Goal: Task Accomplishment & Management: Complete application form

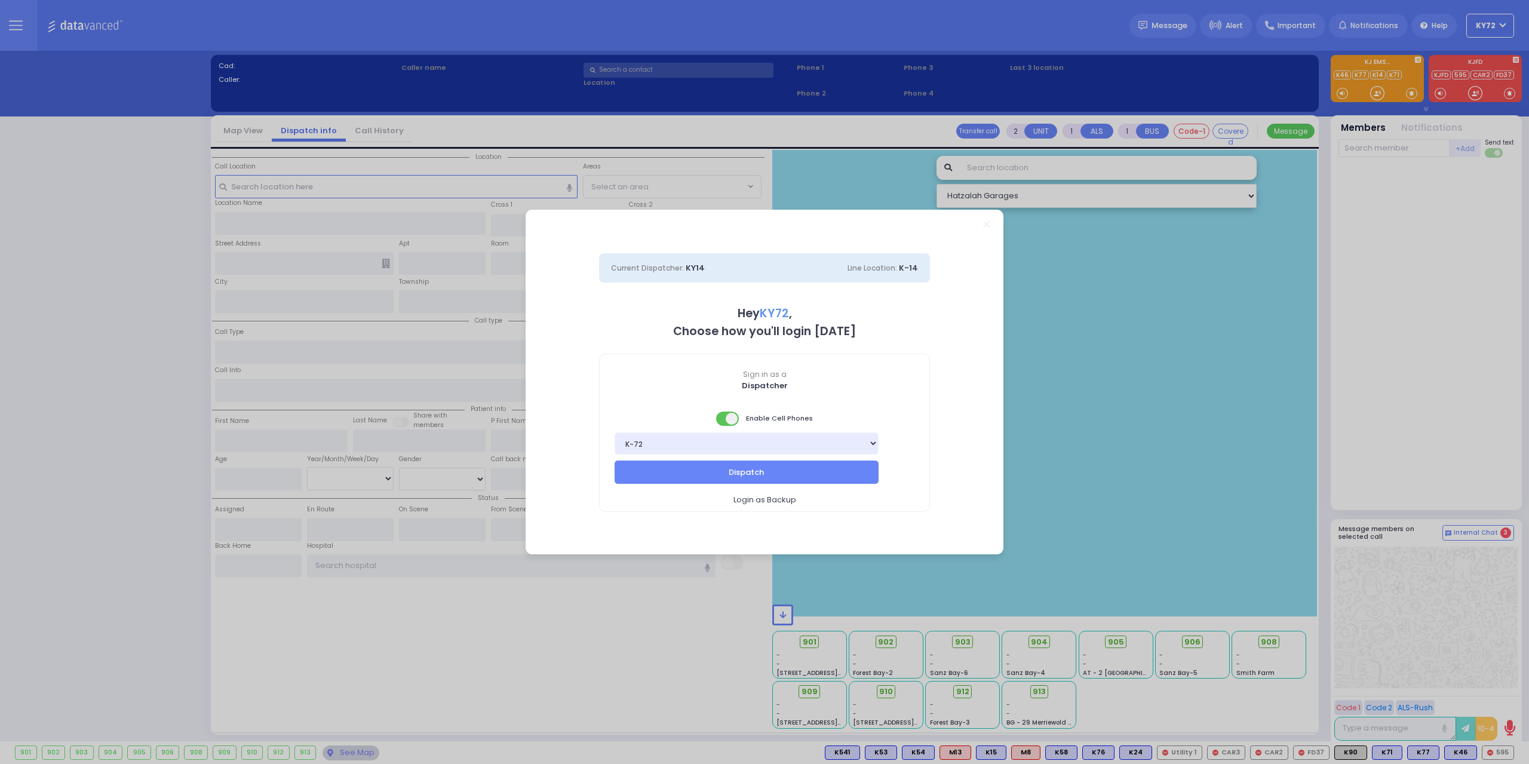
select select "10"
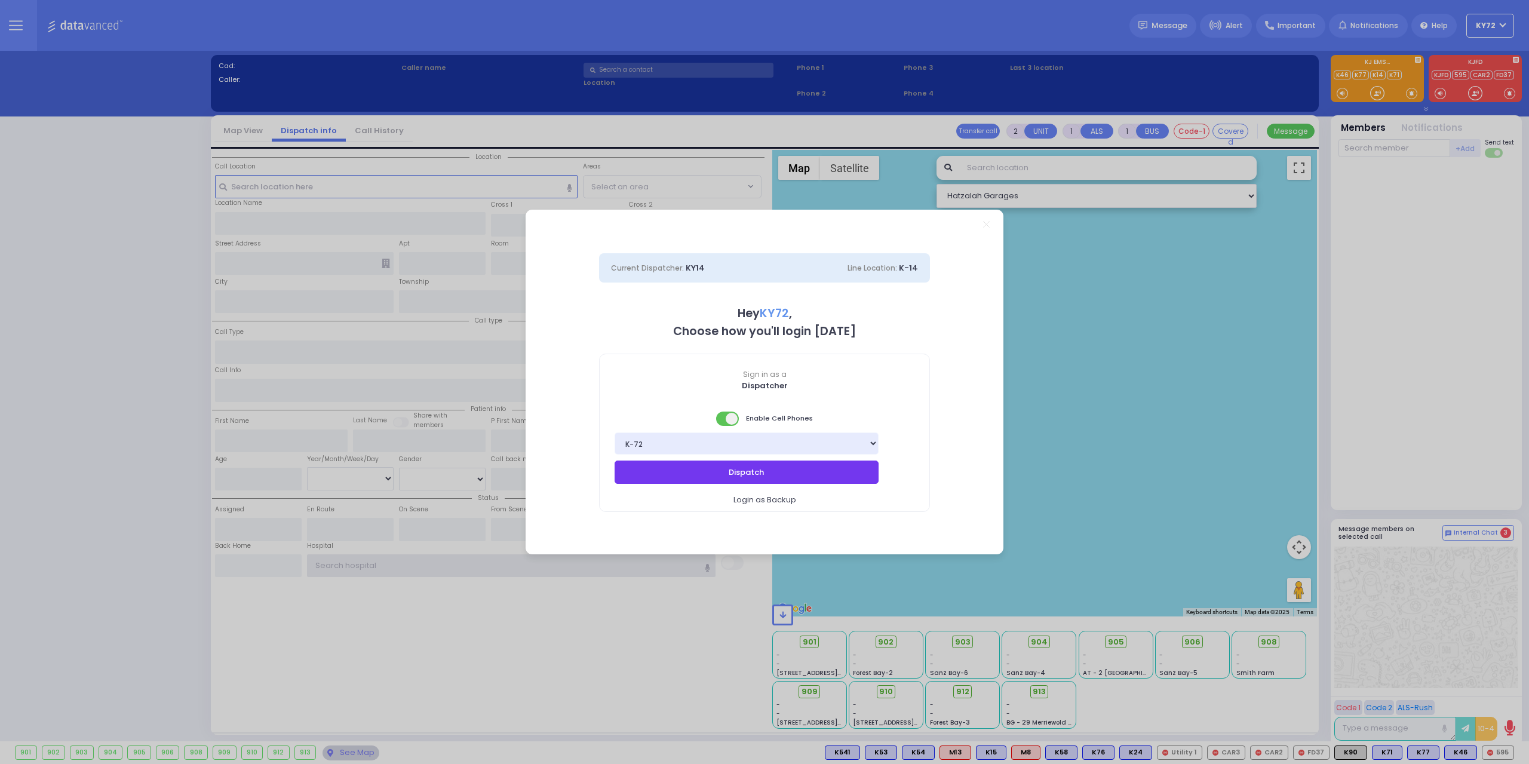
type input "KY72"
click at [795, 472] on button "Dispatch" at bounding box center [747, 471] width 264 height 23
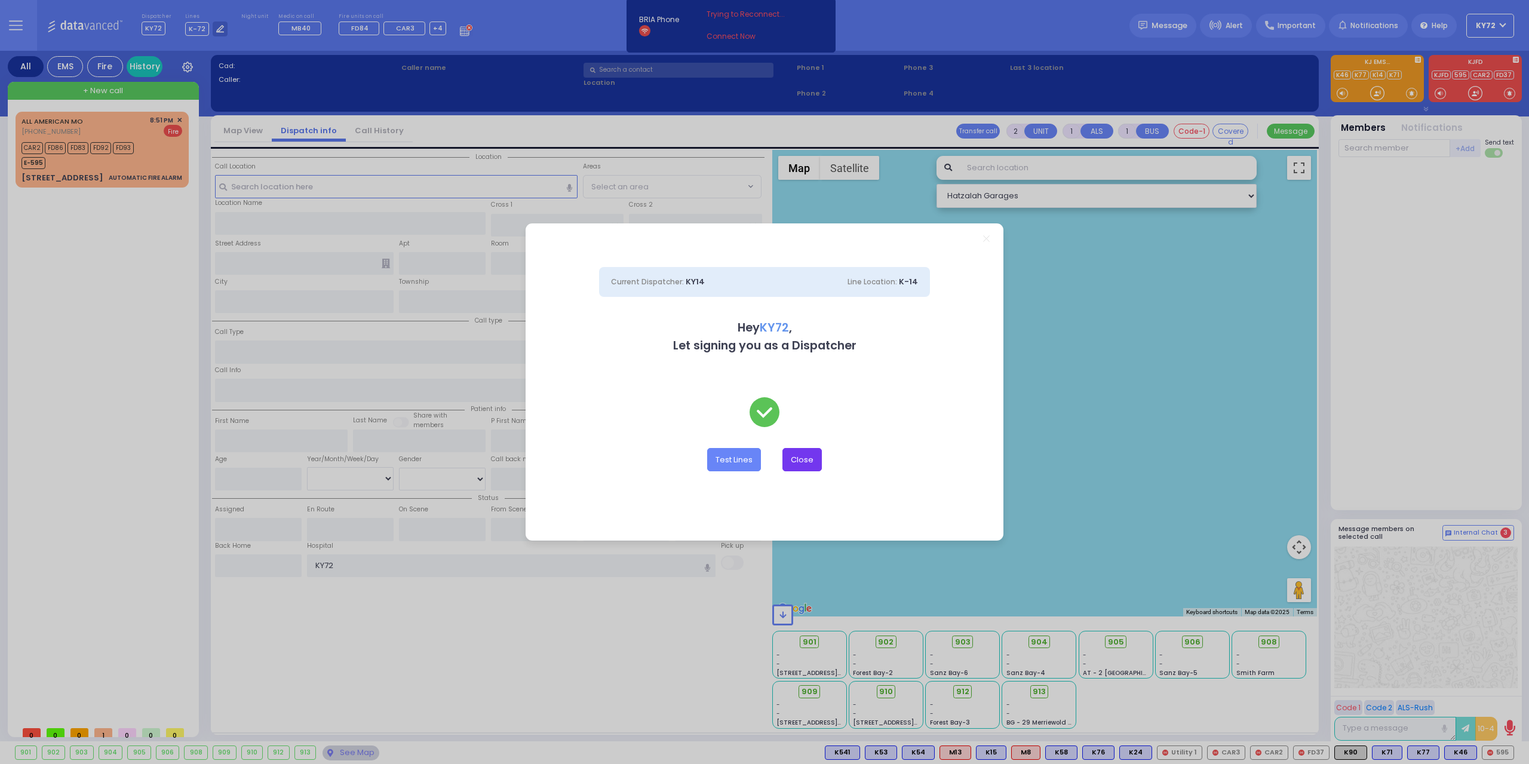
click at [798, 463] on button "Close" at bounding box center [801, 459] width 39 height 23
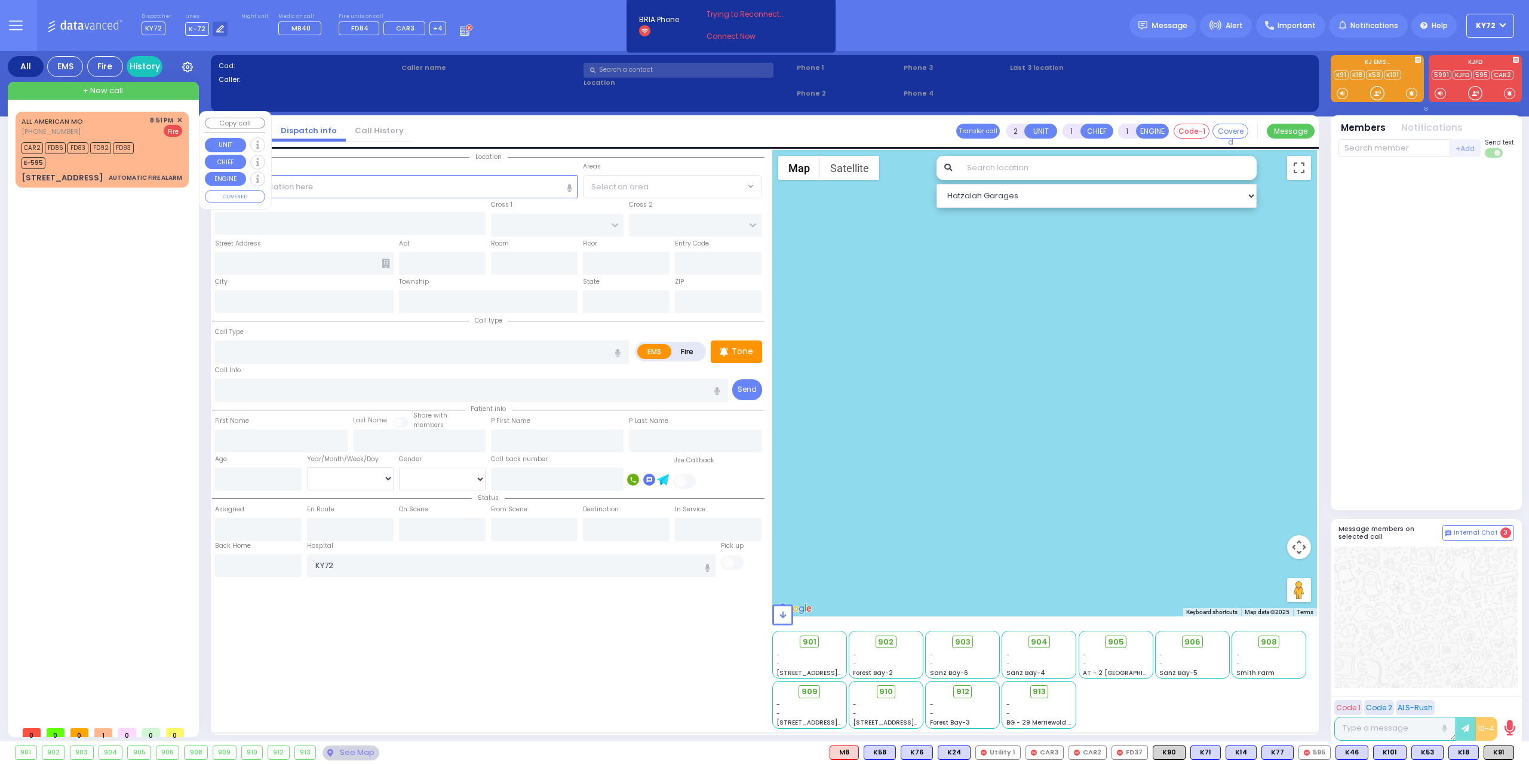
click at [179, 120] on span "✕" at bounding box center [179, 120] width 5 height 10
click at [182, 116] on div "ALL AMERICAN MO [PHONE_NUMBER] 8:51 PM ✕ Fire CAR2" at bounding box center [102, 149] width 168 height 72
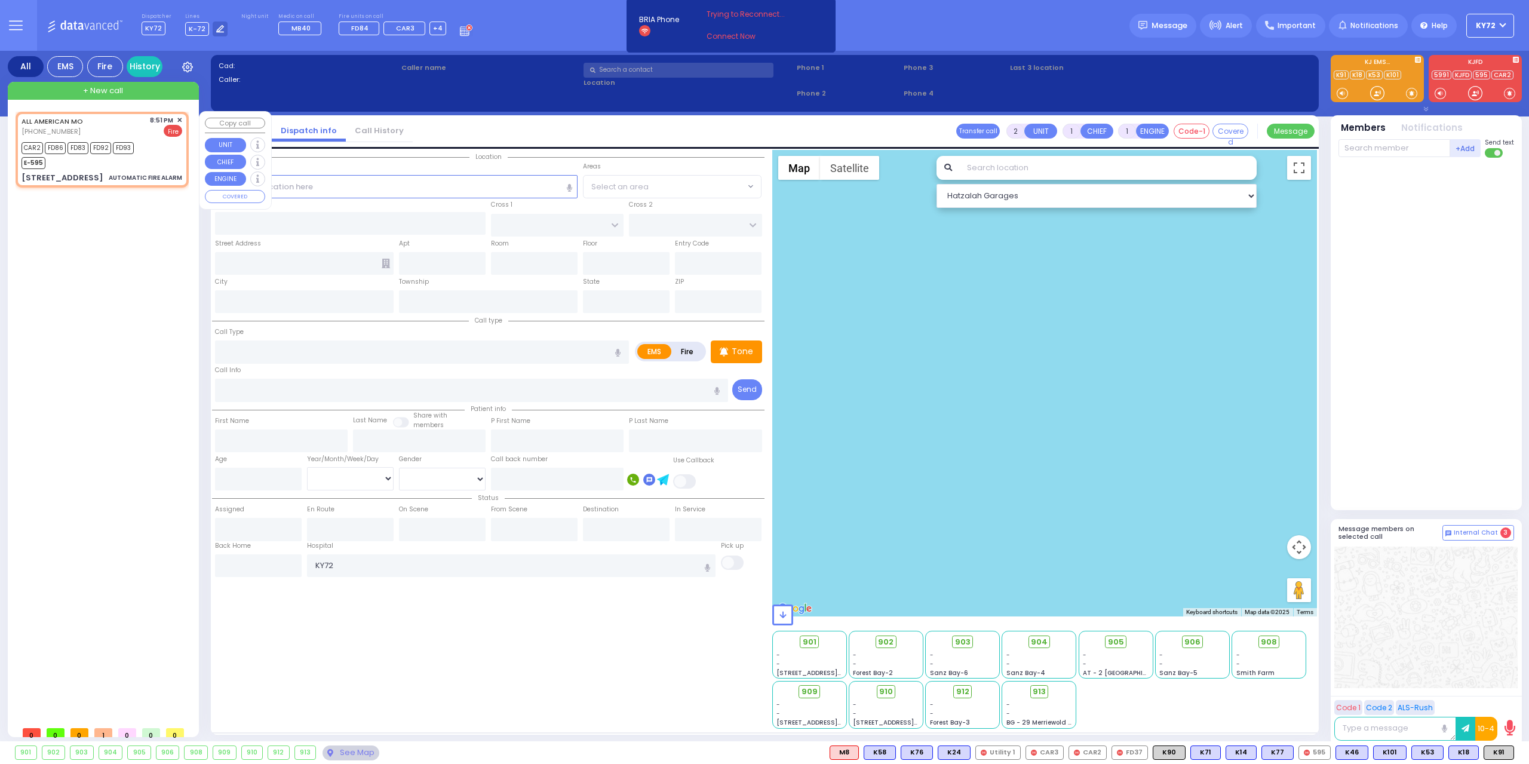
type input "3"
select select
type input "AUTOMATIC FIRE ALARM"
radio input "false"
radio input "true"
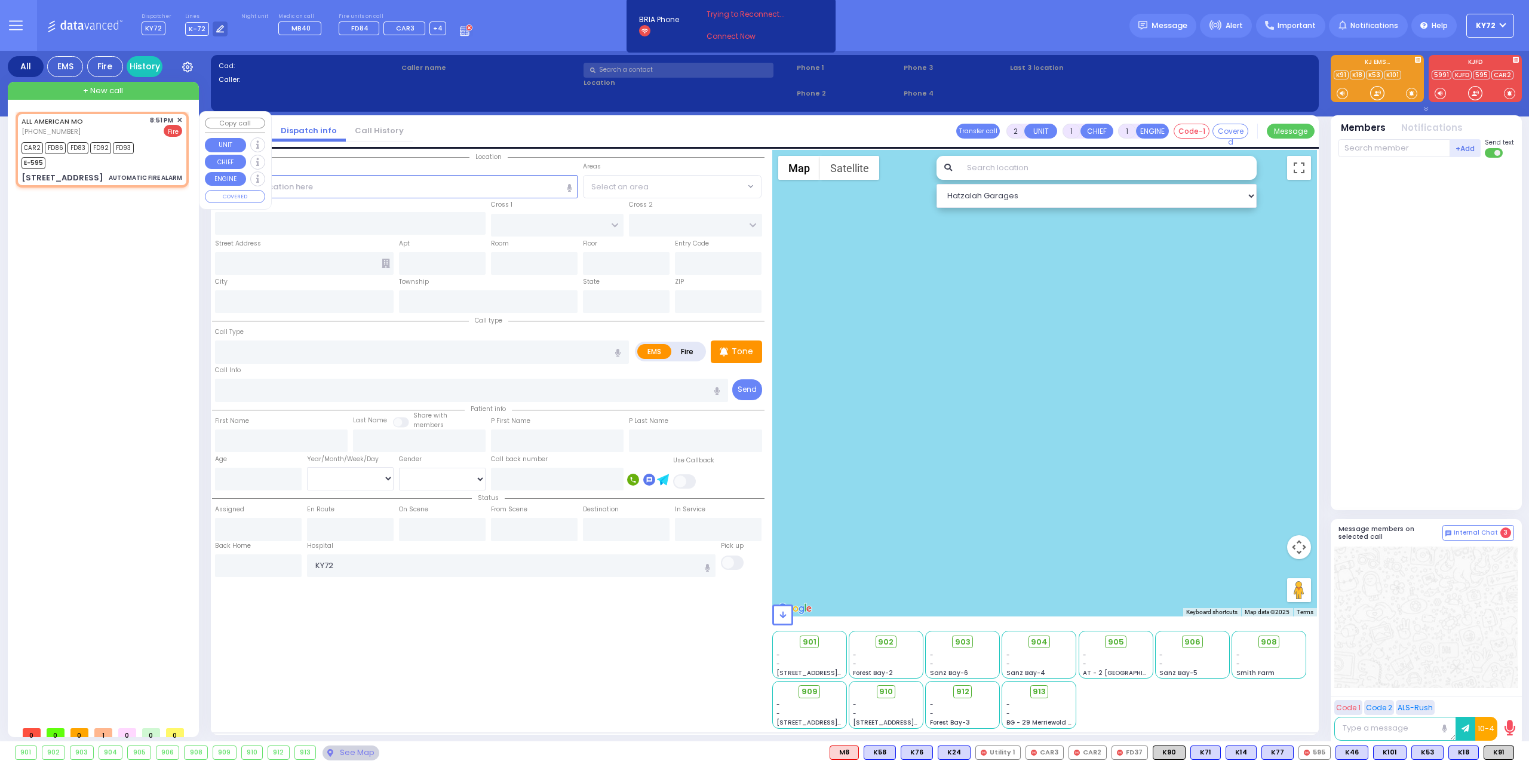
type input "zone"
select select
type input "20:51"
type input "20:53"
select select "Hatzalah Garages"
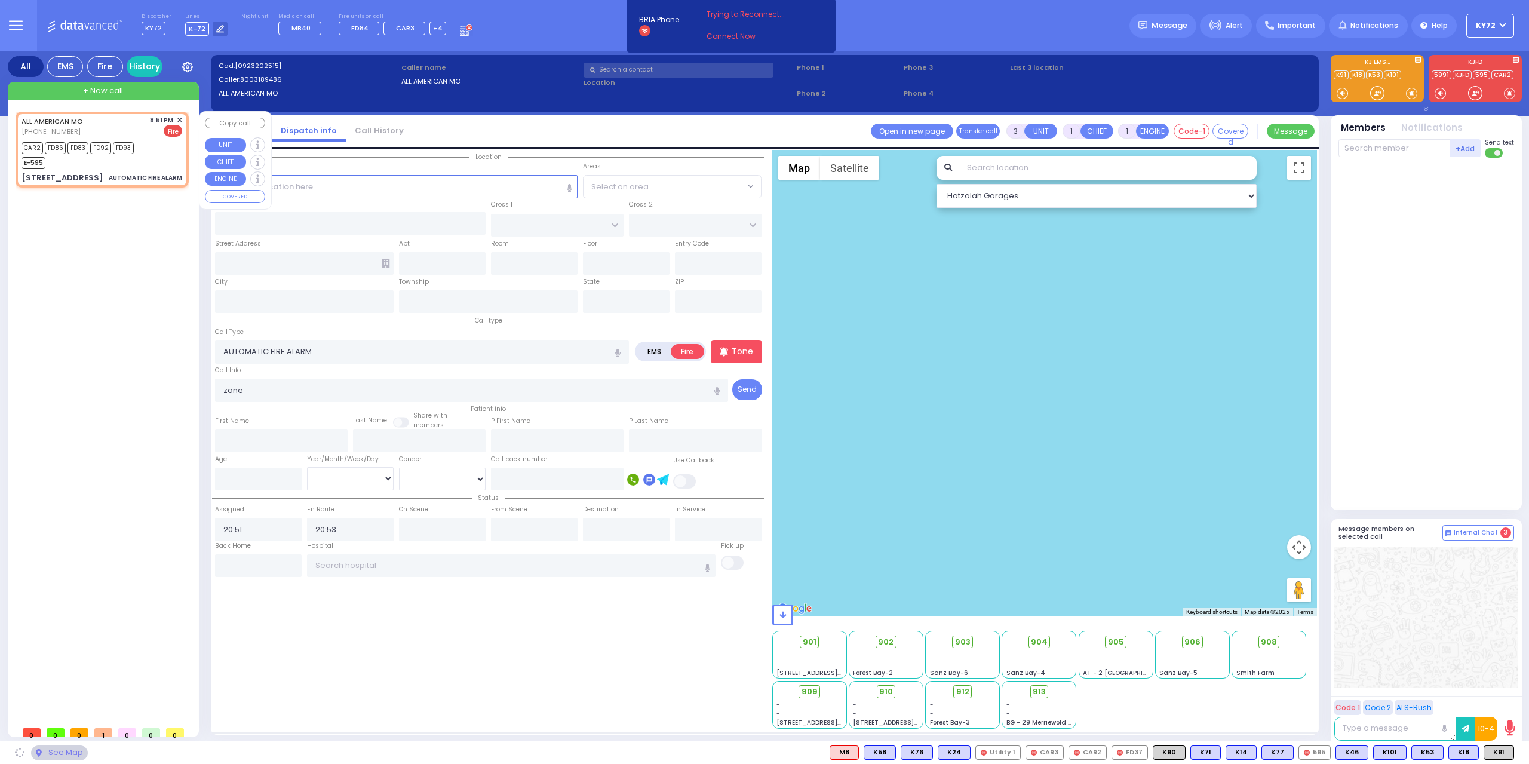
type input "DINEV RD"
type input "ACRES RD"
type input "[STREET_ADDRESS]"
type input "302"
type input "Monroe"
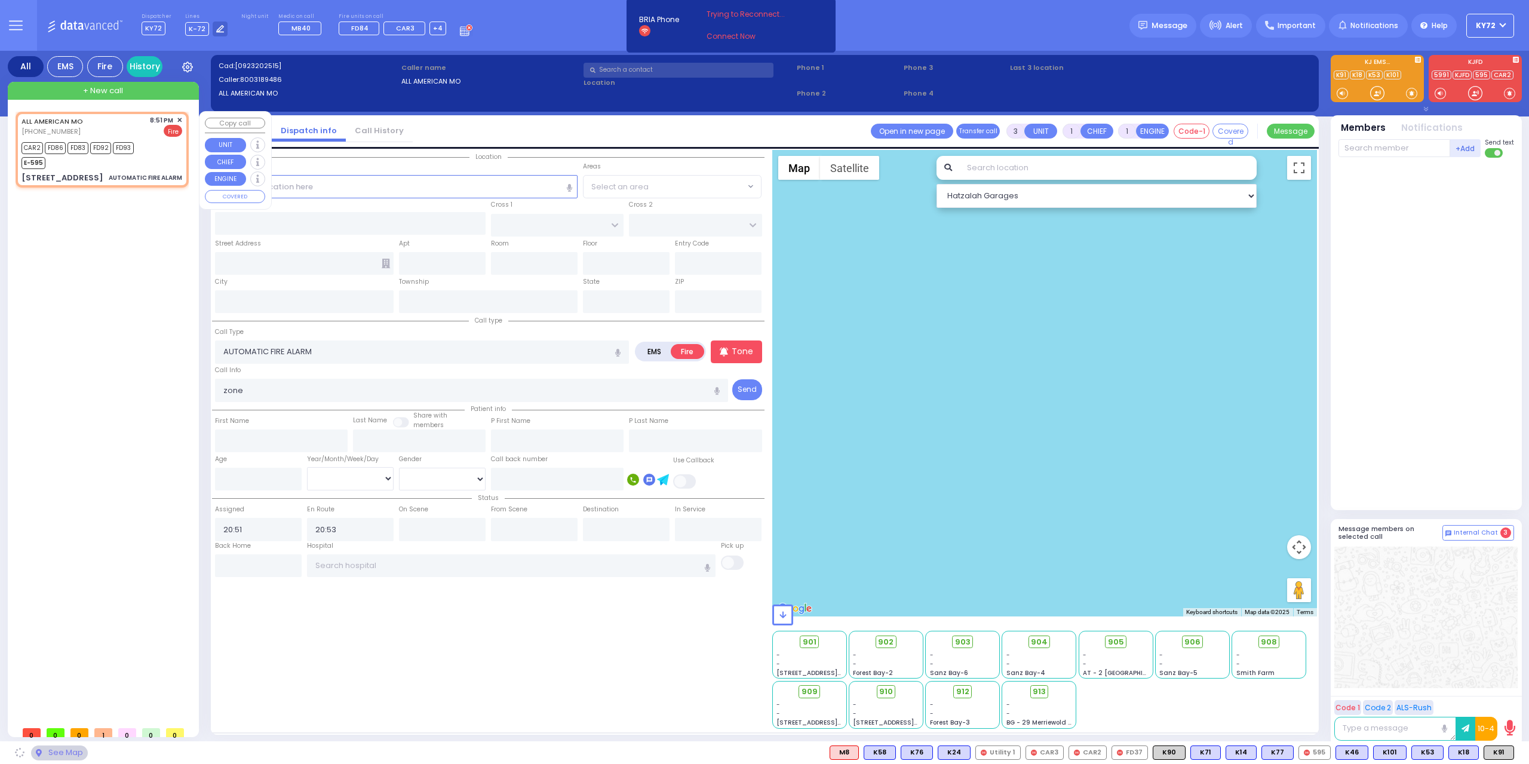
type input "[US_STATE]"
type input "10950"
select select "BEIRECH MOSHE"
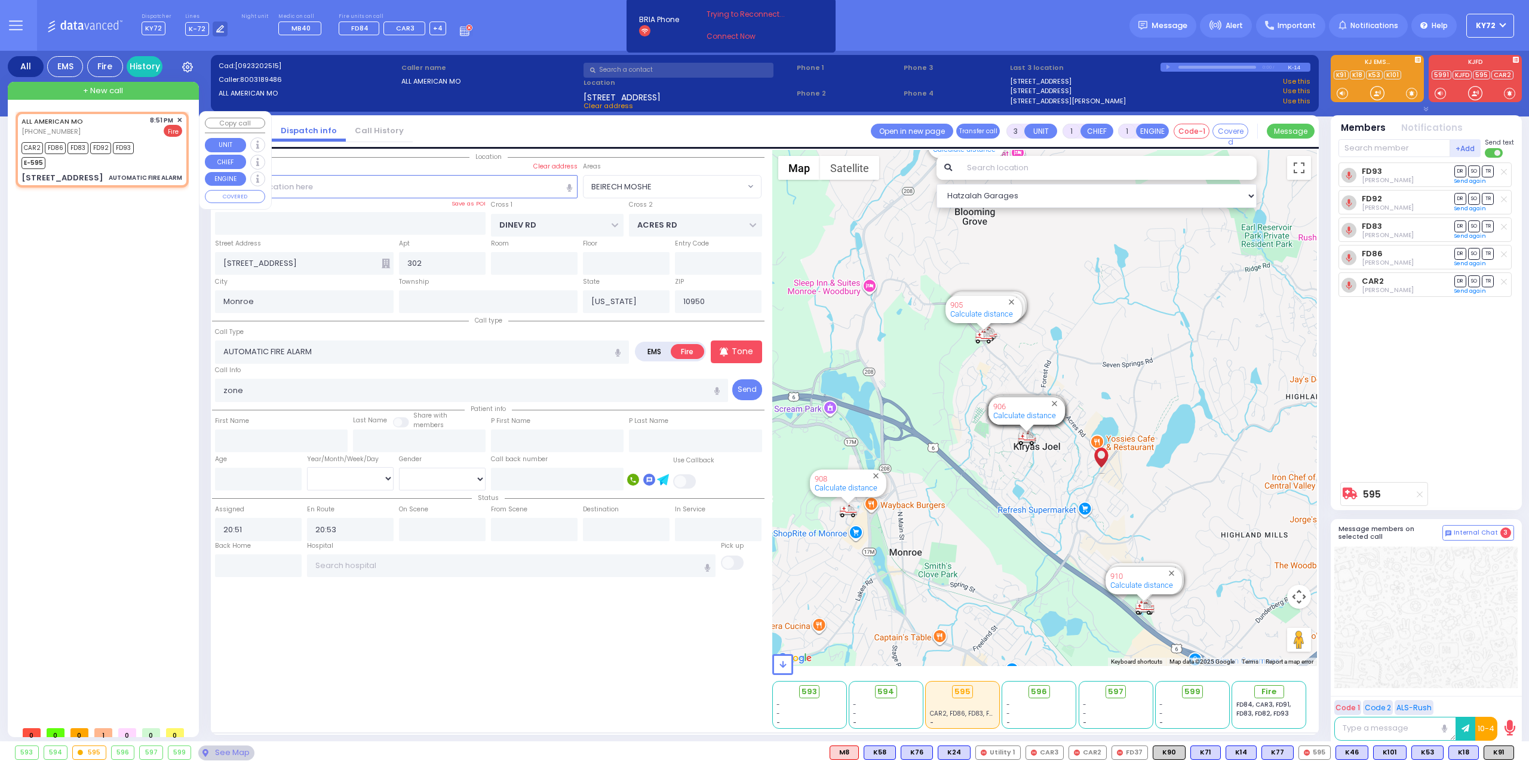
click at [177, 117] on span "✕" at bounding box center [179, 120] width 5 height 10
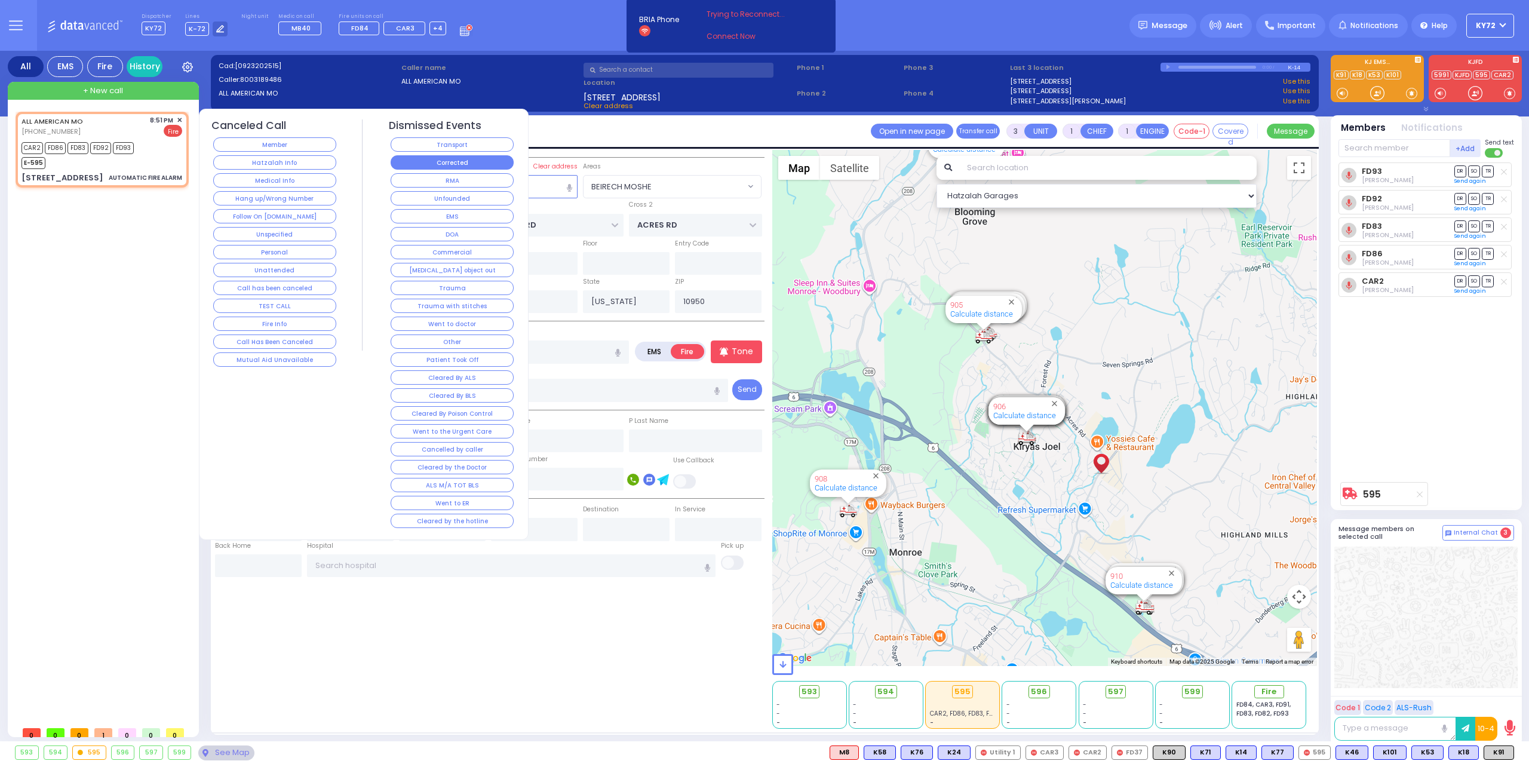
click at [429, 167] on button "Corrected" at bounding box center [452, 162] width 123 height 14
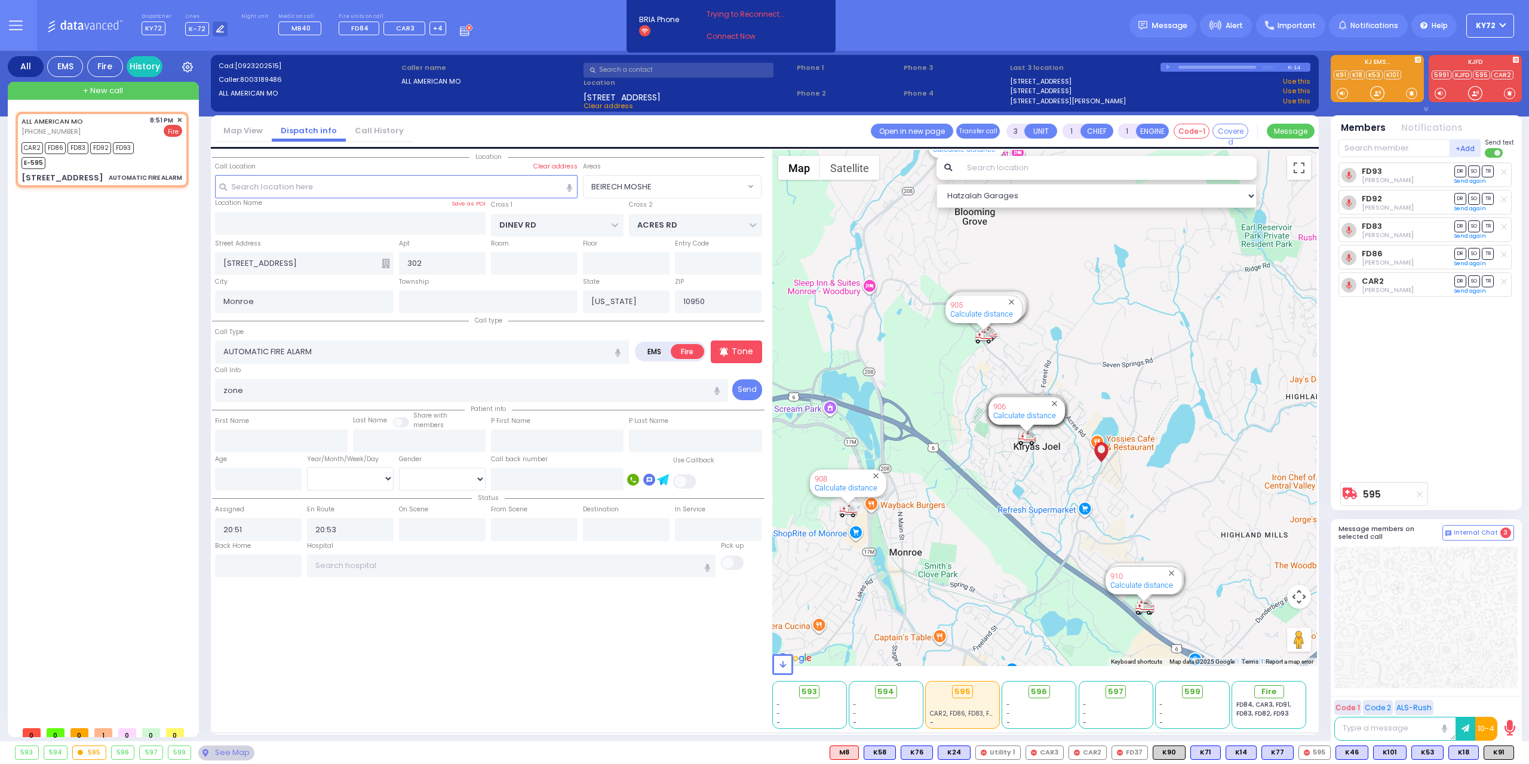
select select
radio input "true"
select select
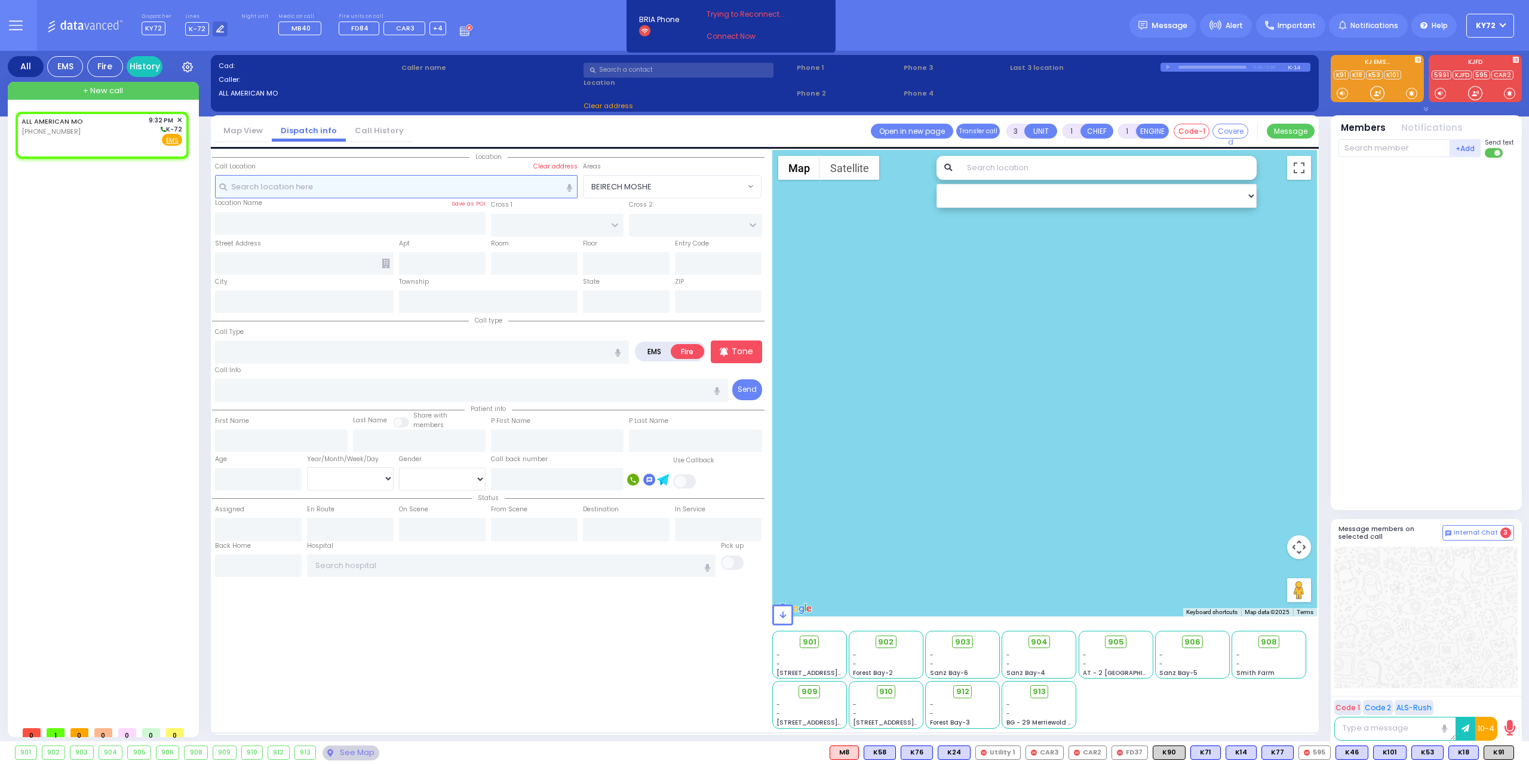
type input "2"
select select
radio input "true"
select select
type input "21:32"
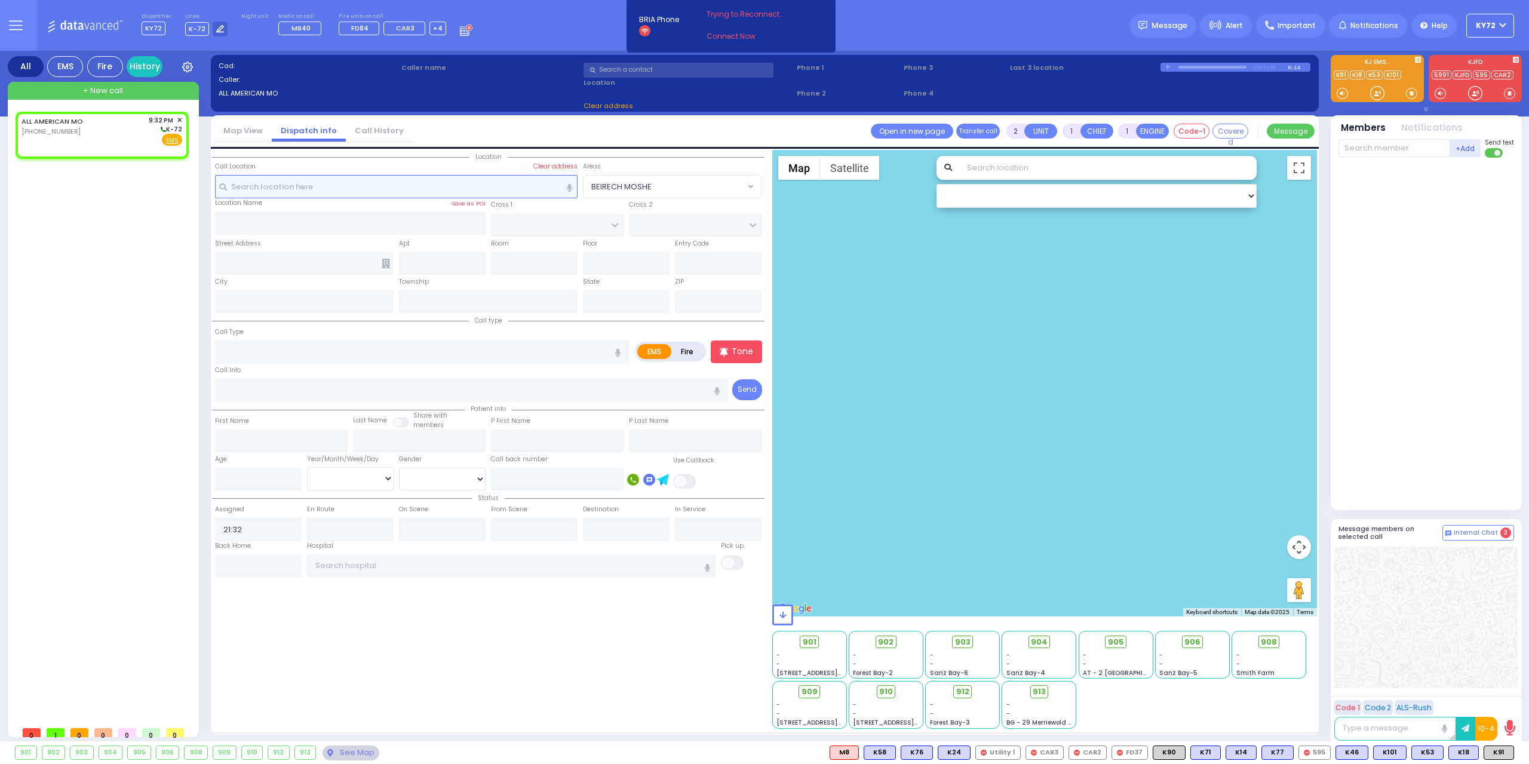
select select "Hatzalah Garages"
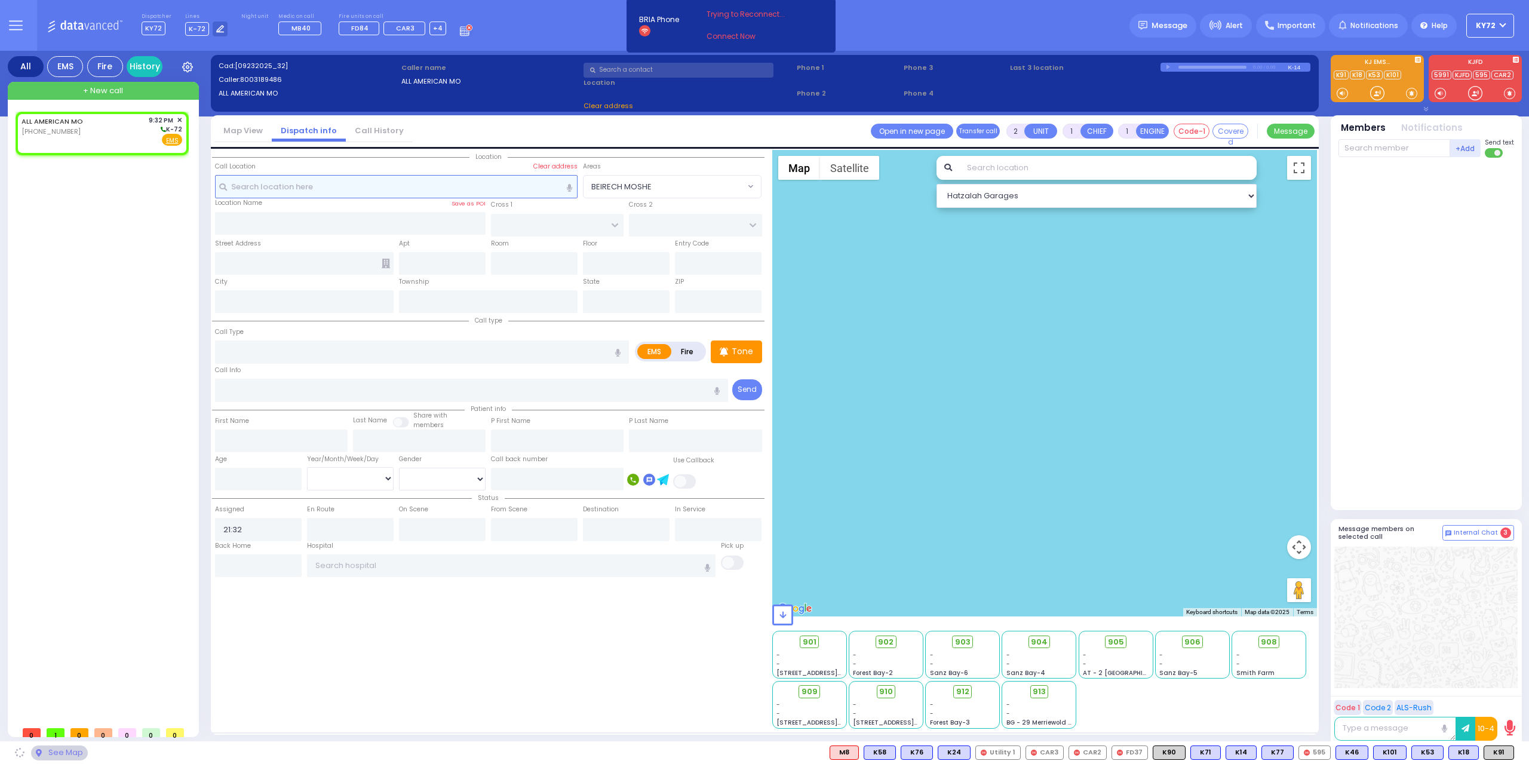
select select
radio input "true"
select select
select select "Hatzalah Garages"
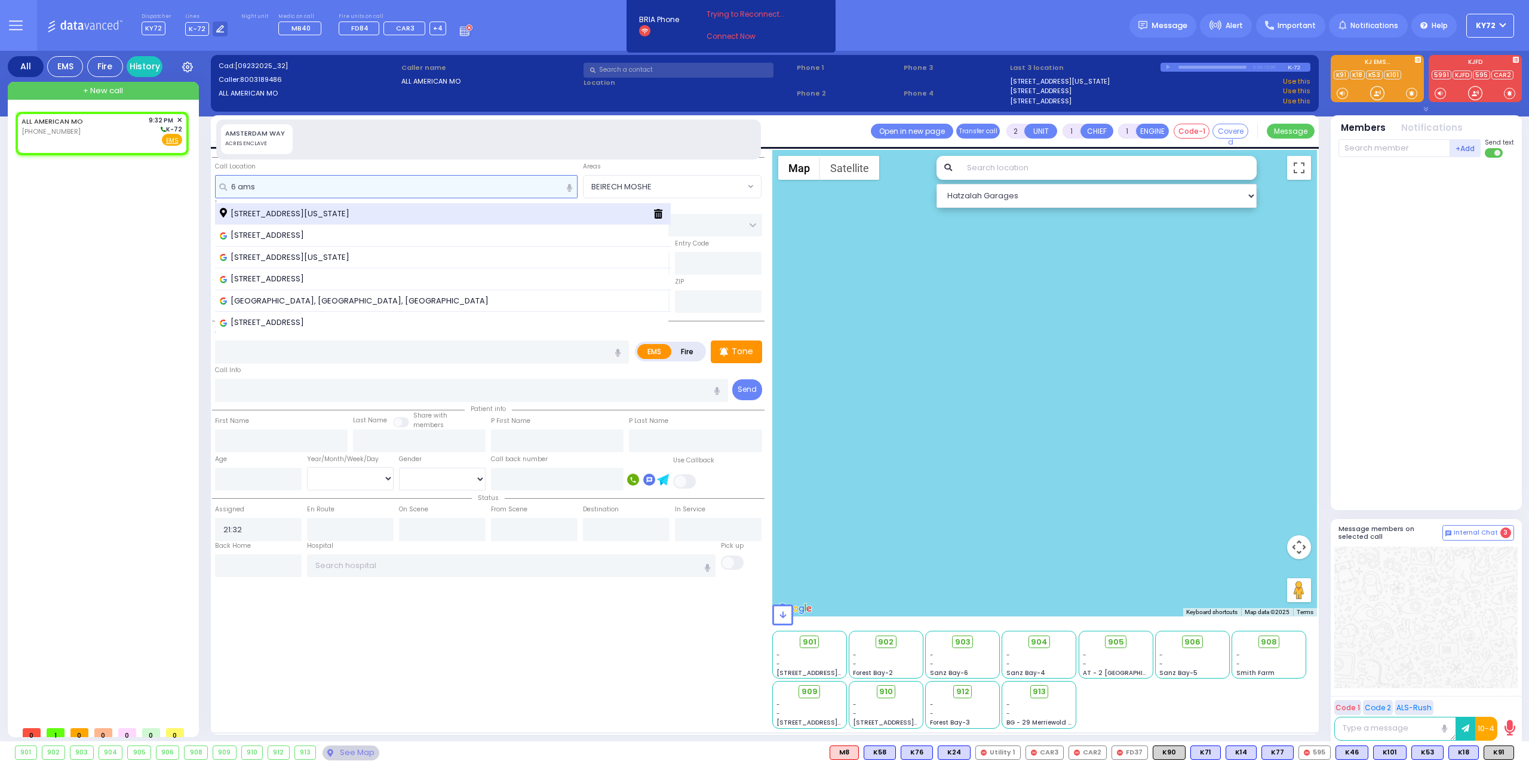
type input "6 ams"
click at [354, 211] on span "[STREET_ADDRESS][US_STATE]" at bounding box center [287, 214] width 134 height 12
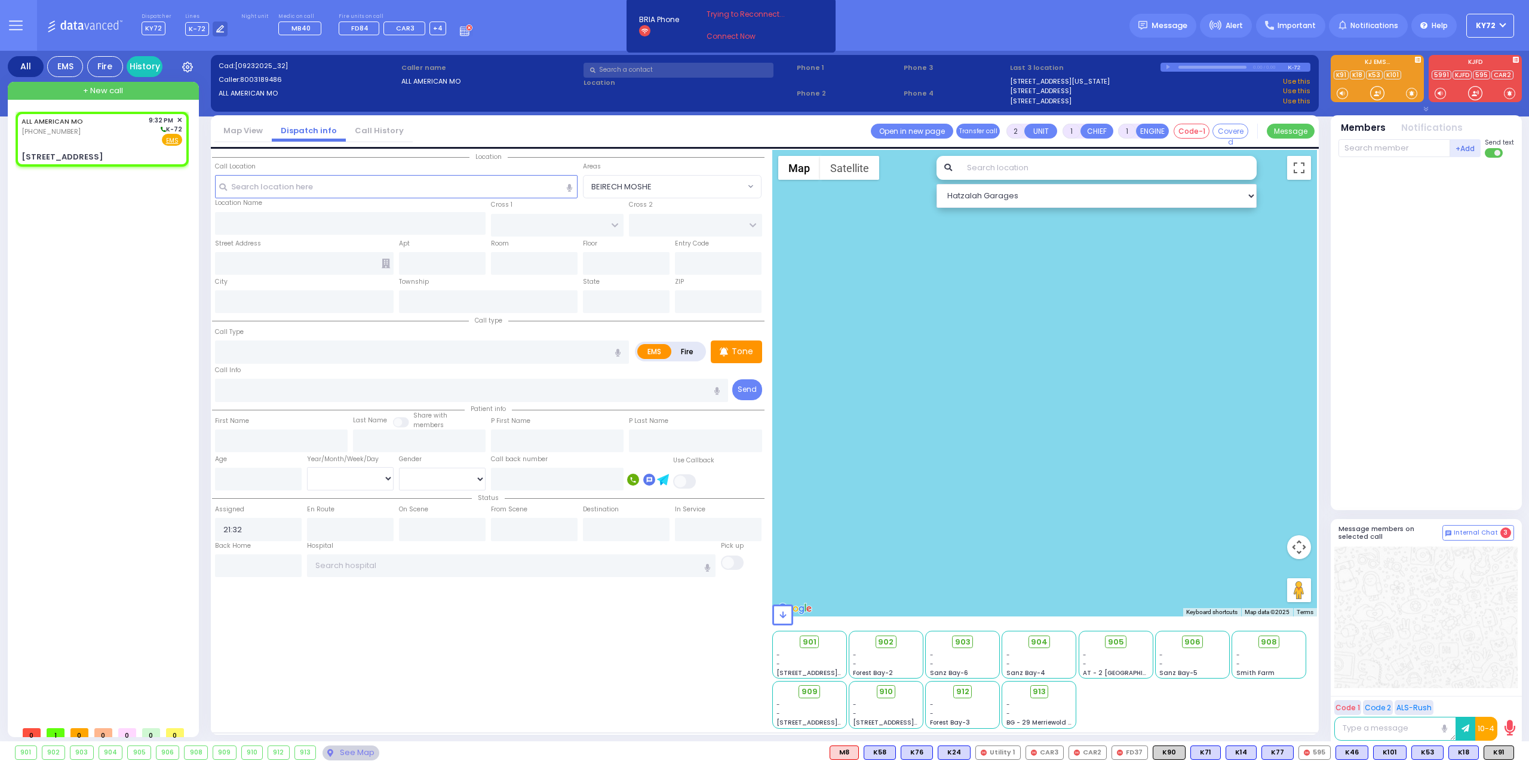
select select
radio input "true"
select select
select select "Hatzalah Garages"
type input "DINEV RD"
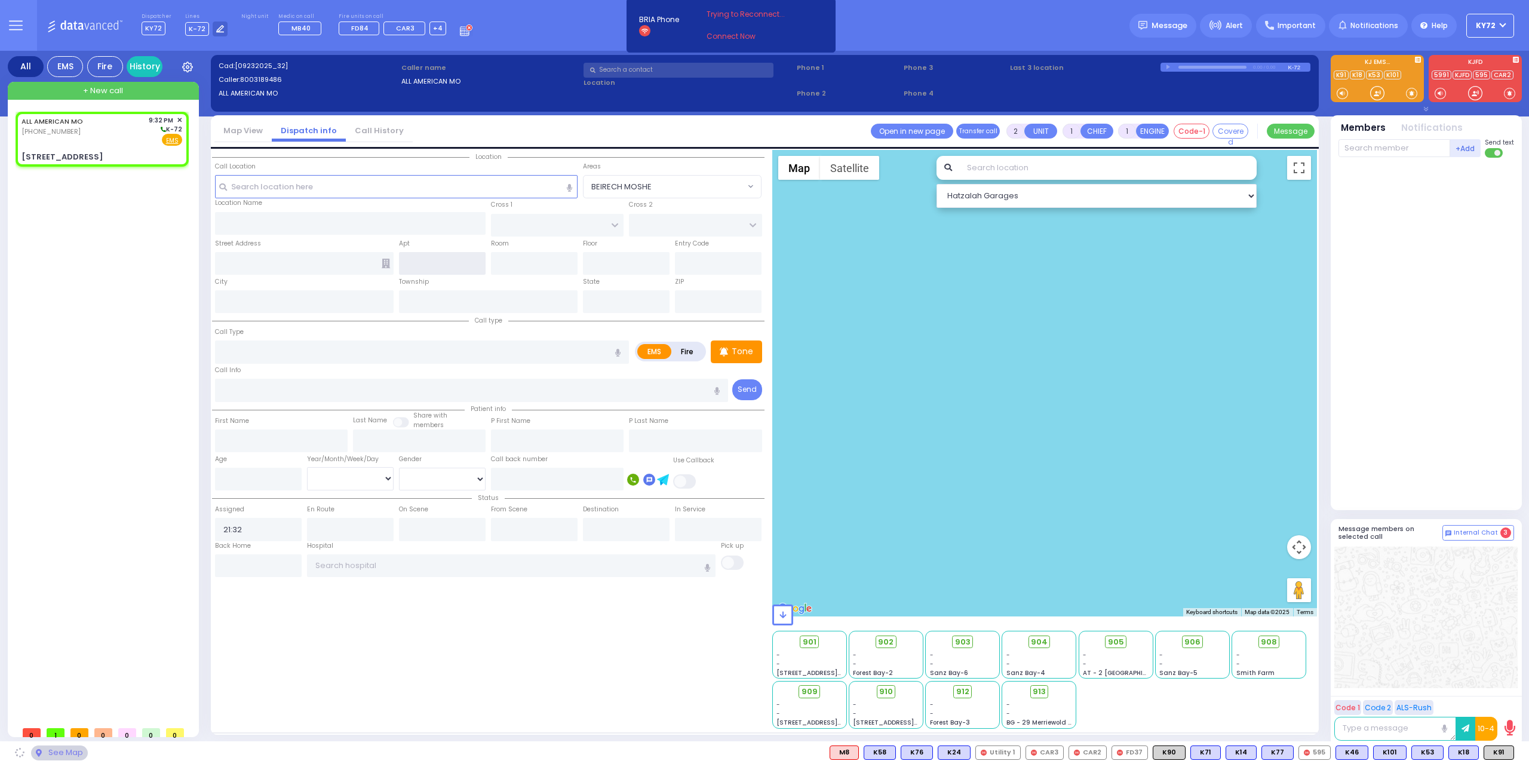
type input "ACRES RD"
type input "[STREET_ADDRESS]"
type input "Monroe"
type input "[US_STATE]"
type input "10950"
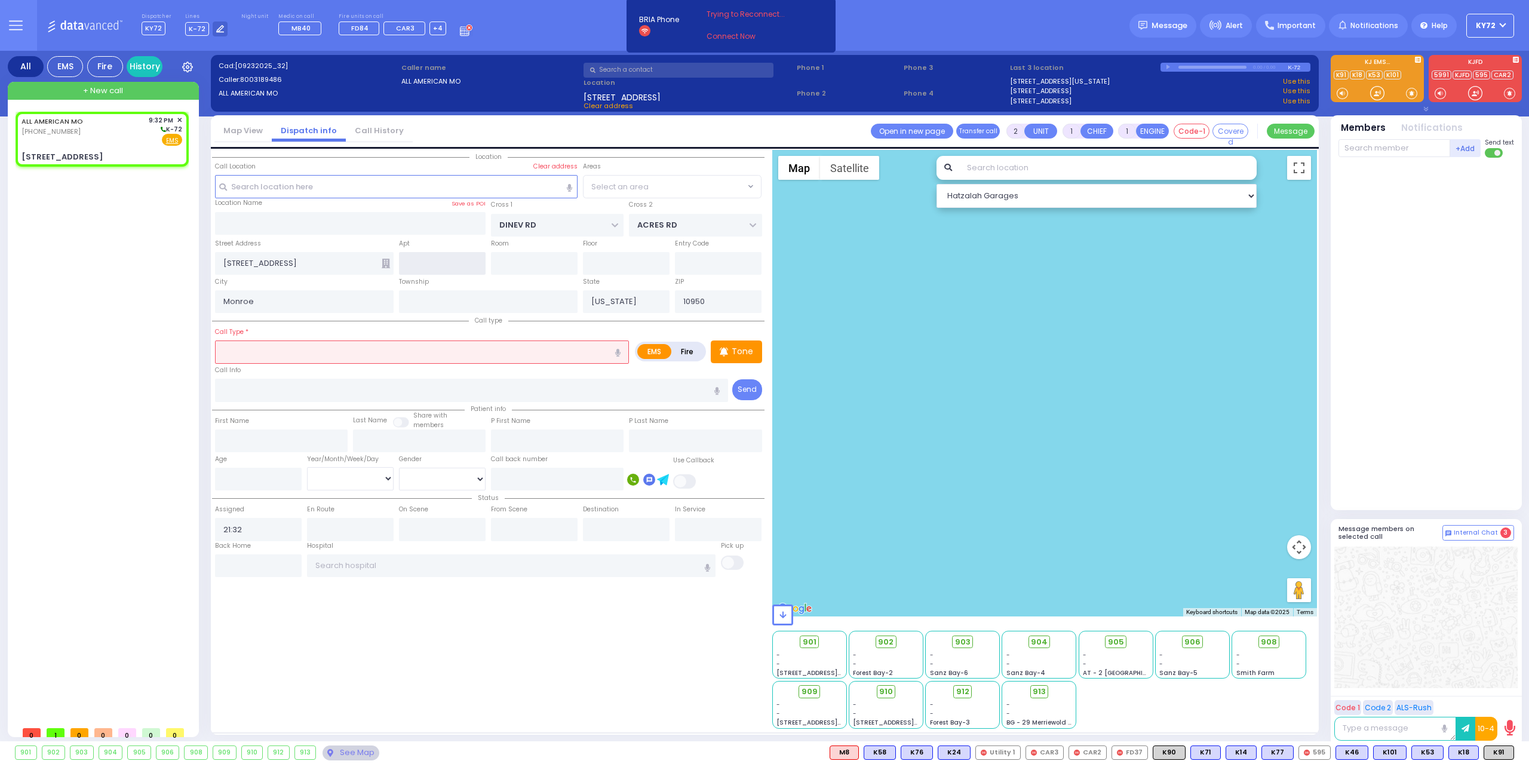
select select "BEIRECH MOSHE"
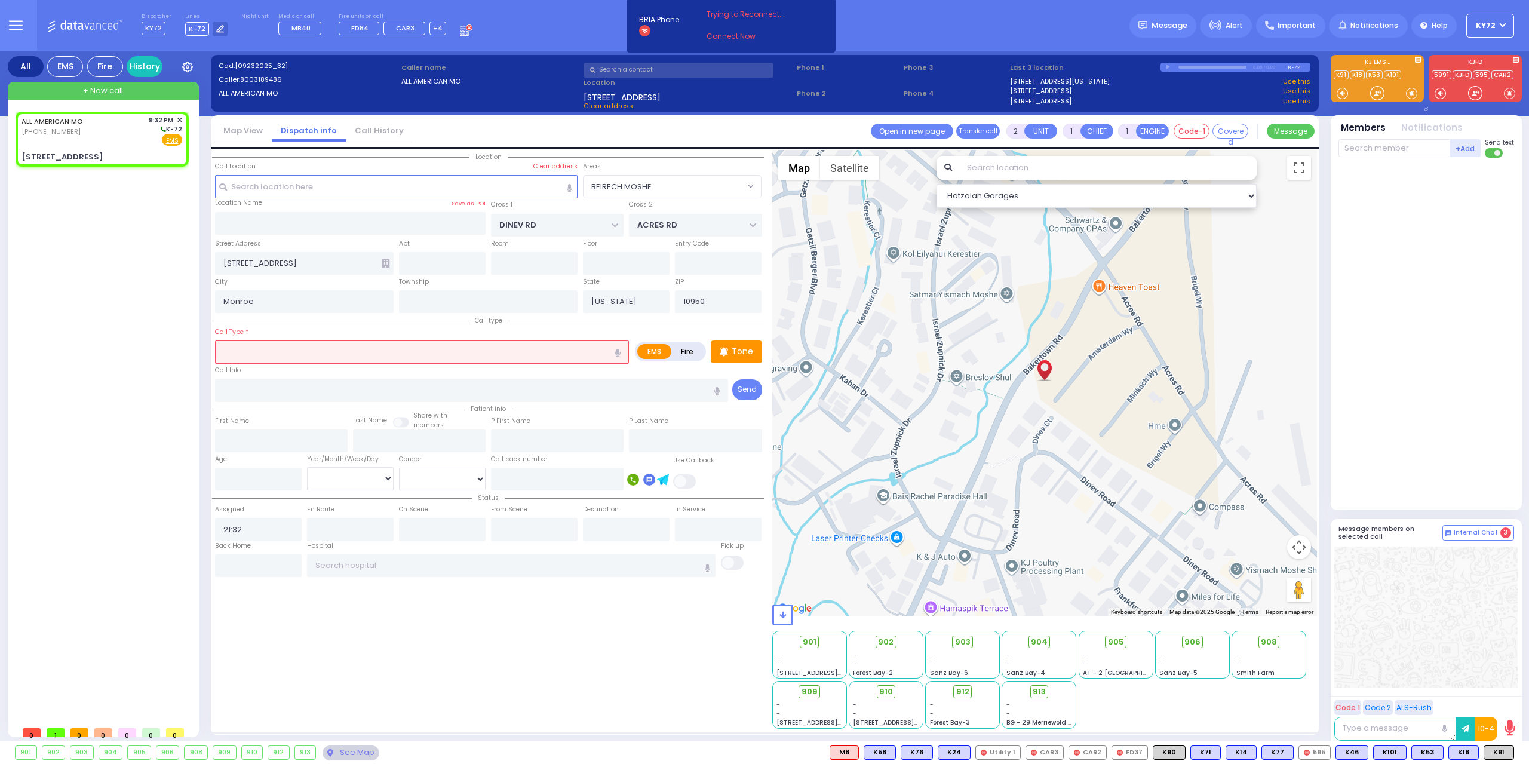
click at [686, 345] on label "Fire" at bounding box center [687, 351] width 33 height 15
radio input "true"
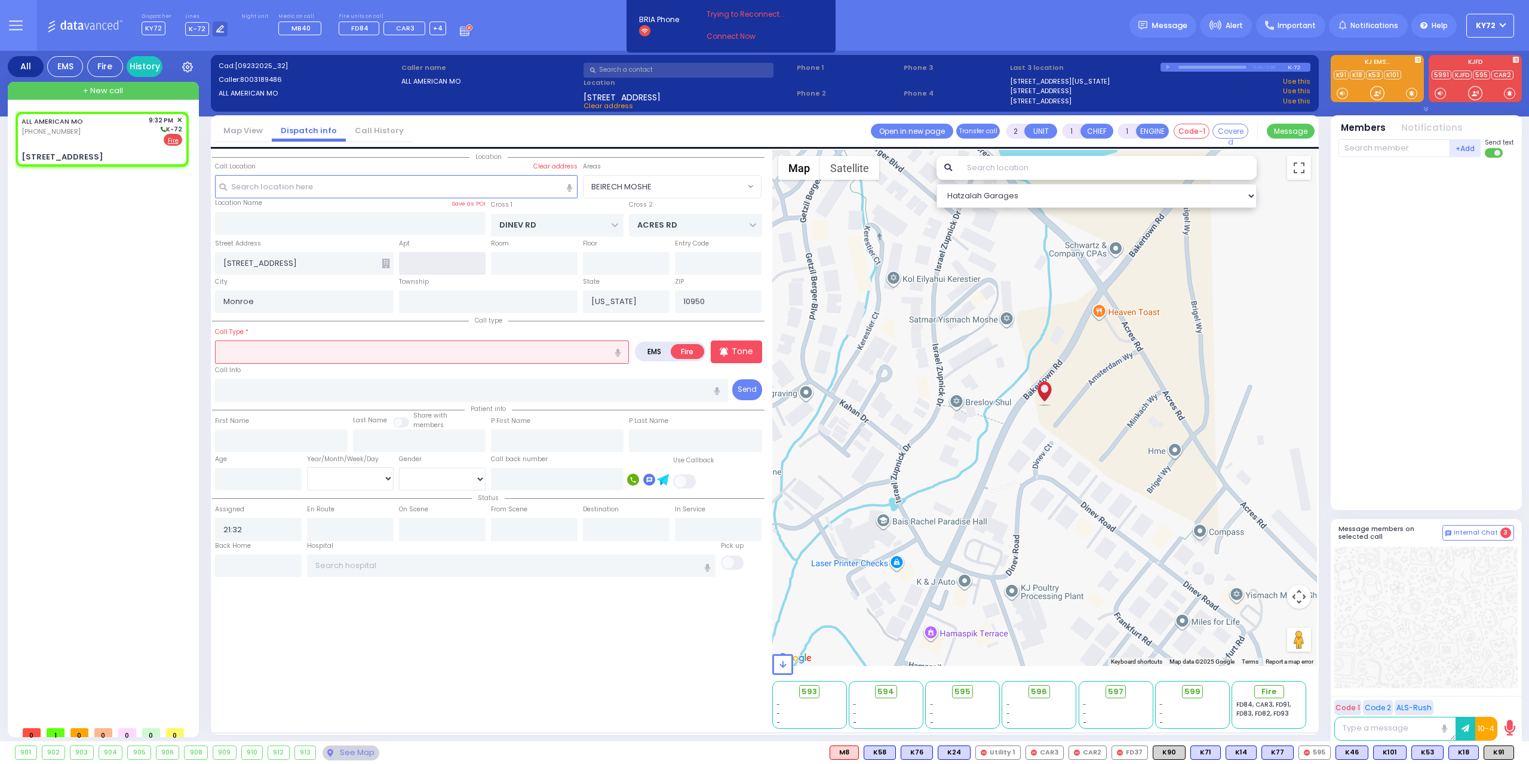
click at [440, 262] on input "text" at bounding box center [442, 263] width 87 height 23
click at [344, 345] on input "text" at bounding box center [422, 351] width 414 height 23
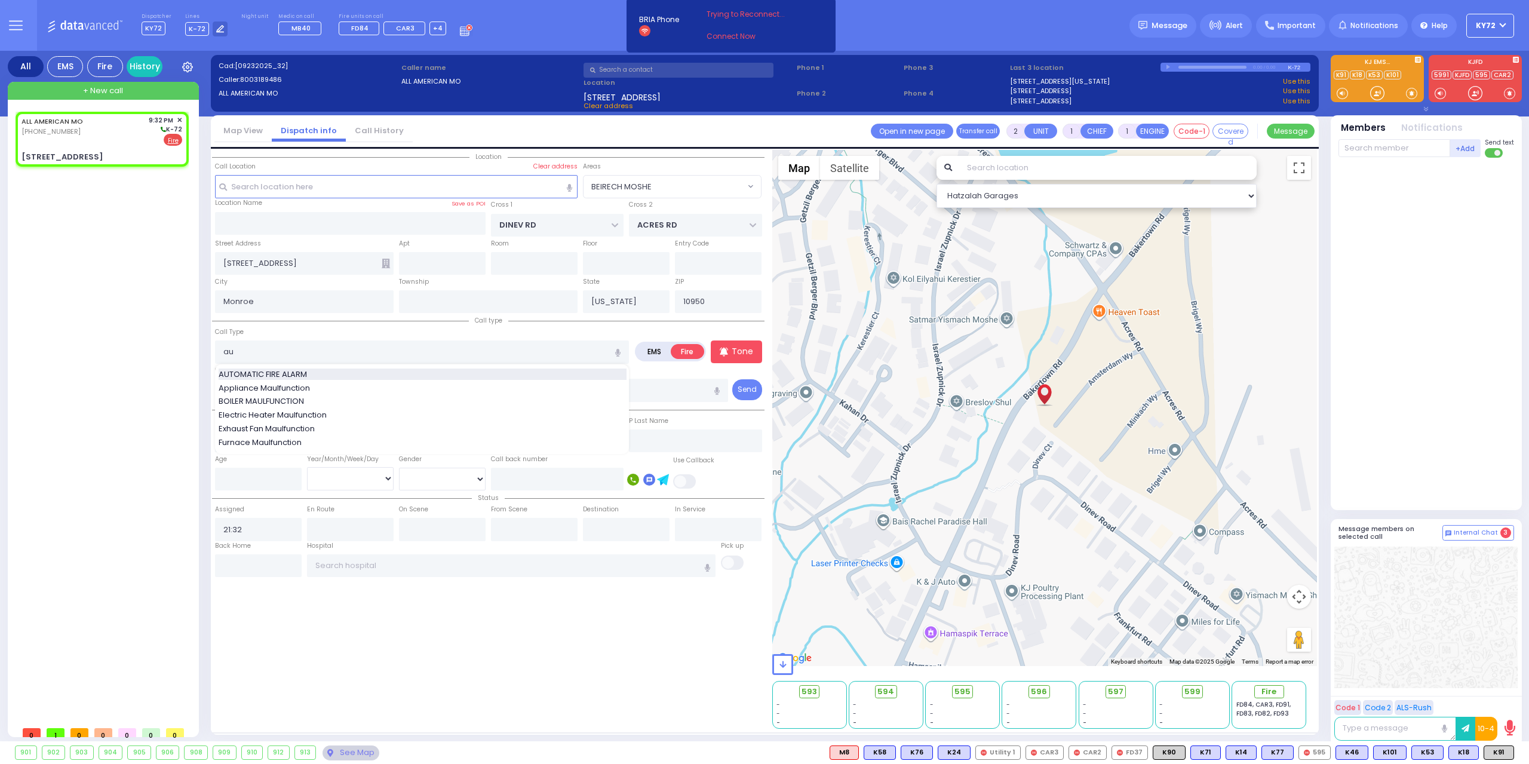
click at [346, 369] on div "AUTOMATIC FIRE ALARM" at bounding box center [423, 375] width 408 height 12
type input "AUTOMATIC FIRE ALARM"
type input "3"
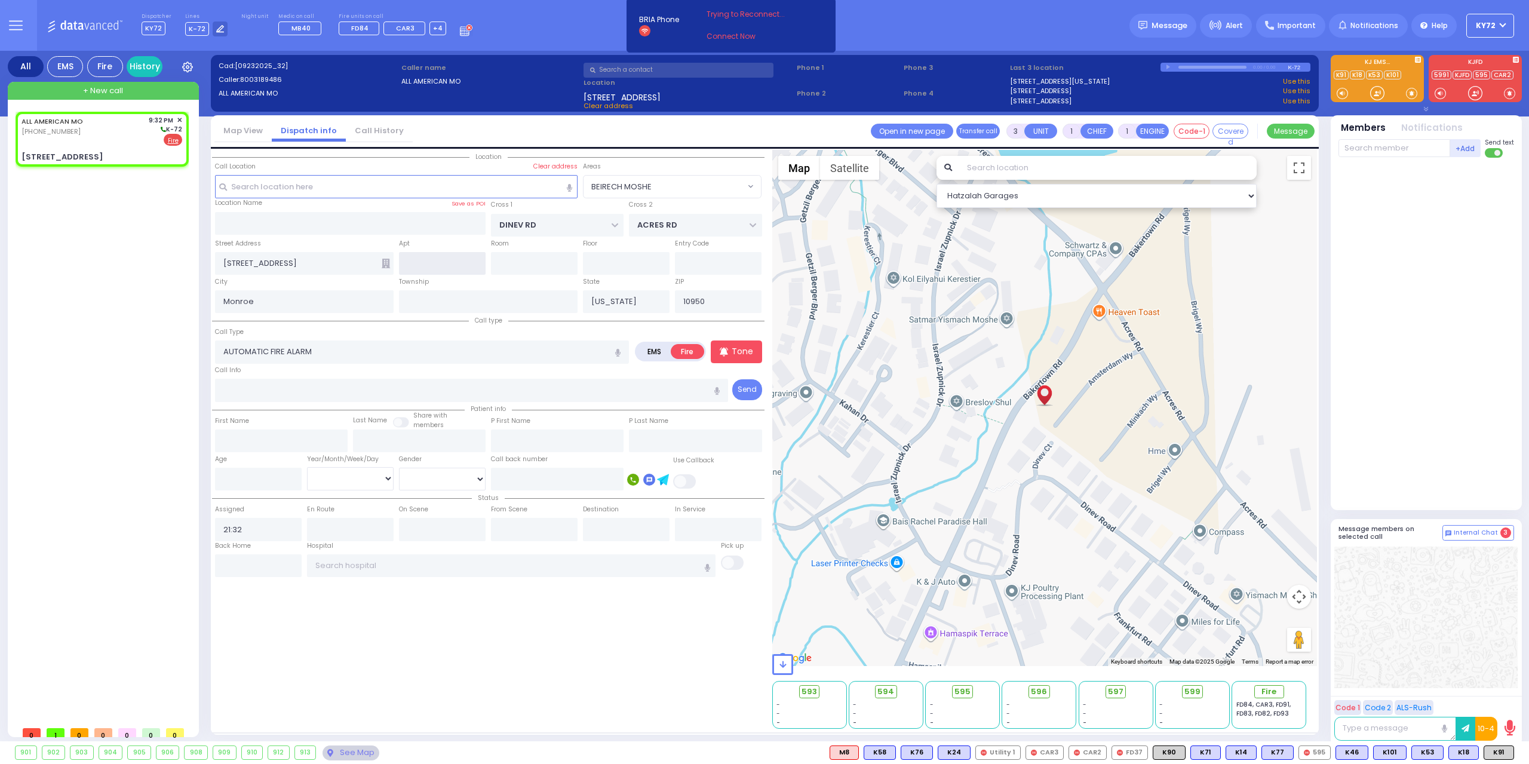
click at [437, 262] on input "text" at bounding box center [442, 263] width 87 height 23
type input "3"
select select
radio input "true"
select select
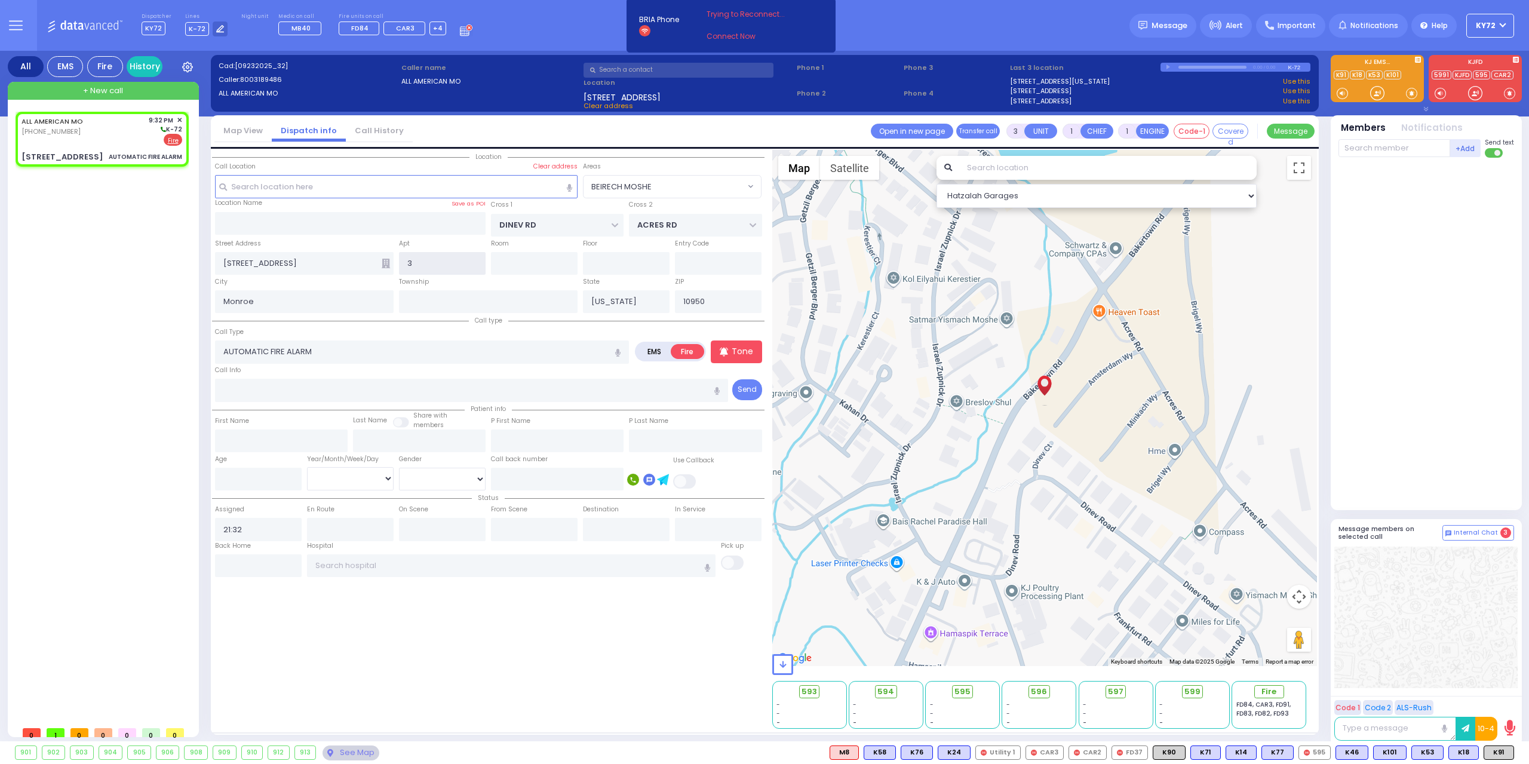
select select "Hatzalah Garages"
type input "302"
select select "BEIRECH MOSHE"
type input "302-303"
click at [450, 366] on div "Call Info" at bounding box center [472, 383] width 514 height 38
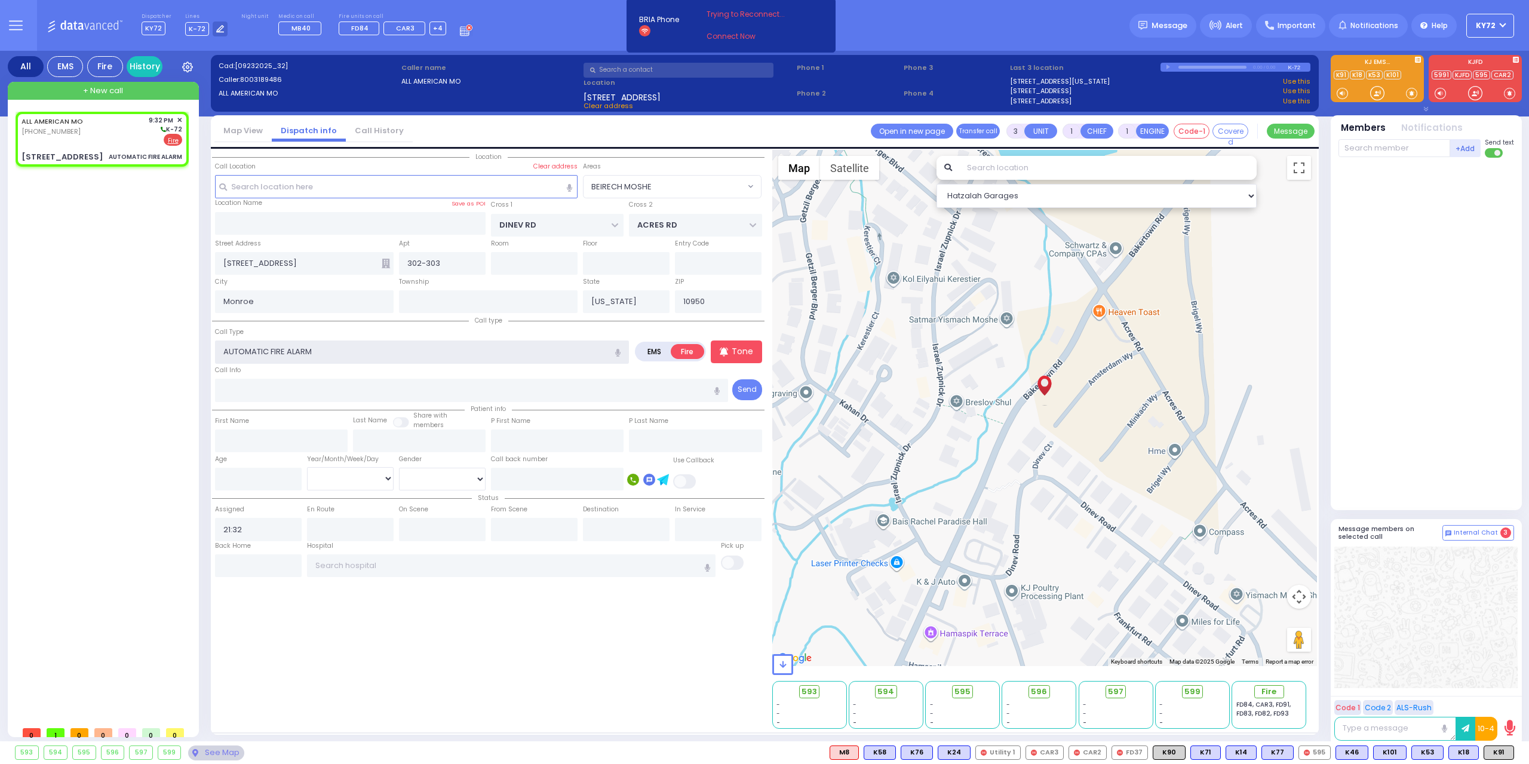
click at [449, 353] on input "AUTOMATIC FIRE ALARM" at bounding box center [422, 351] width 414 height 23
select select
radio input "true"
select select
select select "Hatzalah Garages"
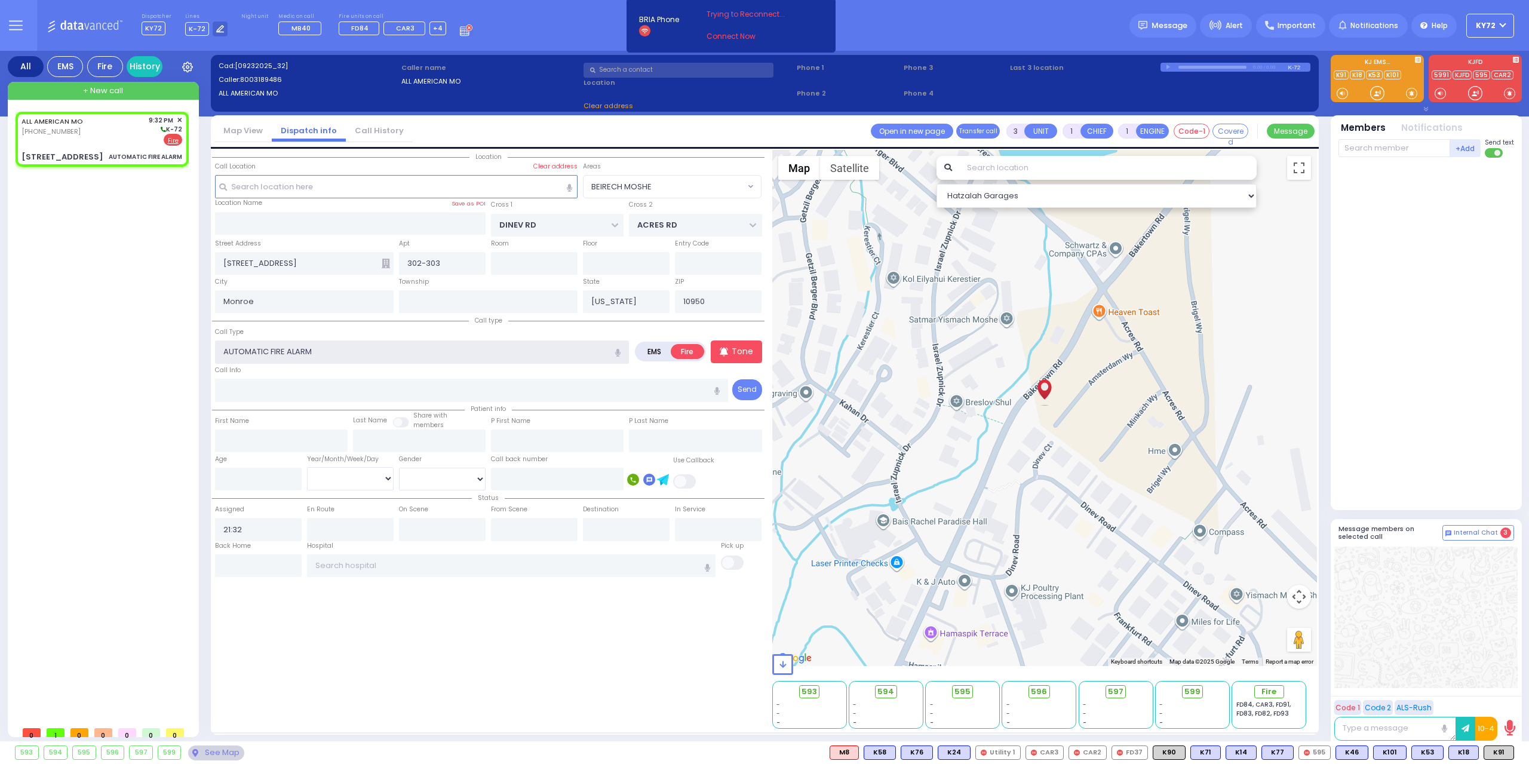
type input "AUTOMATIC FIRE ALARM"
type input "[STREET_ADDRESS]"
select select "BEIRECH MOSHE"
type input "AUTOMATIC FIRE ALARM zone 18"
click at [455, 371] on div "Call Info" at bounding box center [472, 383] width 514 height 38
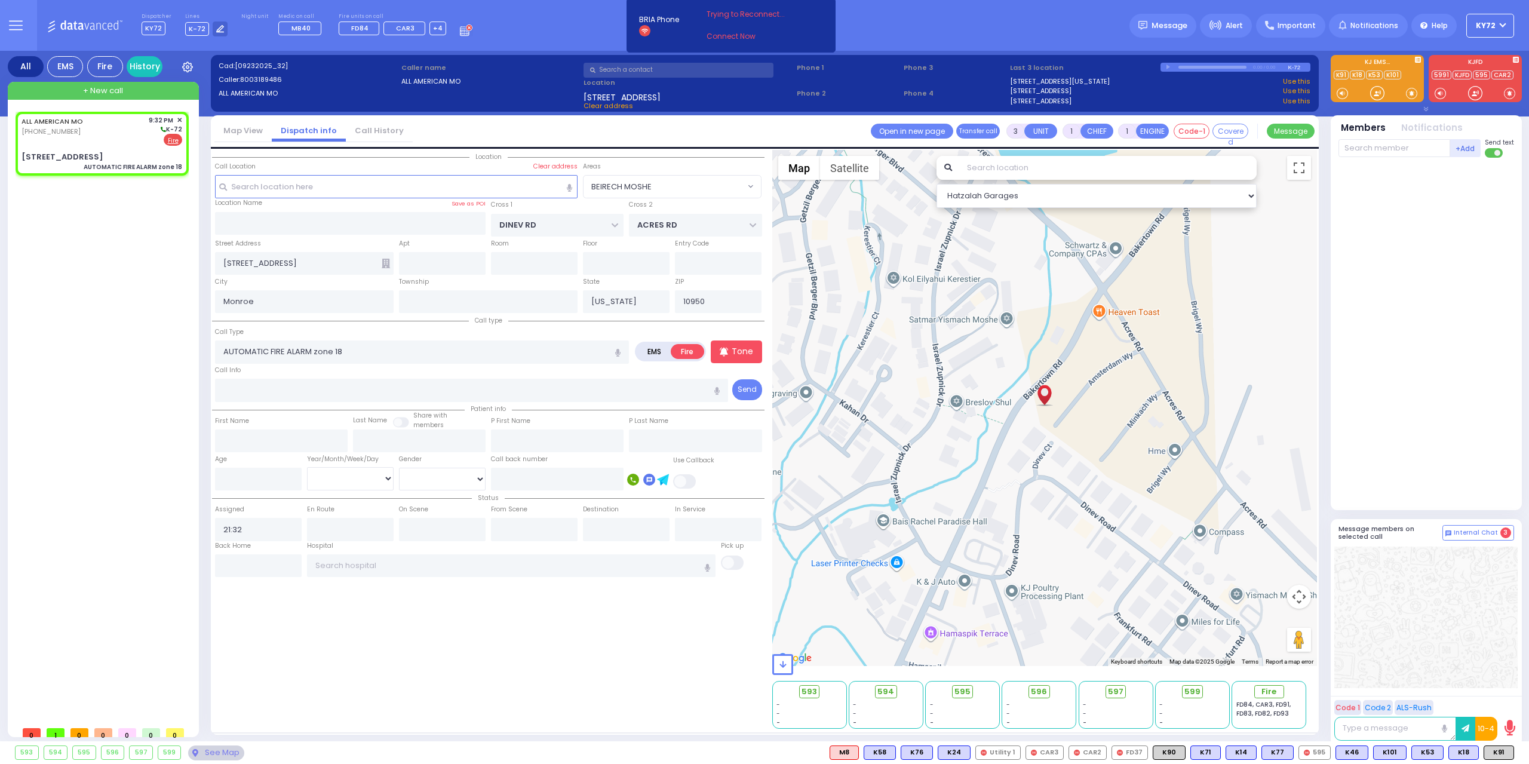
select select
radio input "true"
select select
select select "Hatzalah Garages"
select select "BEIRECH MOSHE"
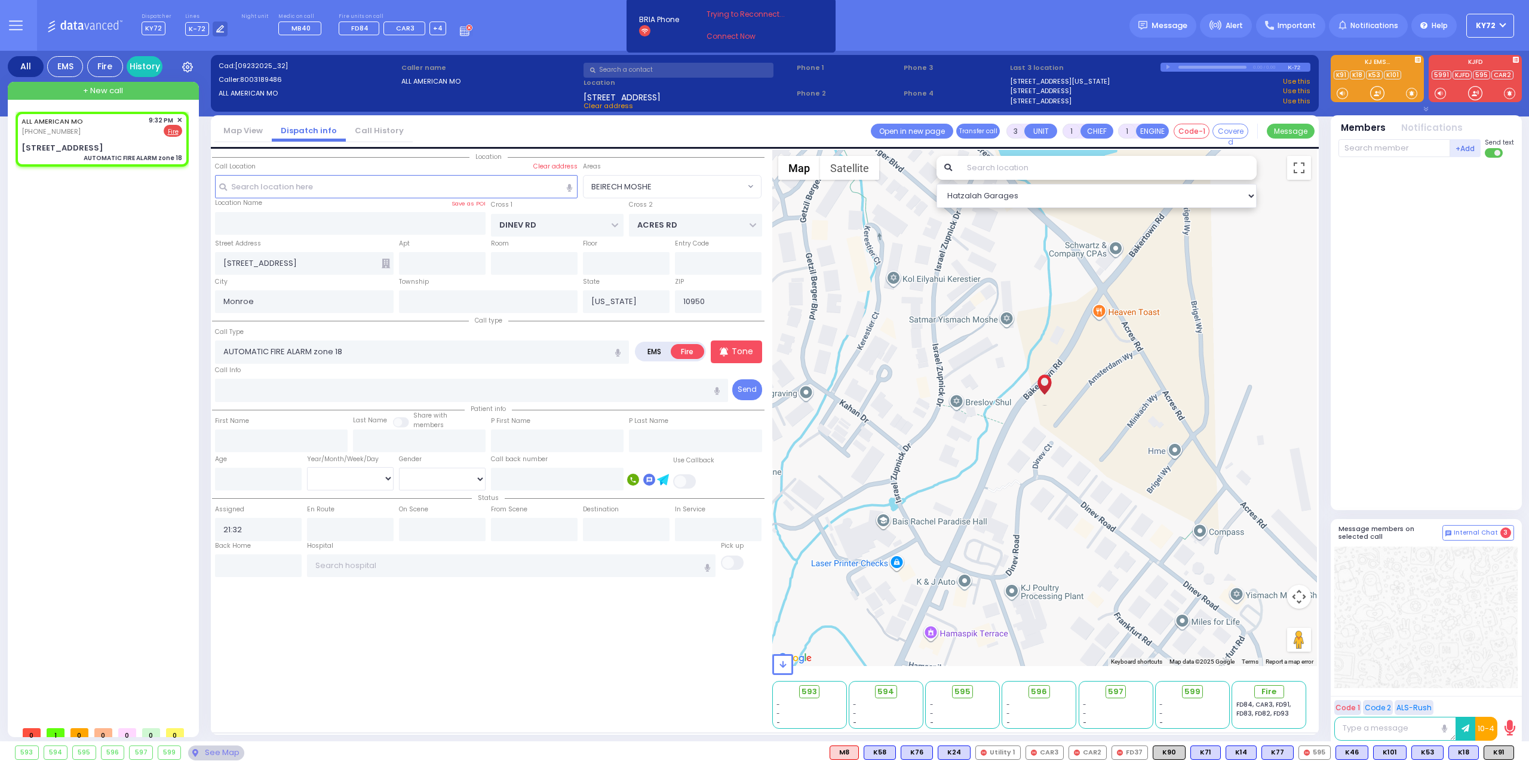
select select
radio input "true"
select select
select select "Hatzalah Garages"
select select "BEIRECH MOSHE"
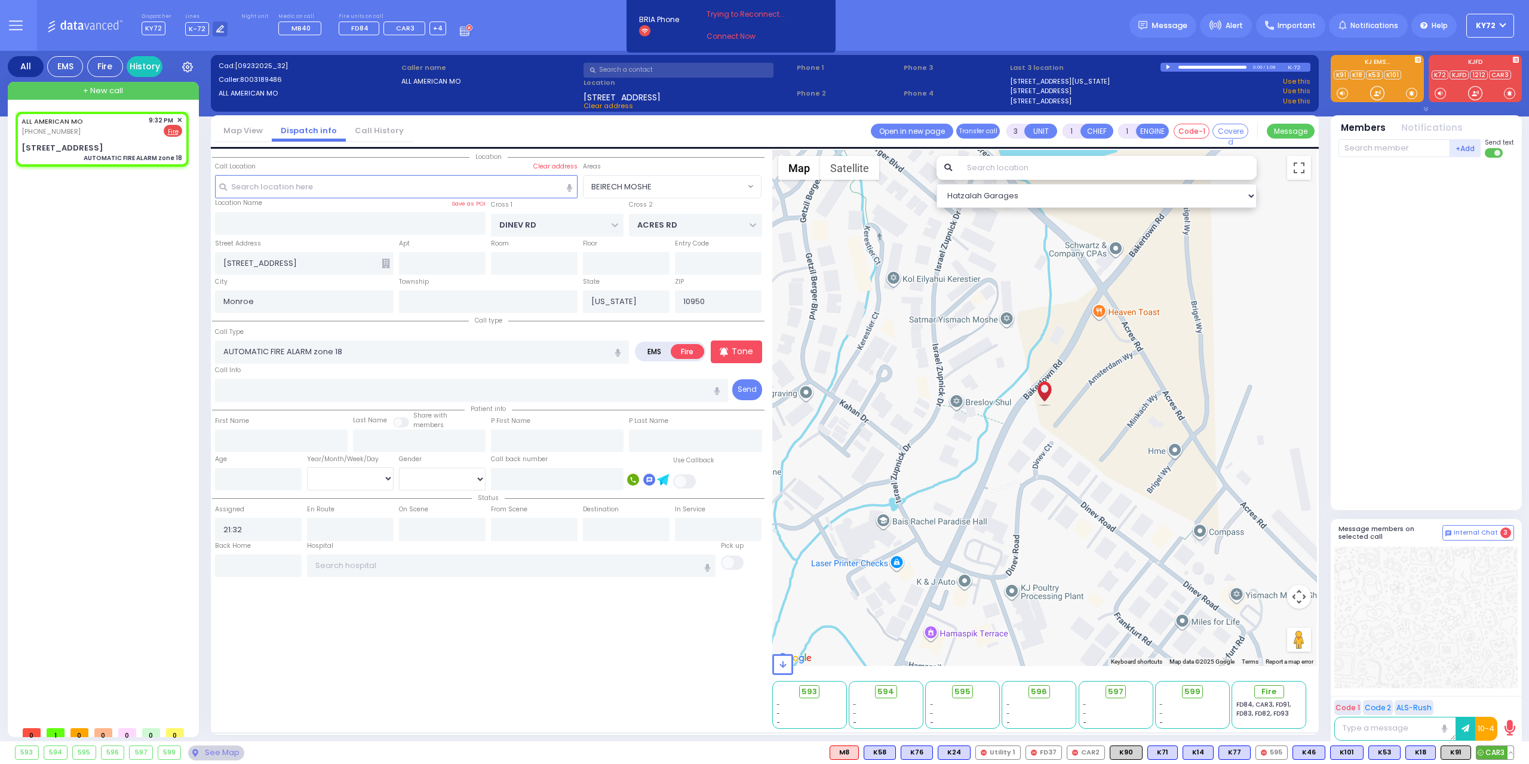
click at [1491, 756] on span "CAR3" at bounding box center [1494, 752] width 37 height 13
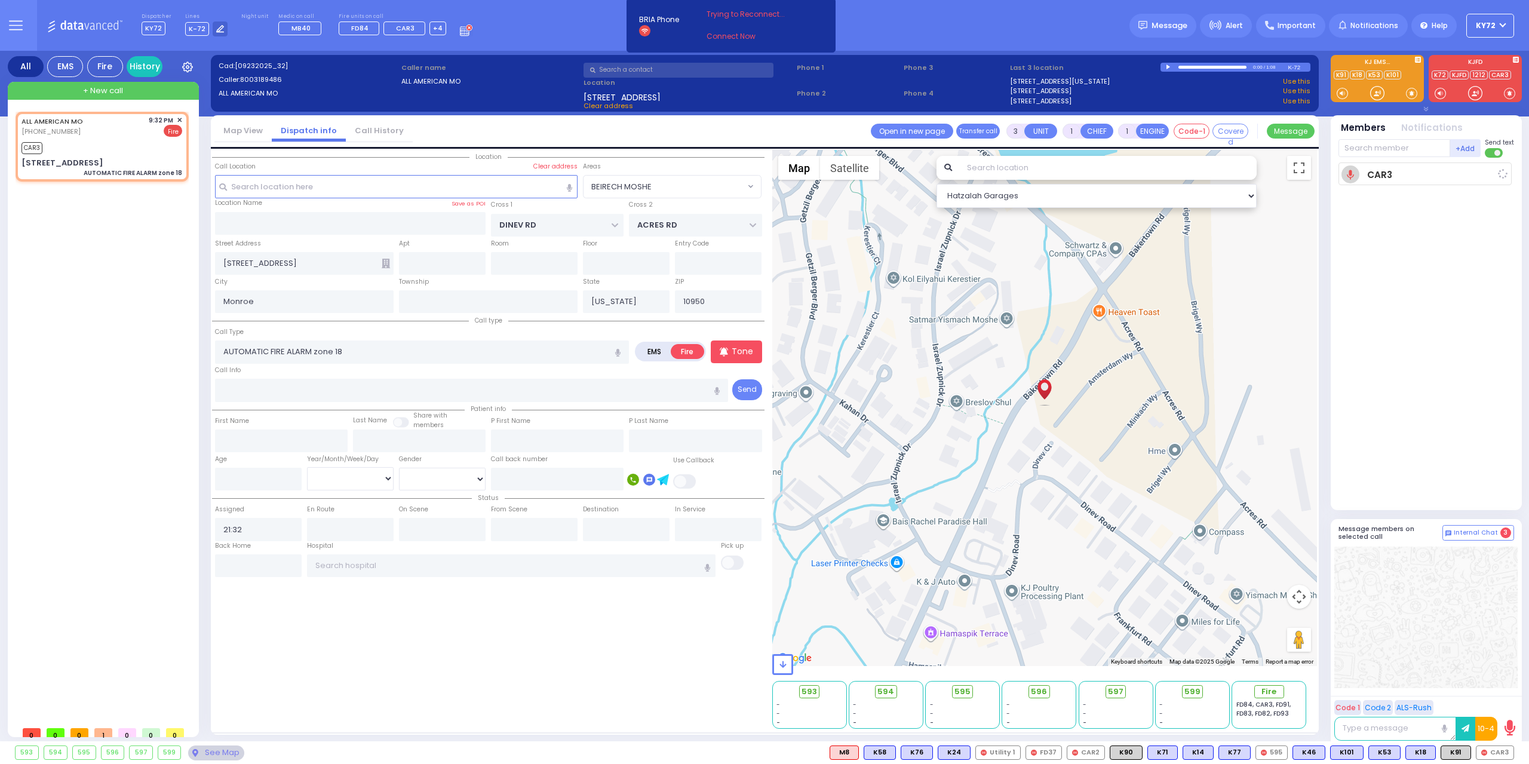
select select
radio input "true"
select select
type input "21:34"
select select "Hatzalah Garages"
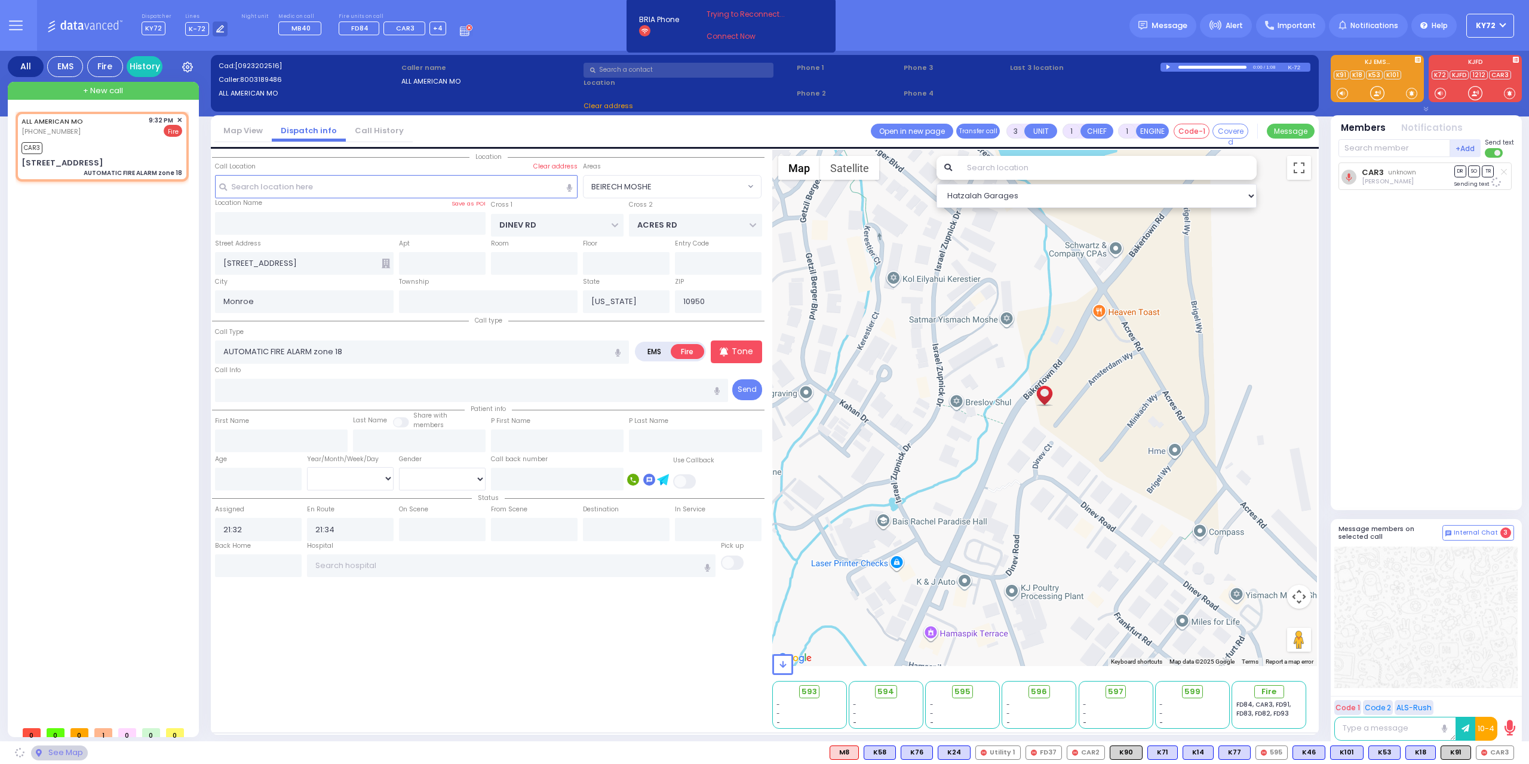
select select "BEIRECH MOSHE"
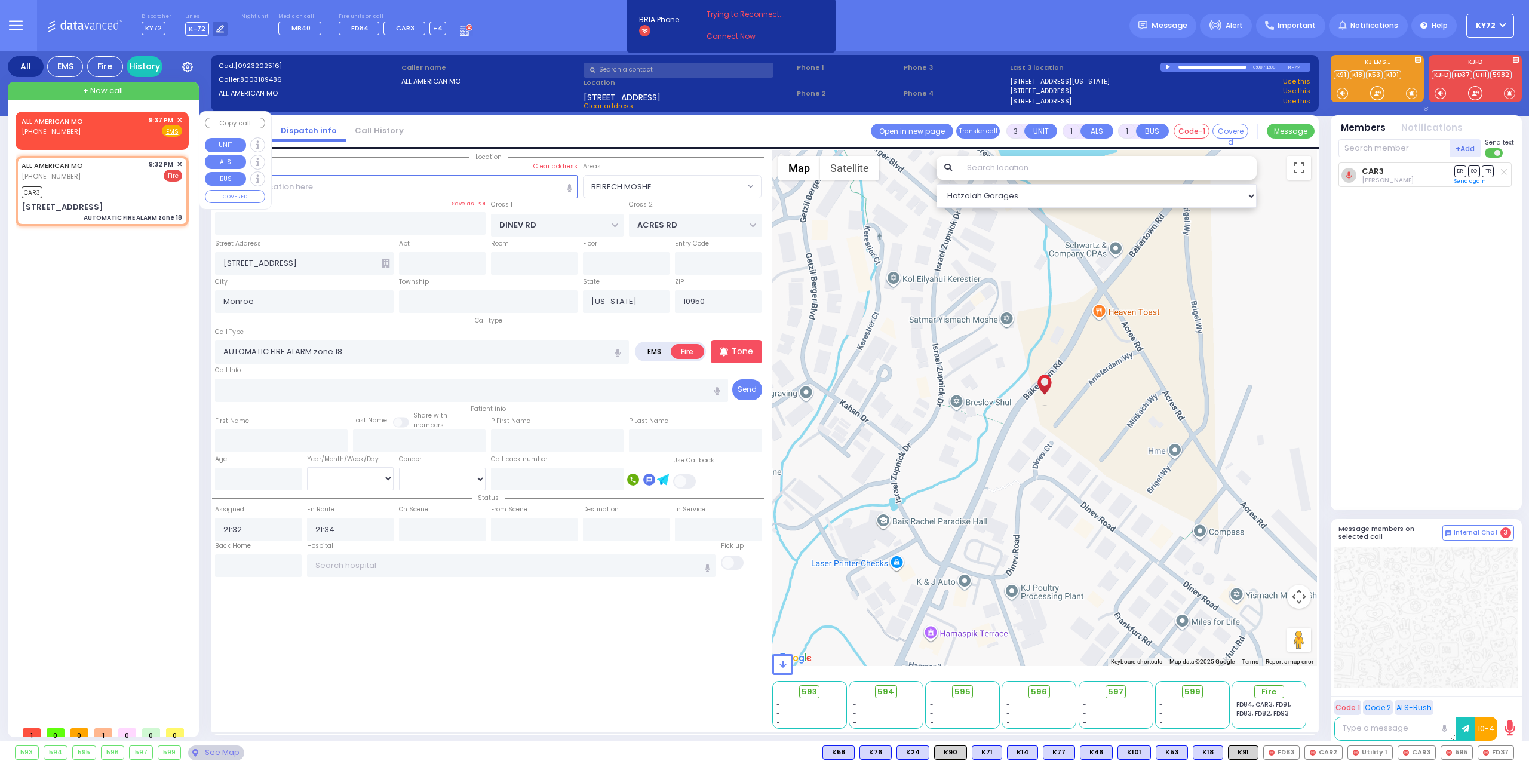
click at [178, 122] on span "✕" at bounding box center [179, 120] width 5 height 10
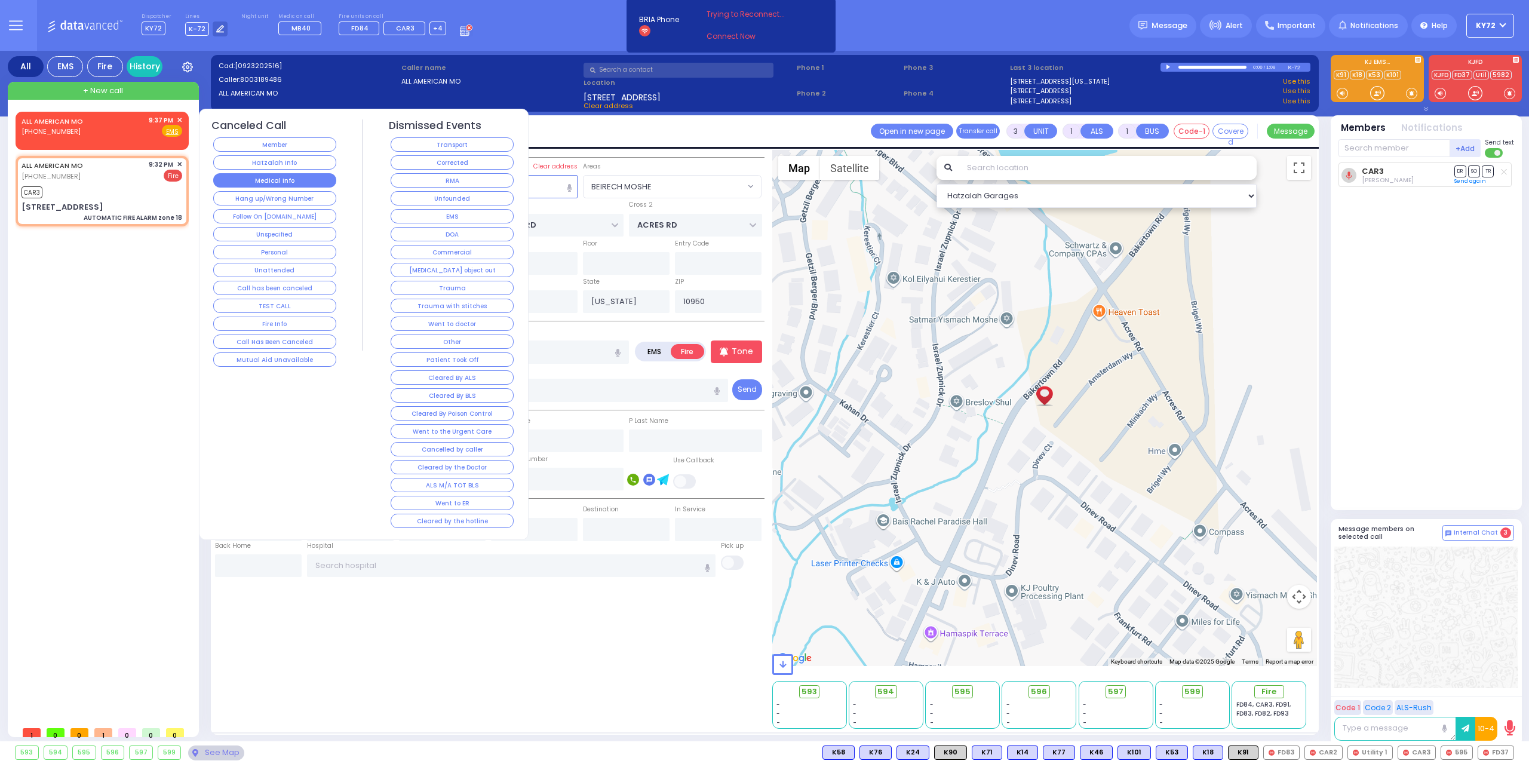
click at [295, 179] on button "Medical Info" at bounding box center [274, 180] width 123 height 14
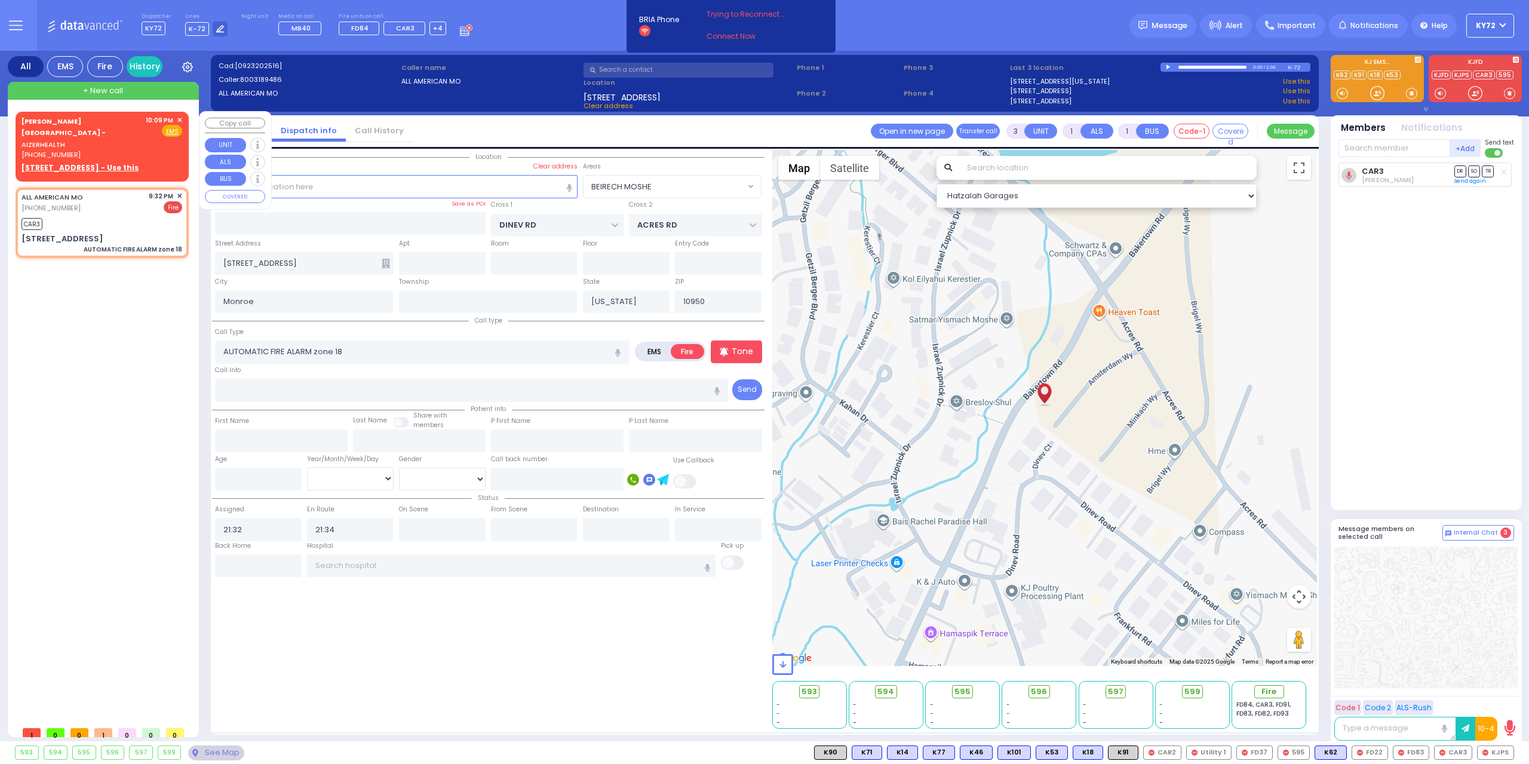
click at [177, 118] on span "✕" at bounding box center [179, 120] width 5 height 10
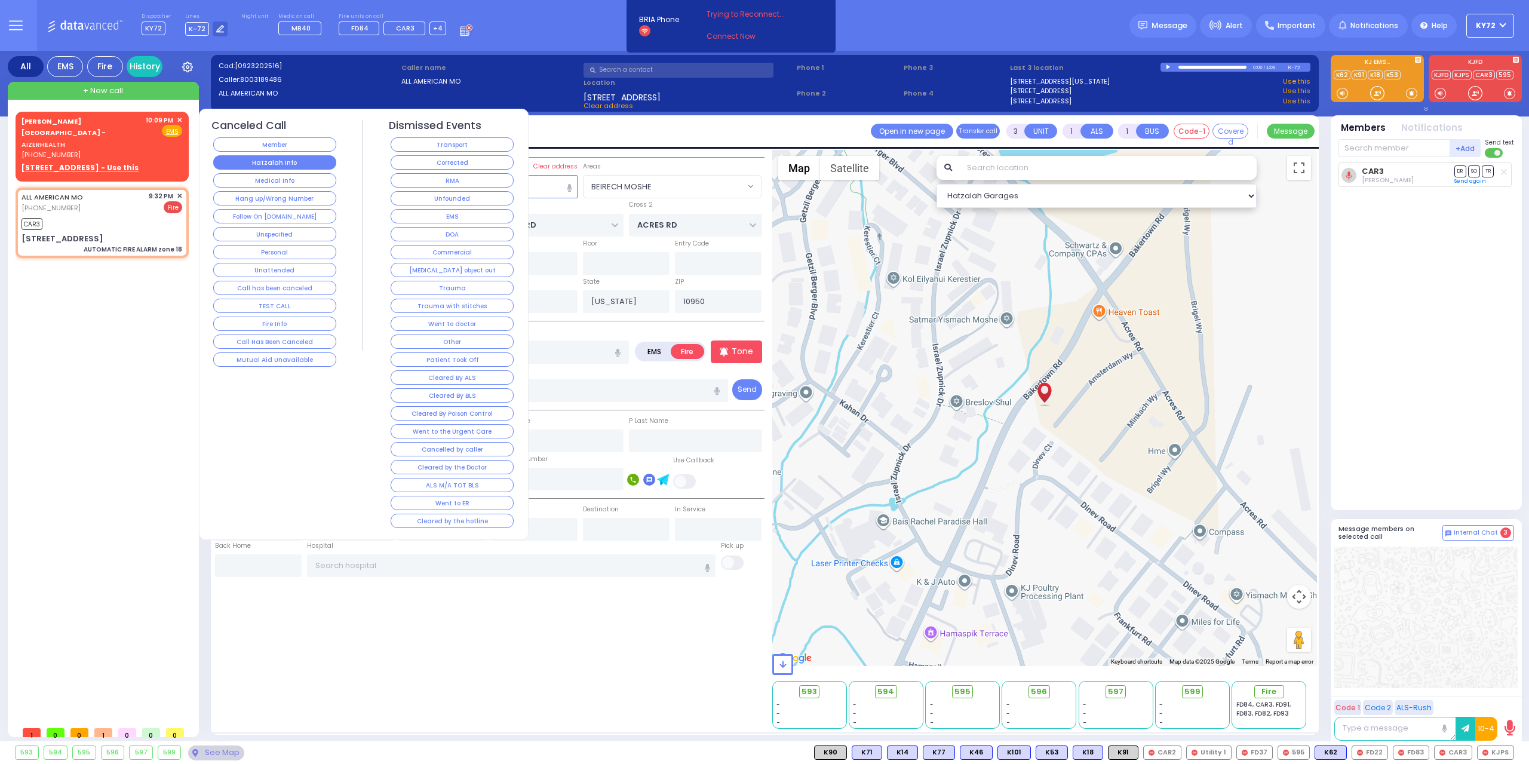
click at [246, 161] on button "Hatzalah Info" at bounding box center [274, 162] width 123 height 14
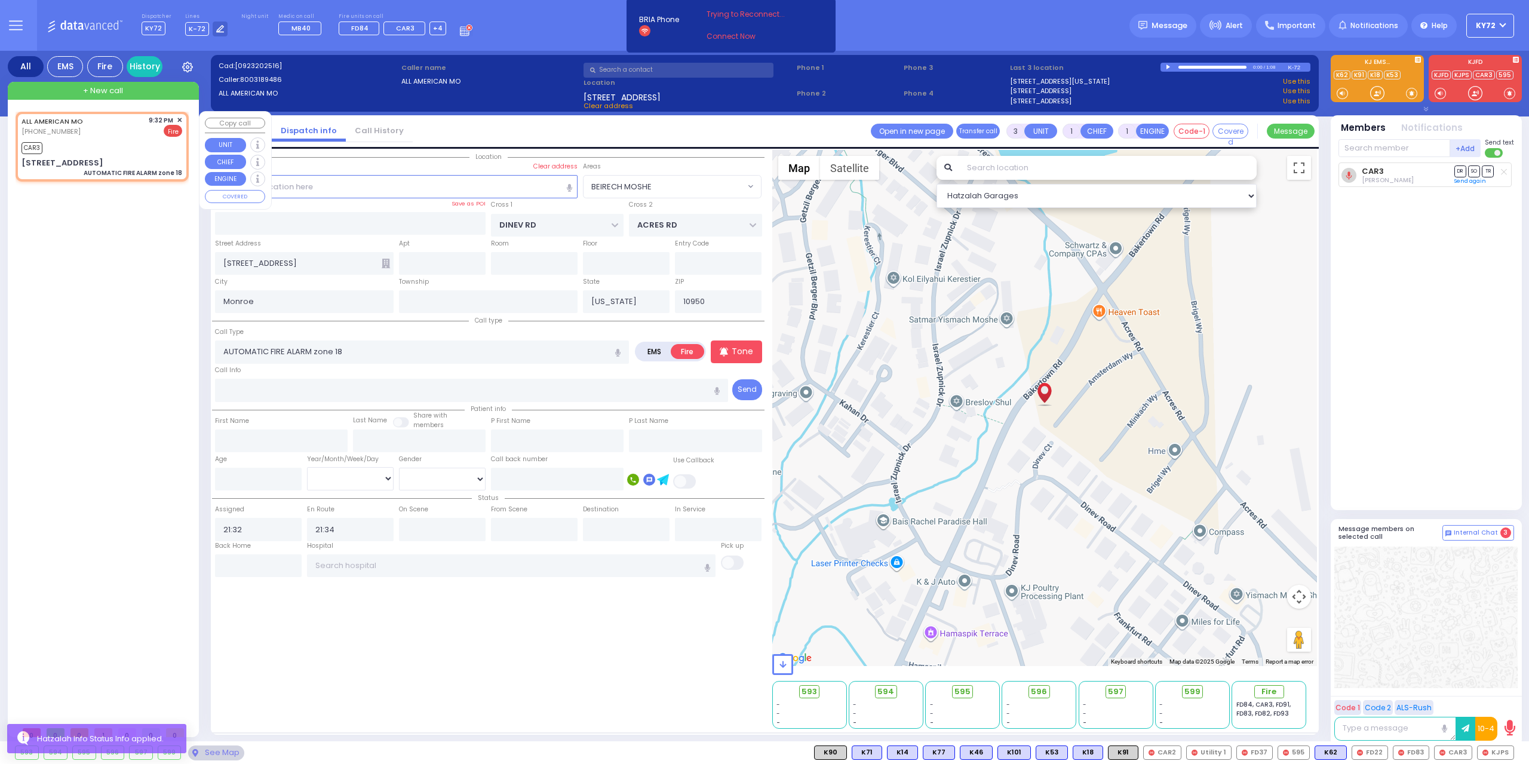
click at [177, 119] on span "✕" at bounding box center [179, 120] width 5 height 10
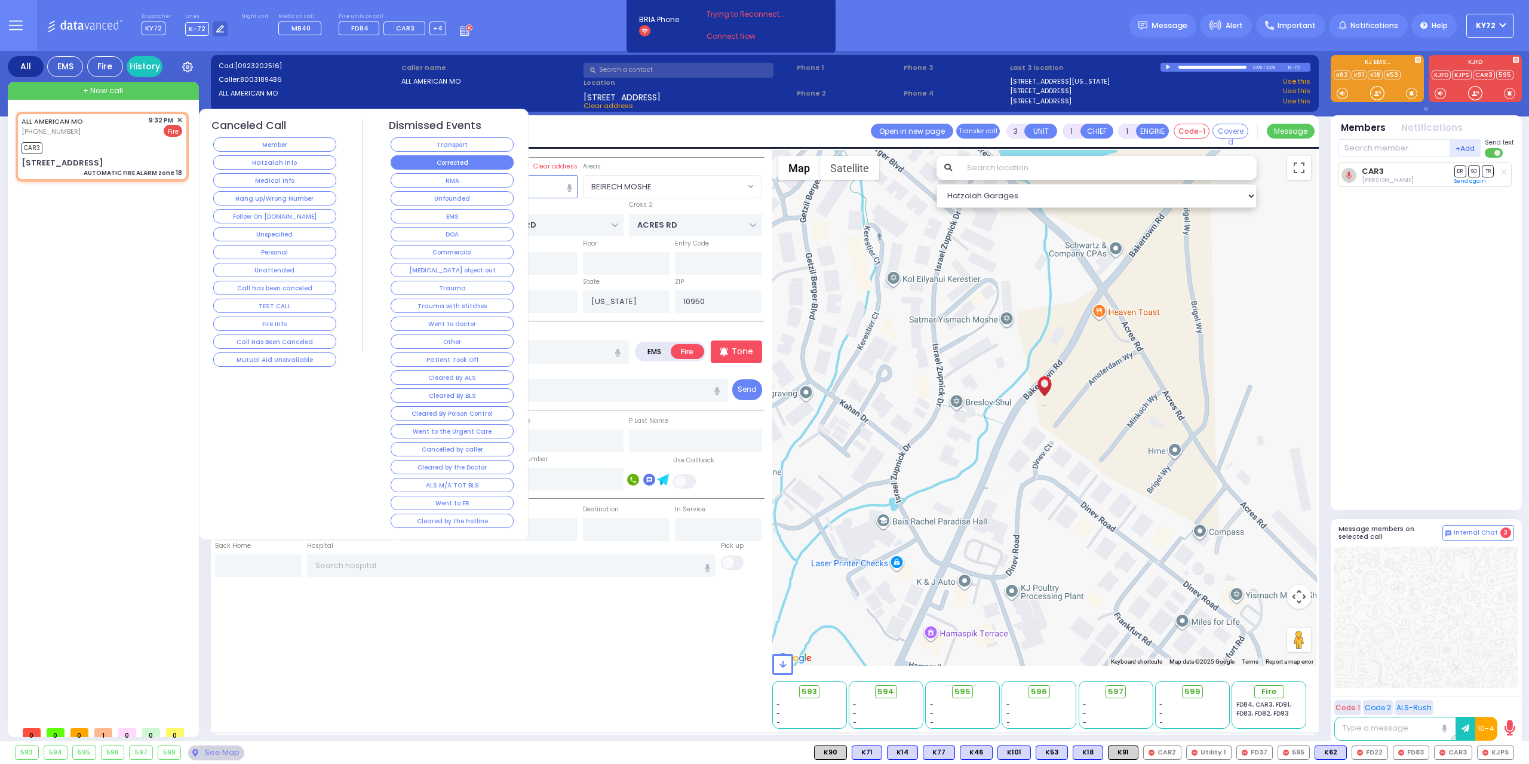
click at [420, 163] on button "Corrected" at bounding box center [452, 162] width 123 height 14
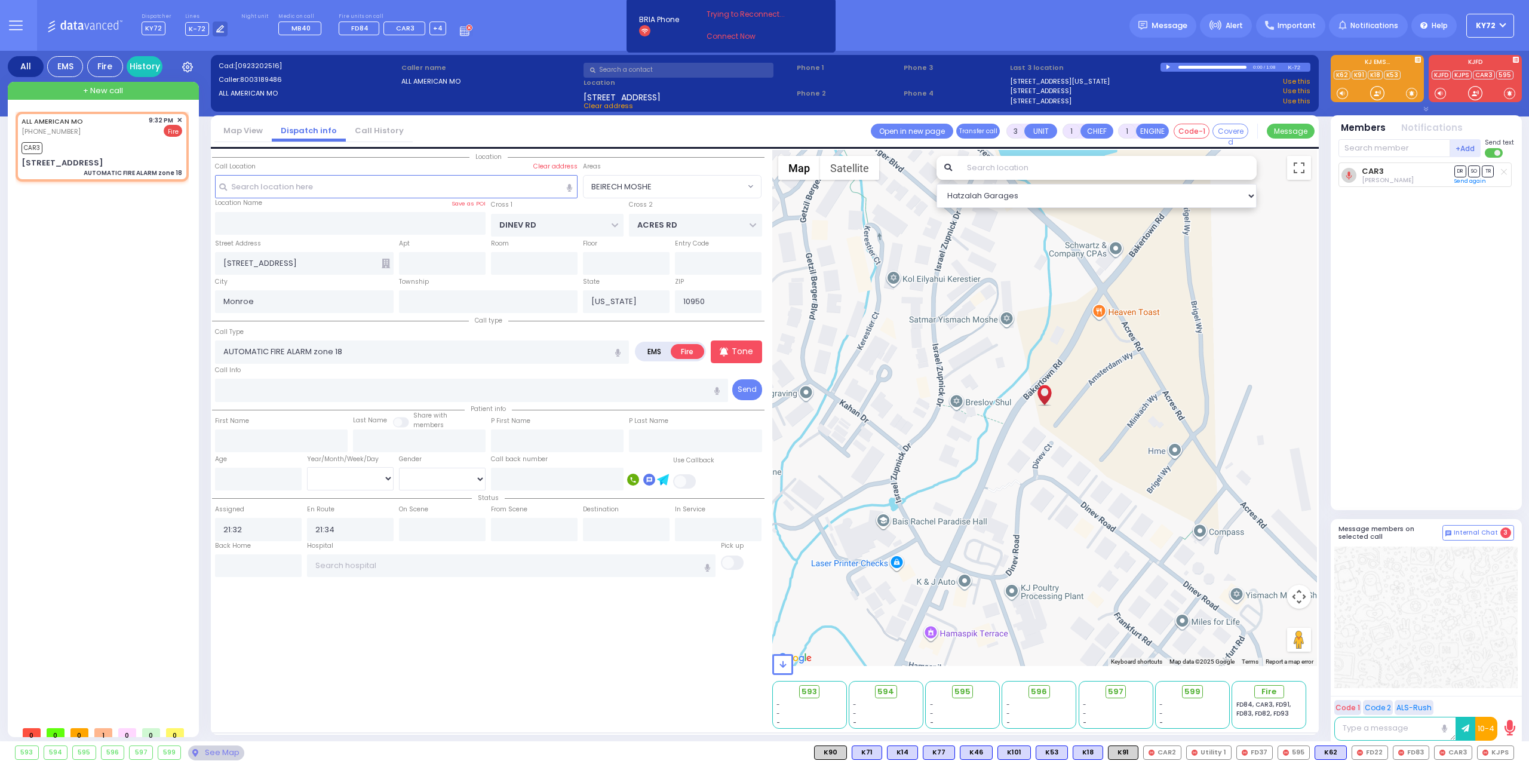
select select
radio input "true"
select select
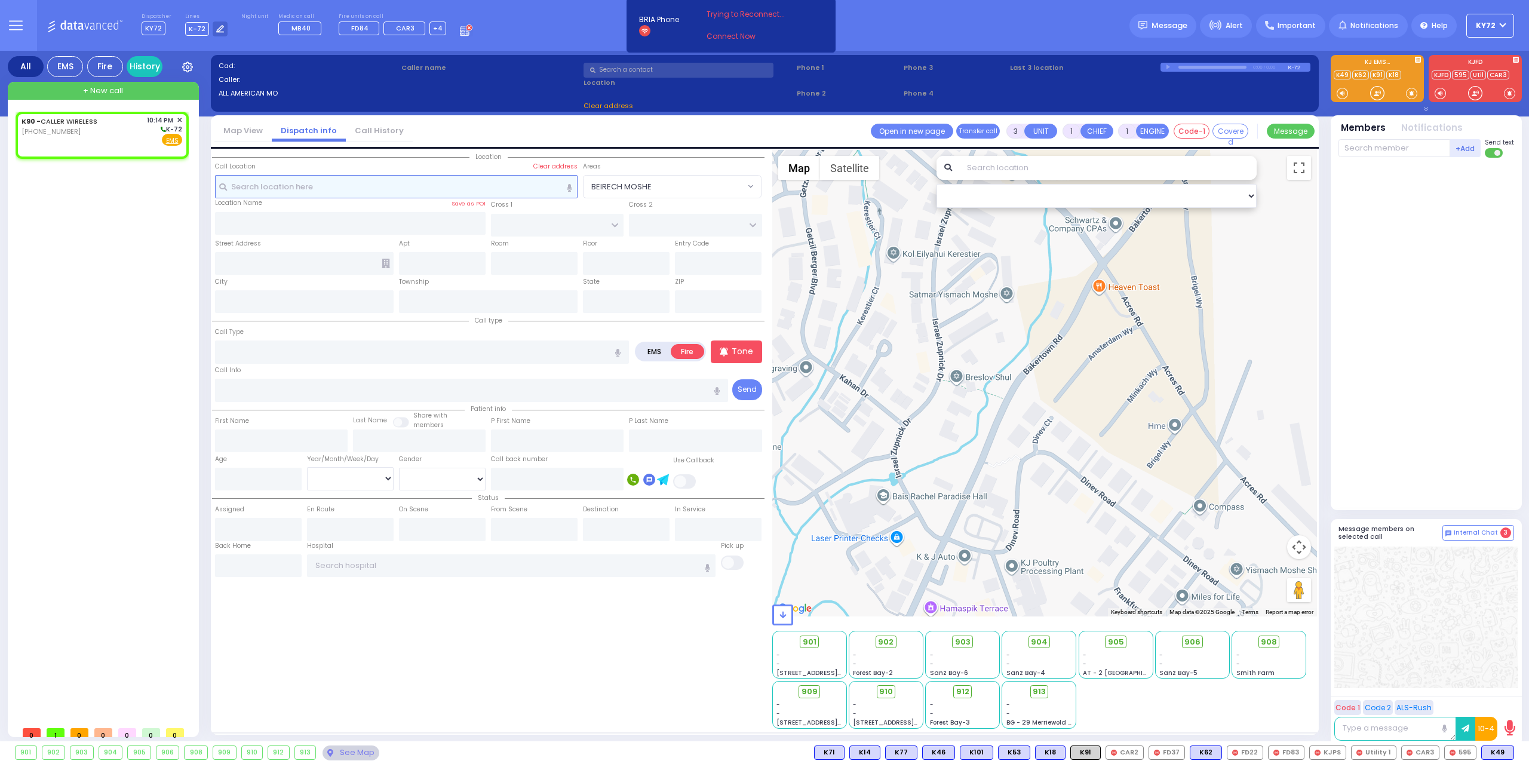
type input "2"
select select
radio input "true"
select select
type input "22:14"
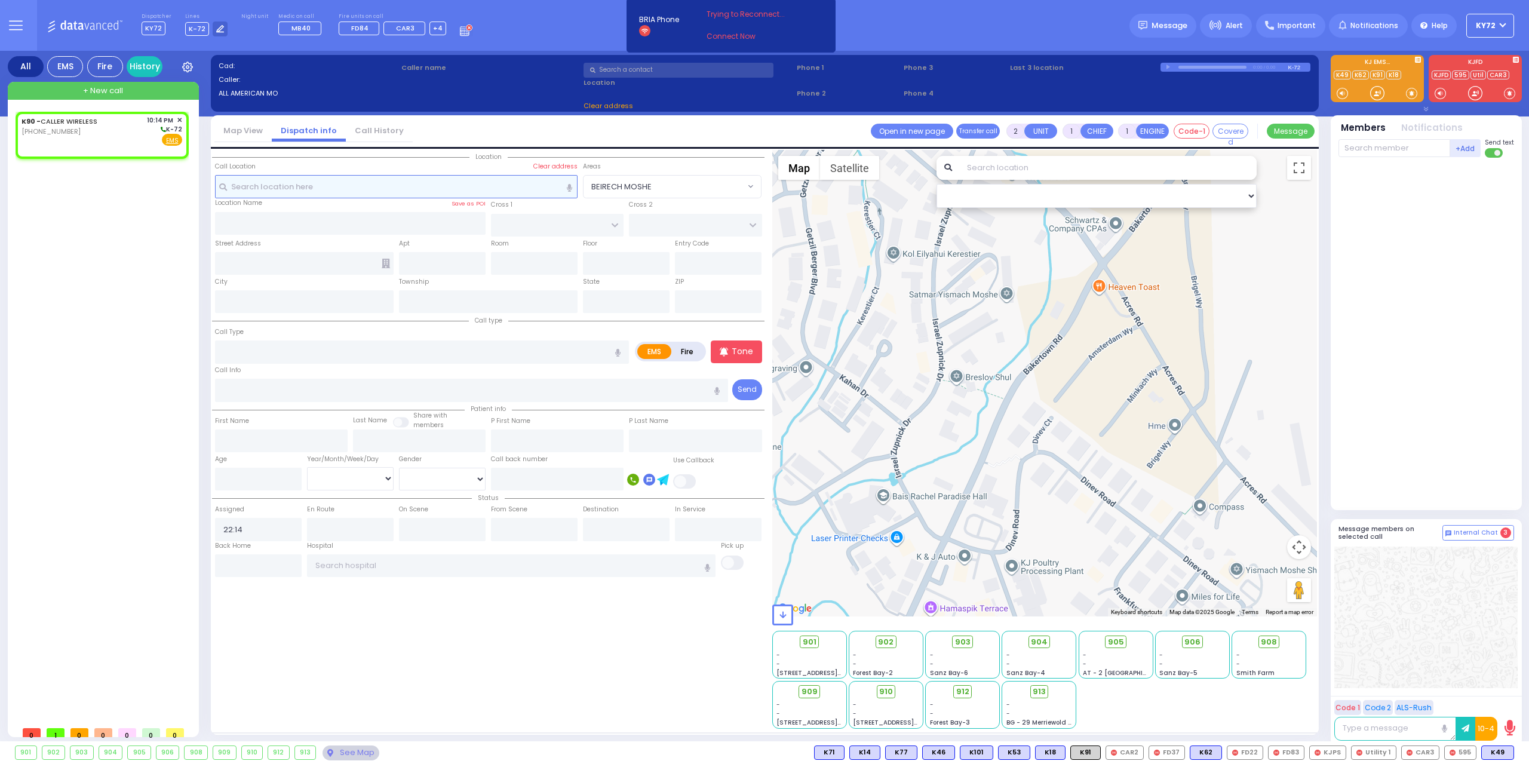
select select "Hatzalah Garages"
select select
radio input "true"
select select
select select "Hatzalah Garages"
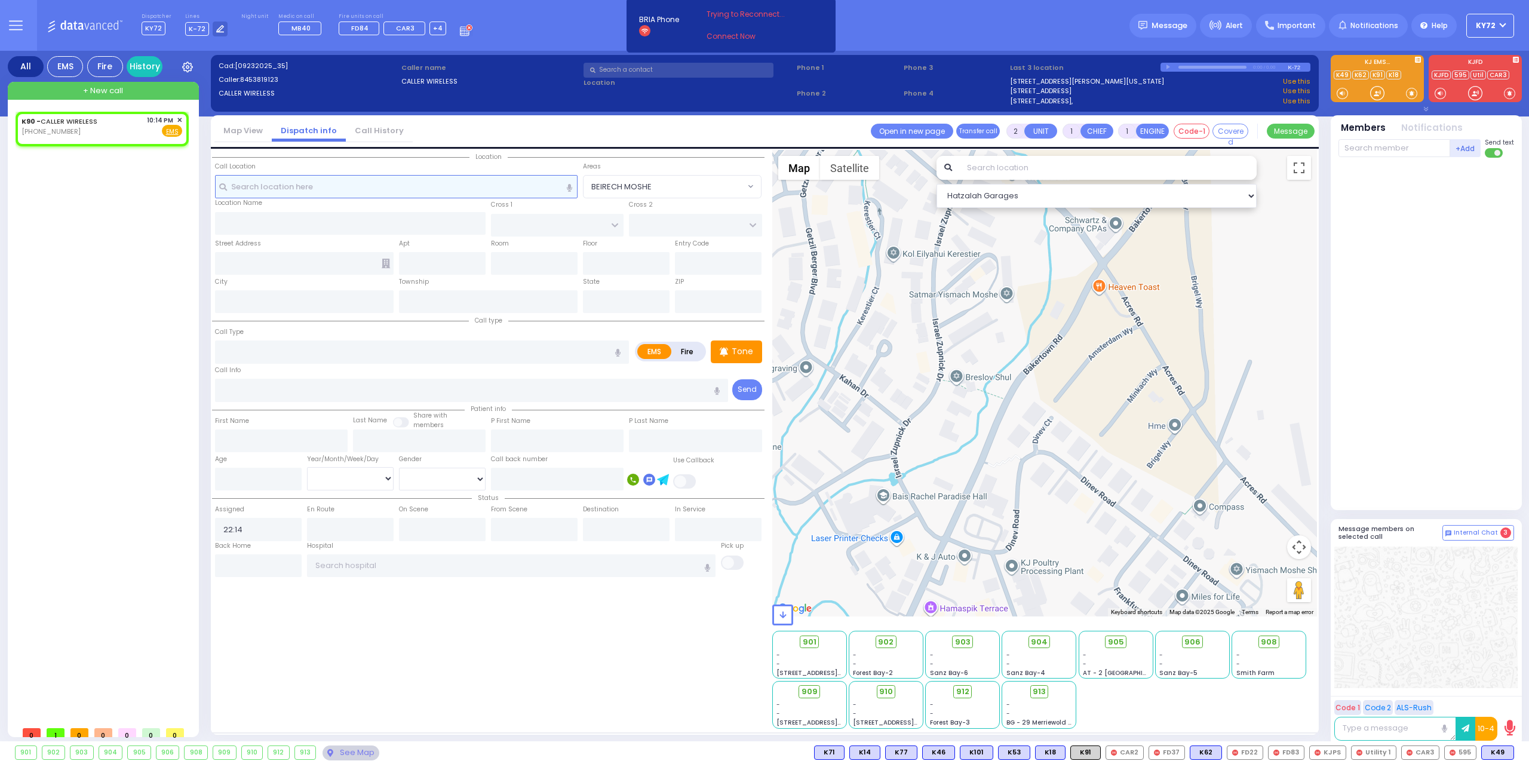
select select
radio input "true"
select select
select select "Hatzalah Garages"
click at [86, 127] on div "[PHONE_NUMBER]" at bounding box center [62, 132] width 80 height 10
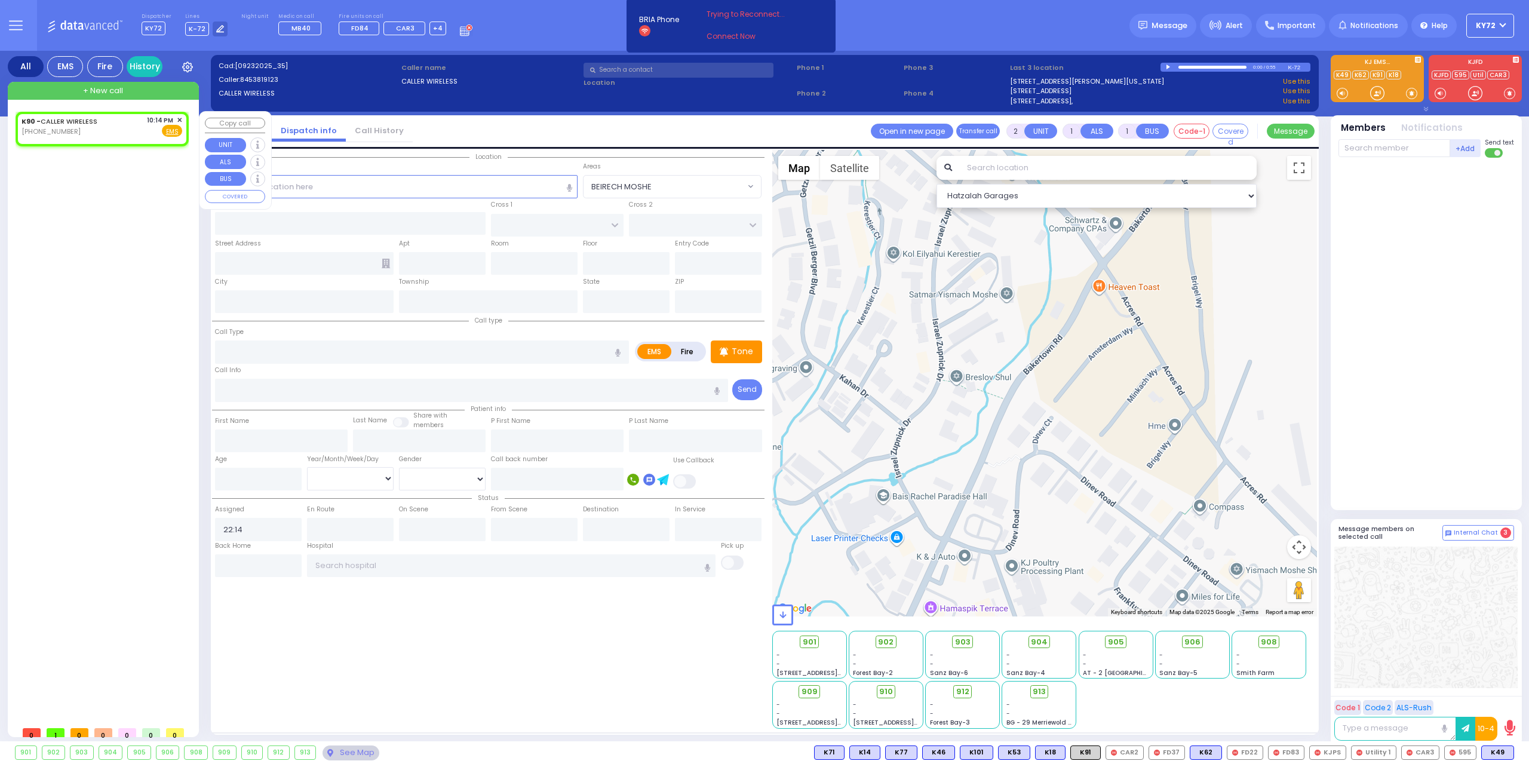
select select
radio input "true"
select select
select select "Hatzalah Garages"
click at [428, 192] on input "text" at bounding box center [396, 186] width 363 height 23
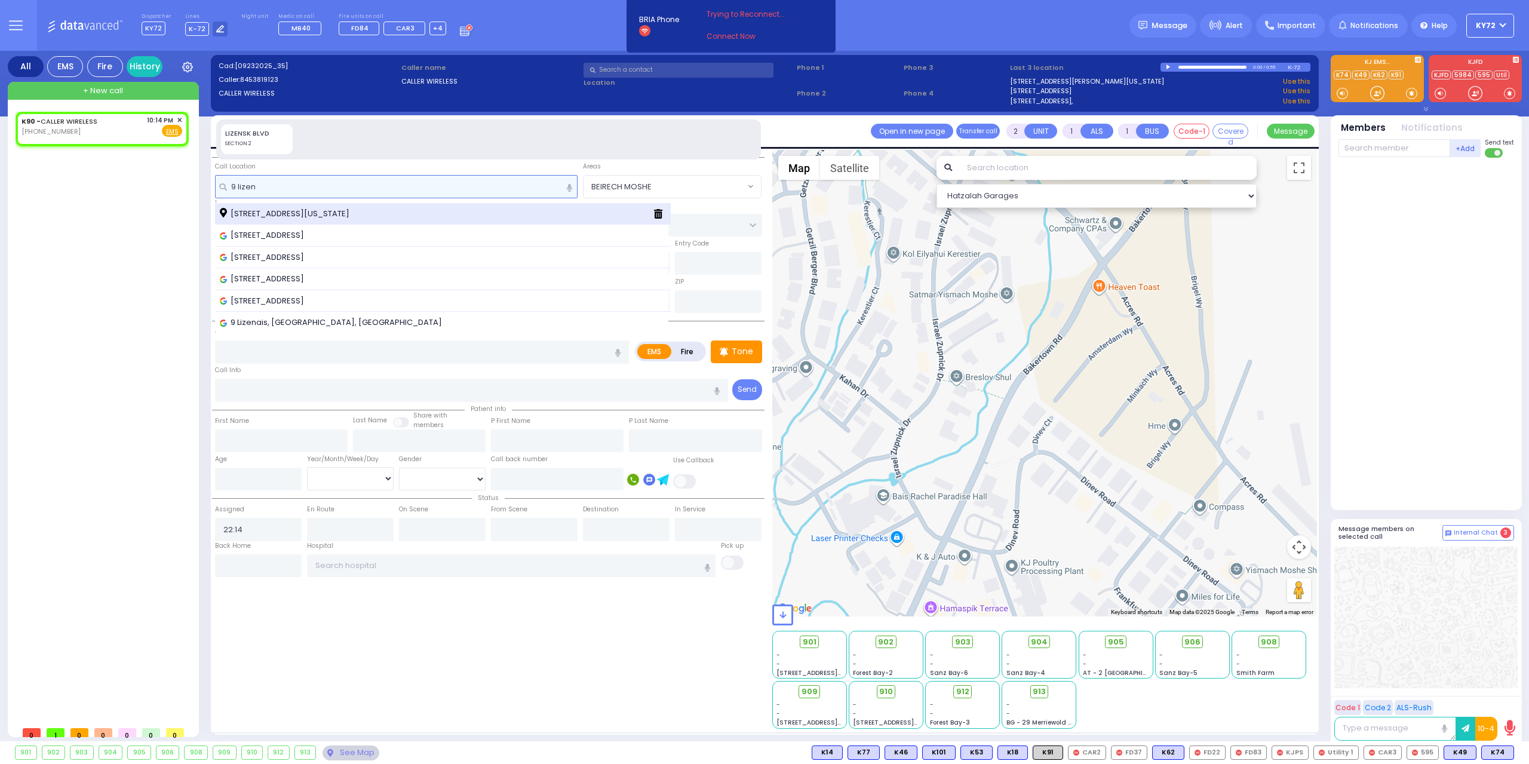
type input "9 lizen"
click at [419, 216] on div "[STREET_ADDRESS][US_STATE]" at bounding box center [432, 214] width 424 height 12
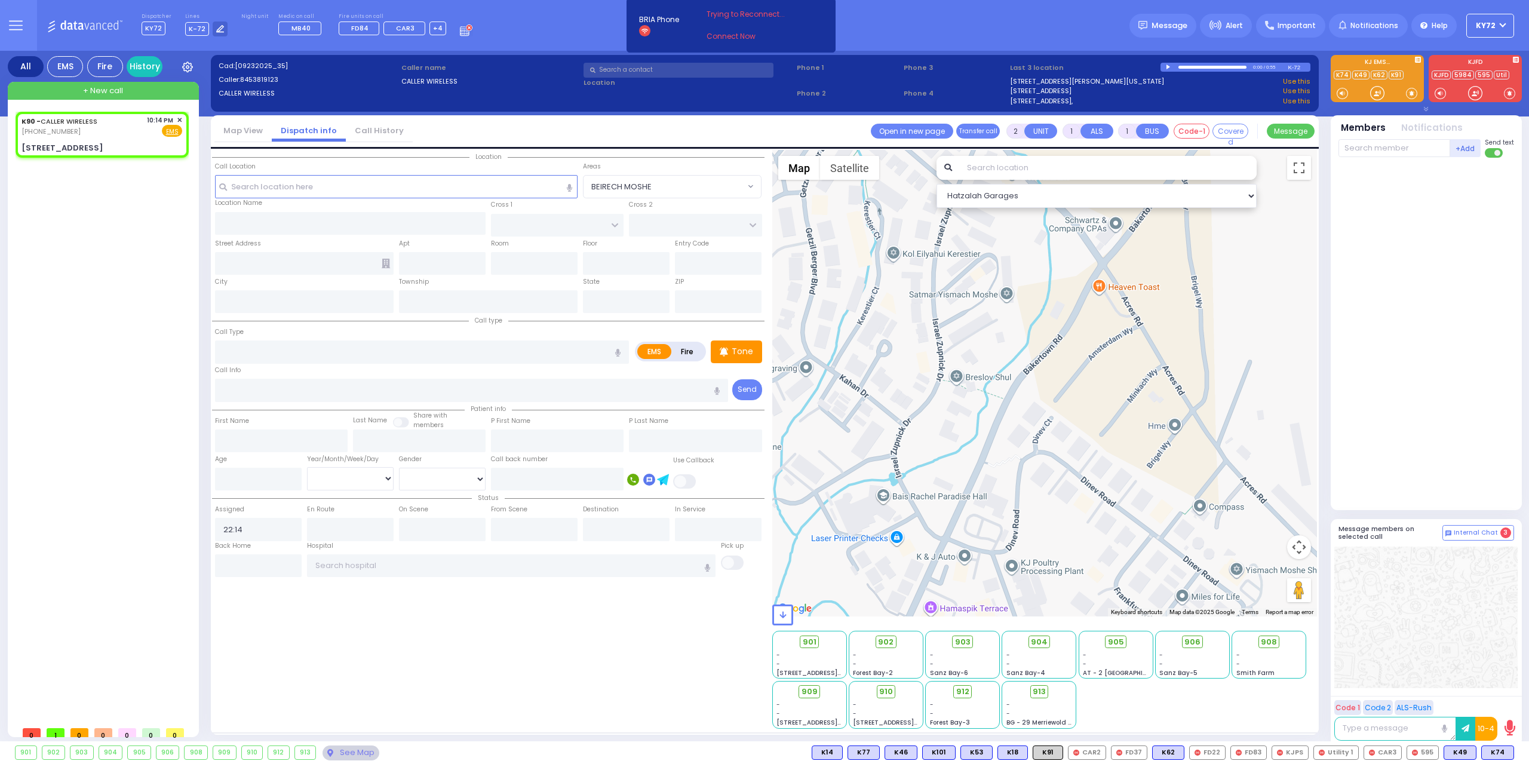
select select
radio input "true"
select select
select select "Hatzalah Garages"
type input "SCHUNNEMUNK RD"
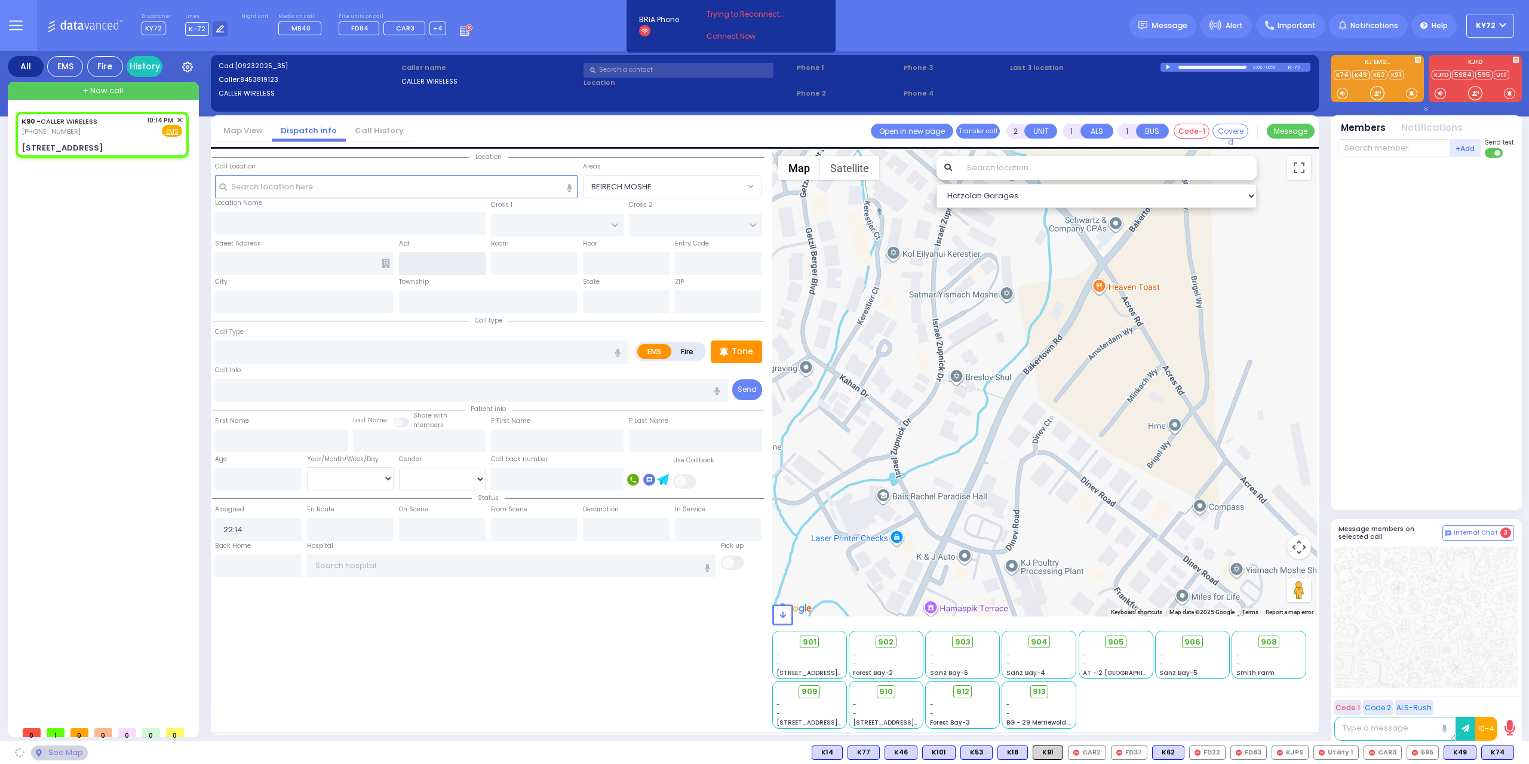
type input "[STREET_ADDRESS]"
type input "Monroe"
type input "[US_STATE]"
type input "10950"
select select "[GEOGRAPHIC_DATA]"
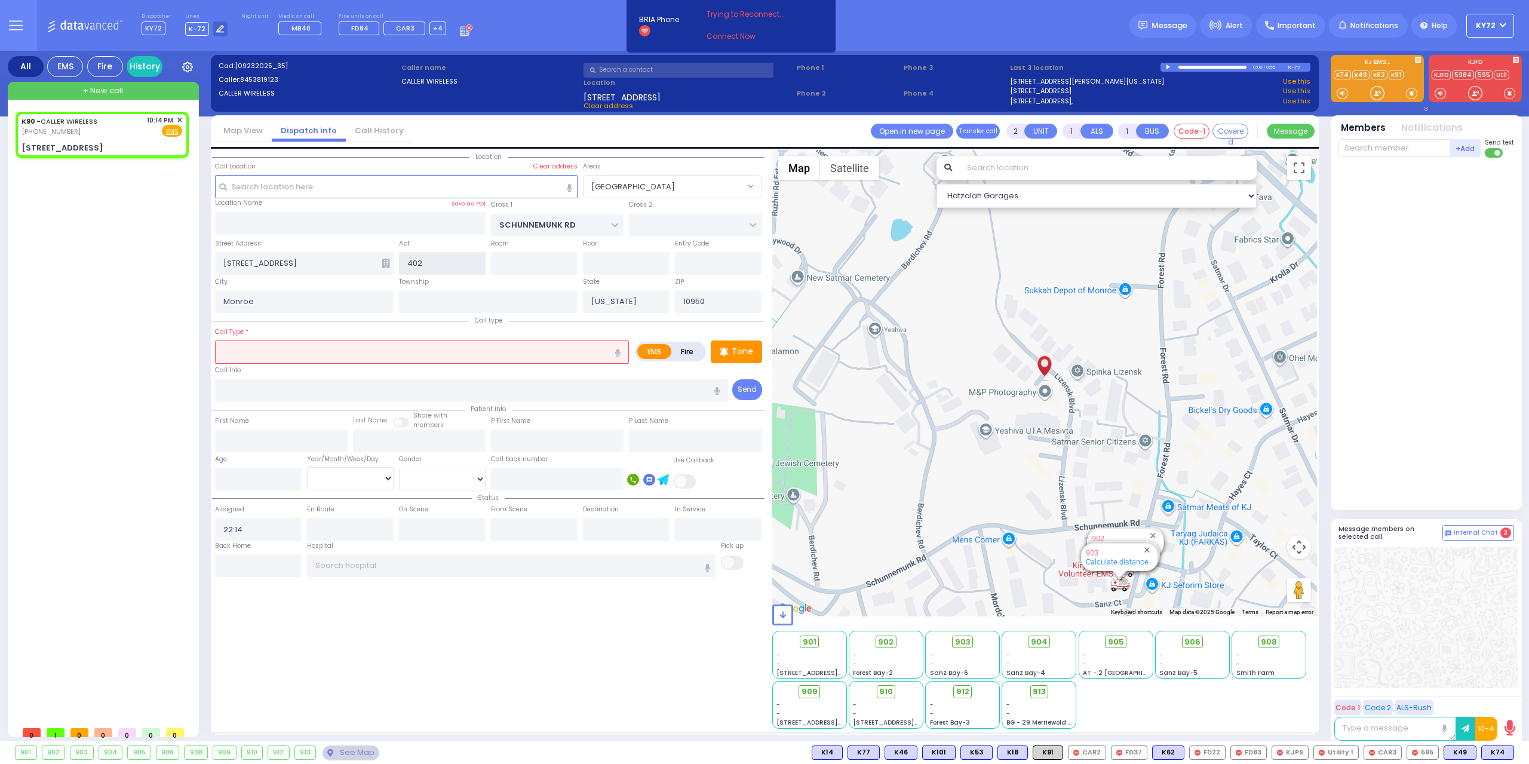
type input "402"
click at [387, 340] on input "text" at bounding box center [422, 351] width 414 height 23
select select
radio input "true"
select select
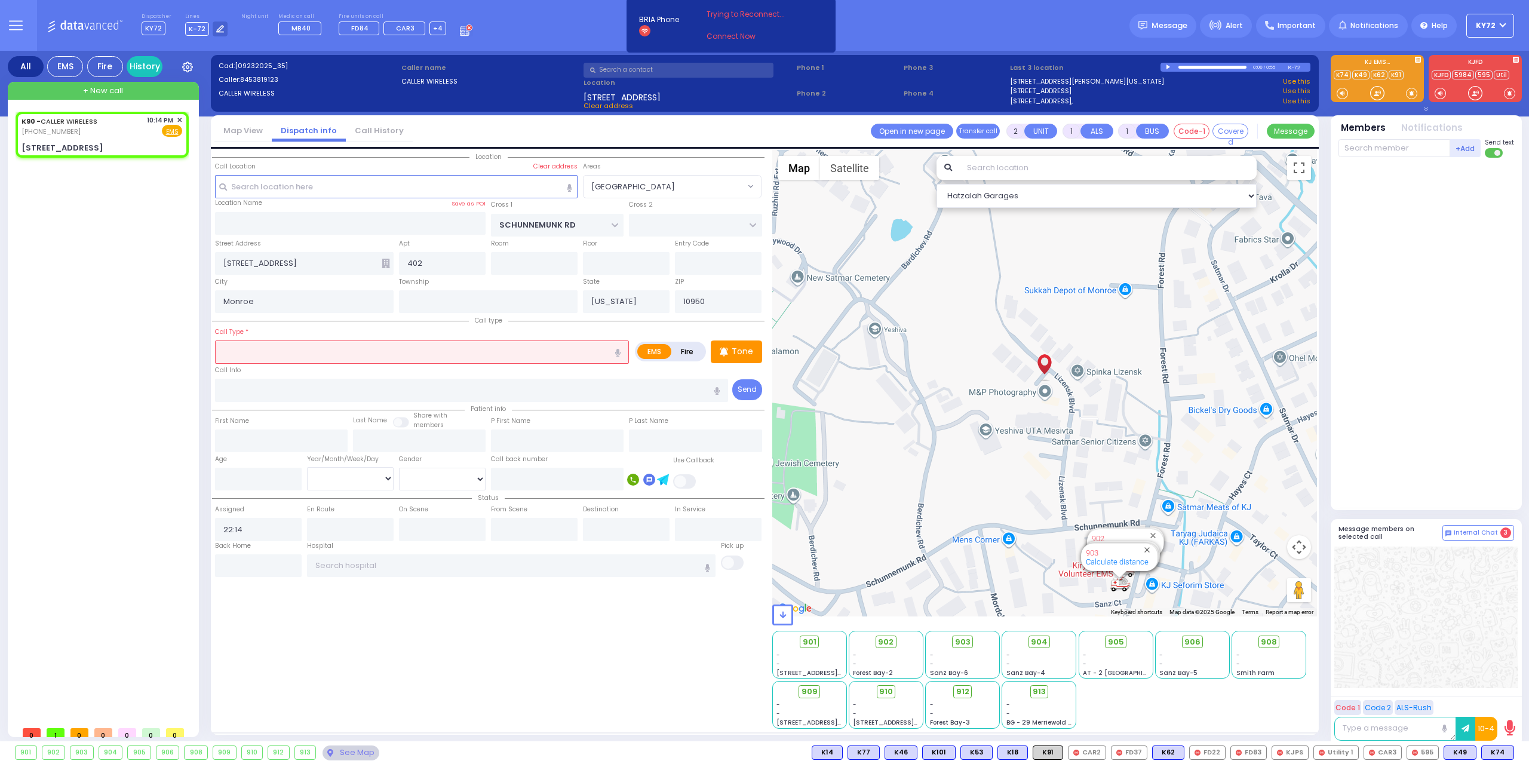
select select "Hatzalah Garages"
select select "[GEOGRAPHIC_DATA]"
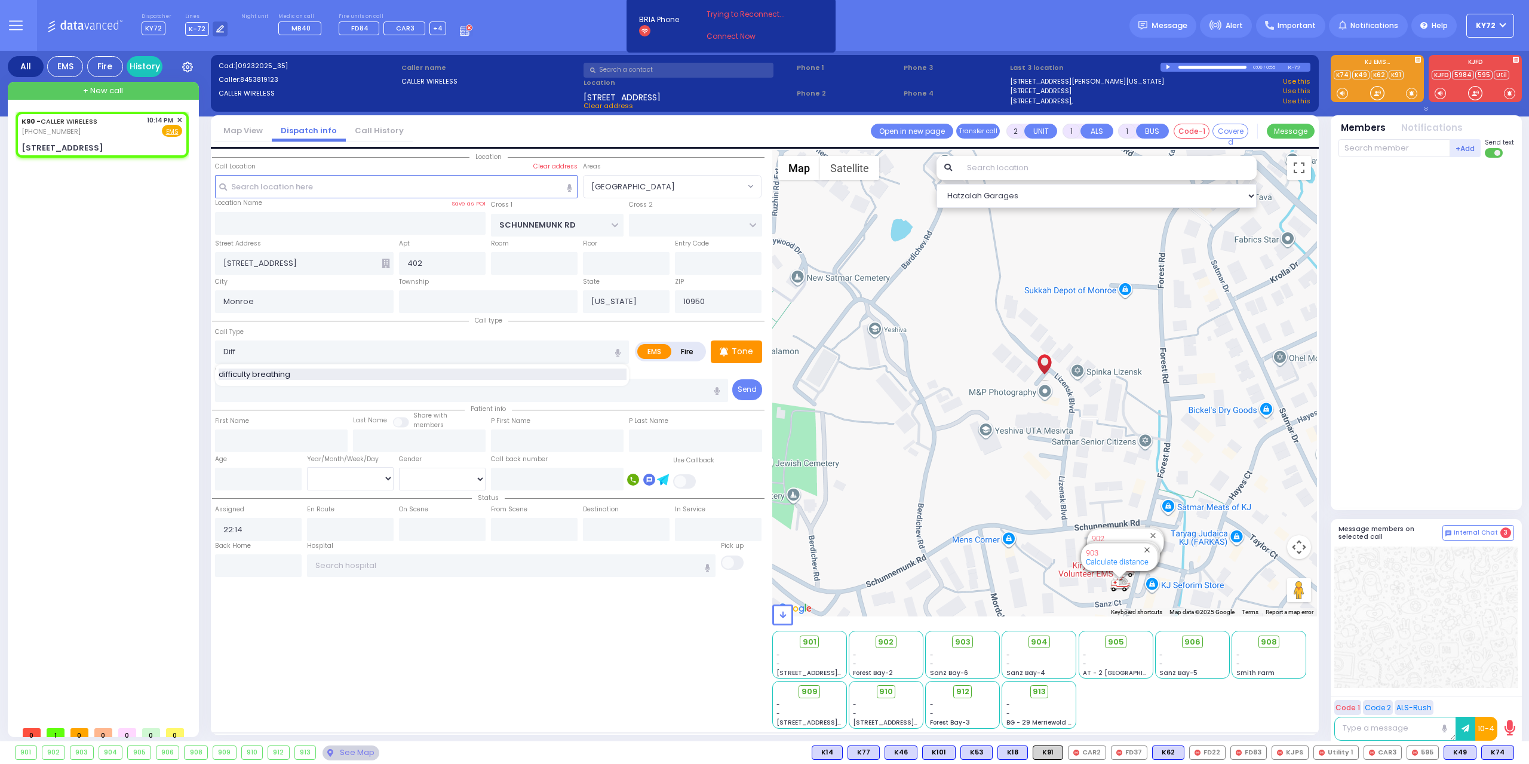
click at [349, 372] on div "difficulty breathing" at bounding box center [423, 375] width 408 height 12
type input "difficulty breathing"
select select
radio input "true"
select select
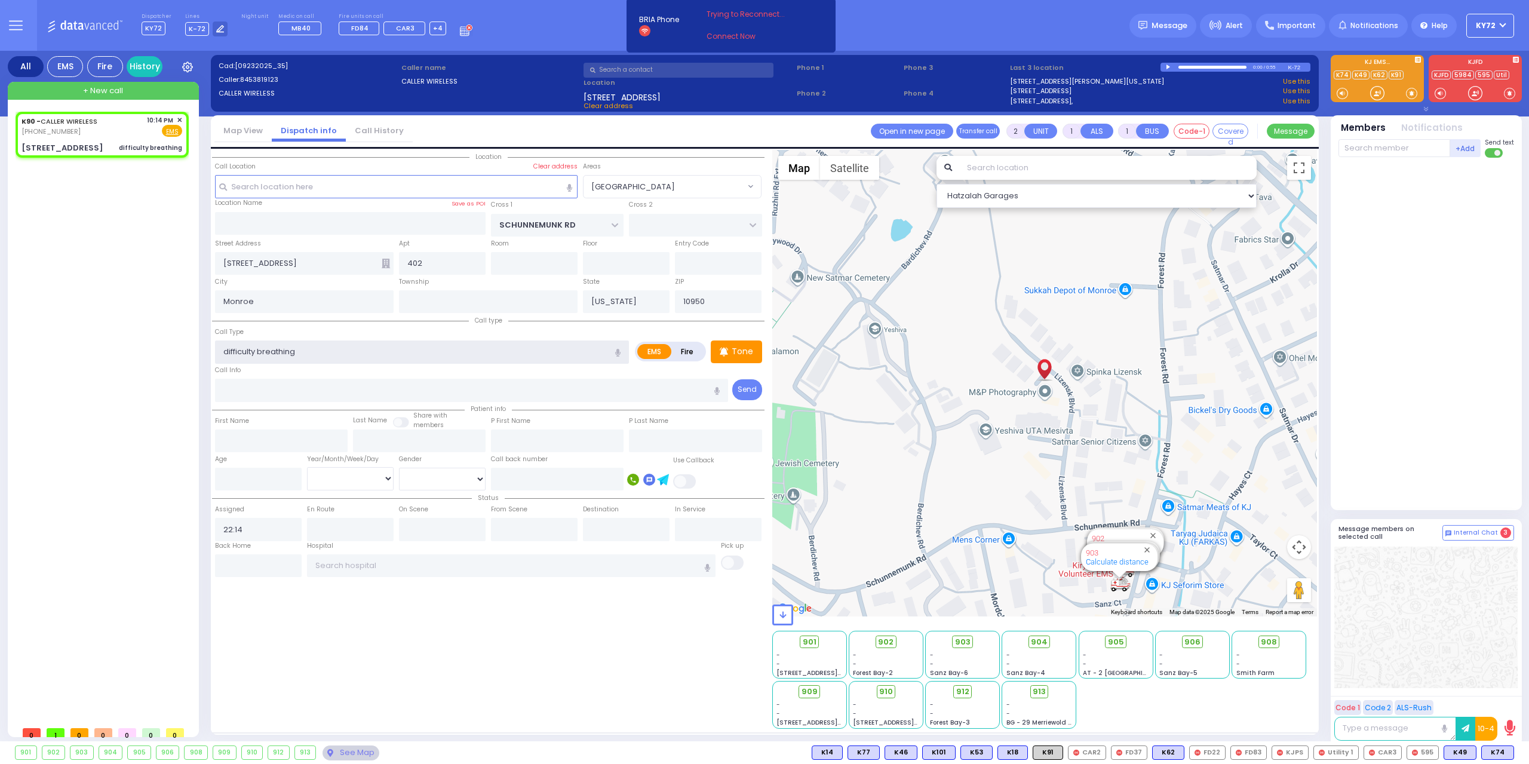
select select "Hatzalah Garages"
select select "[GEOGRAPHIC_DATA]"
click at [1497, 753] on span "K18" at bounding box center [1498, 752] width 29 height 13
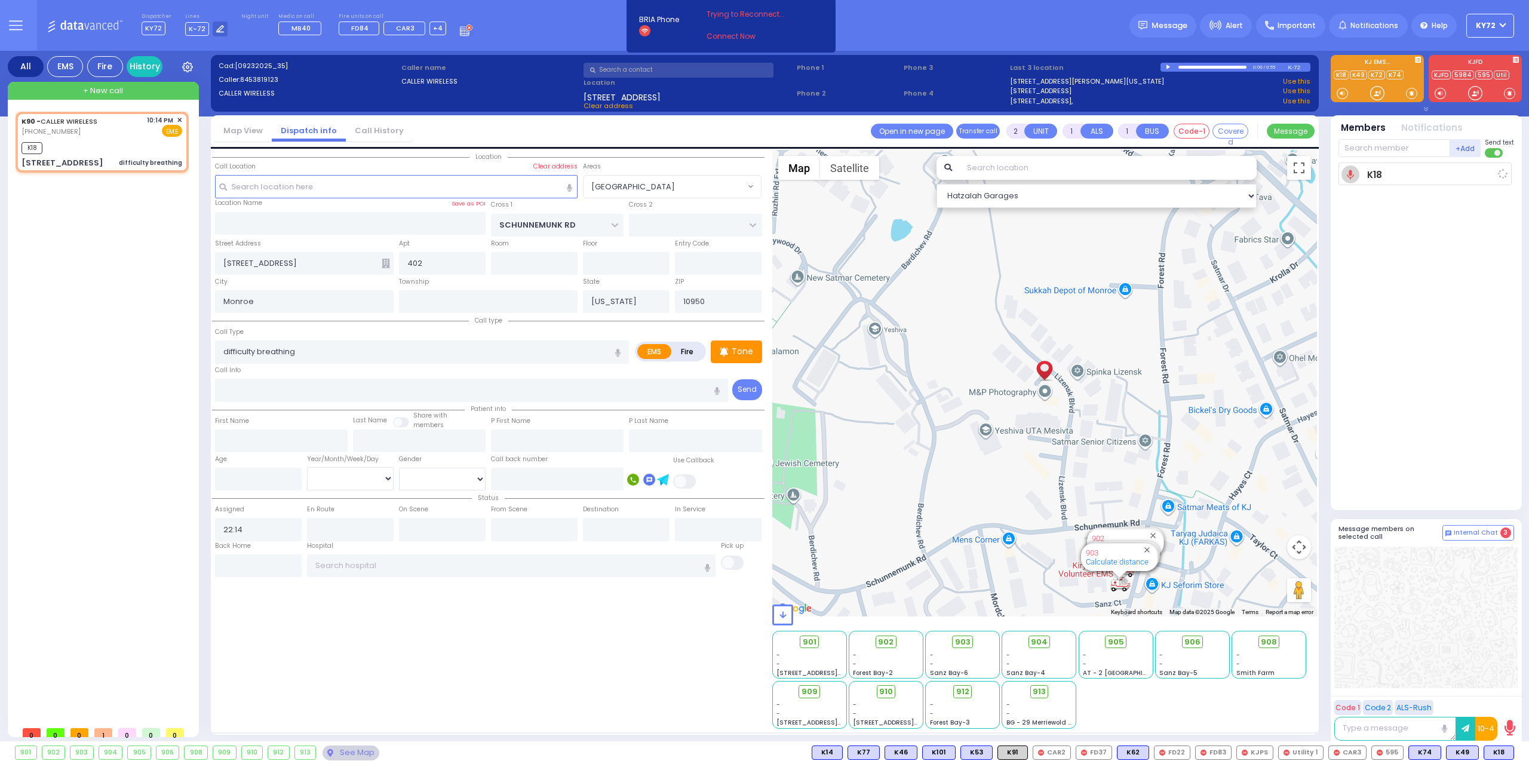
select select
radio input "true"
select select
type input "22:16"
select select "Hatzalah Garages"
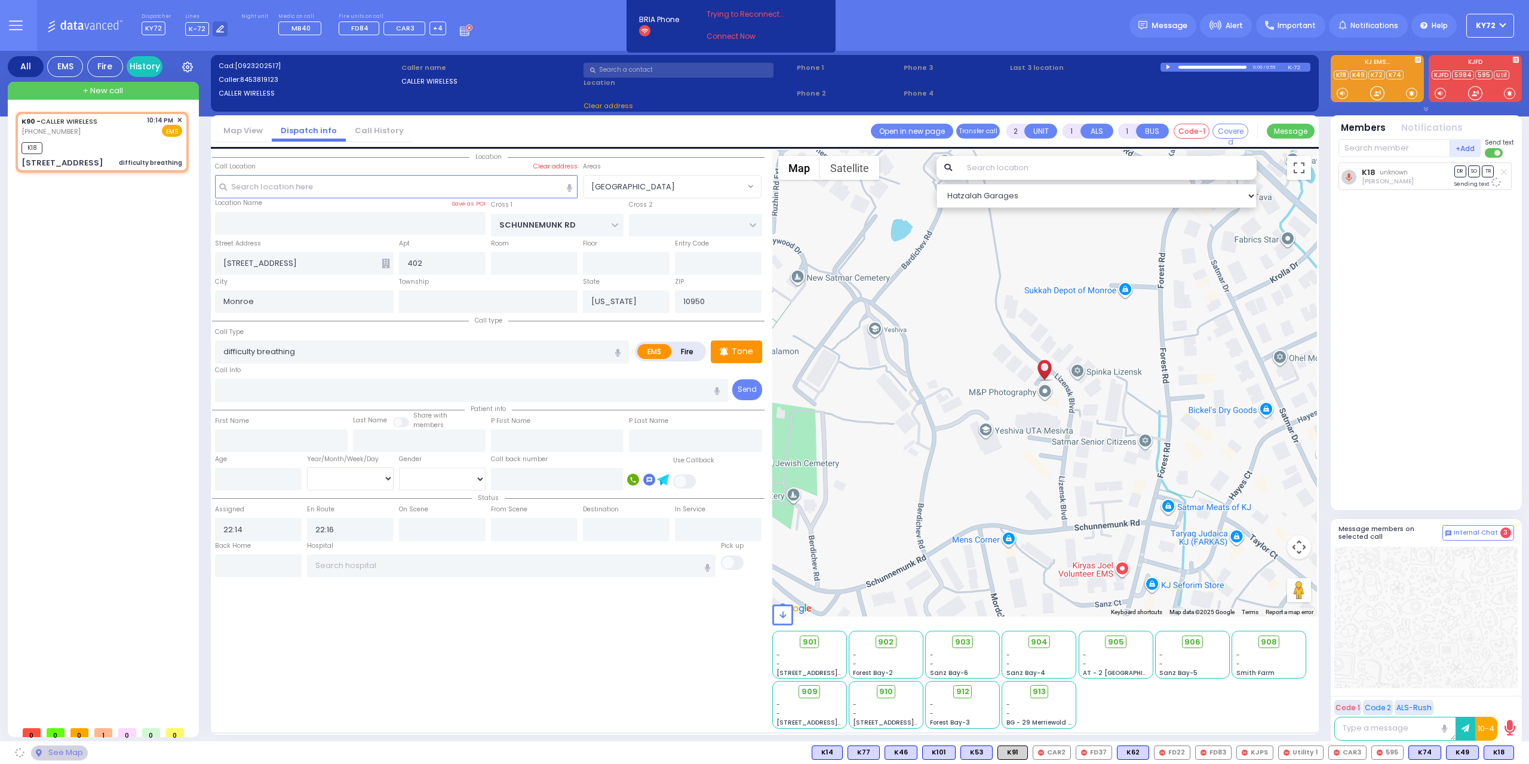
select select
radio input "true"
select select
select select "Hatzalah Garages"
select select
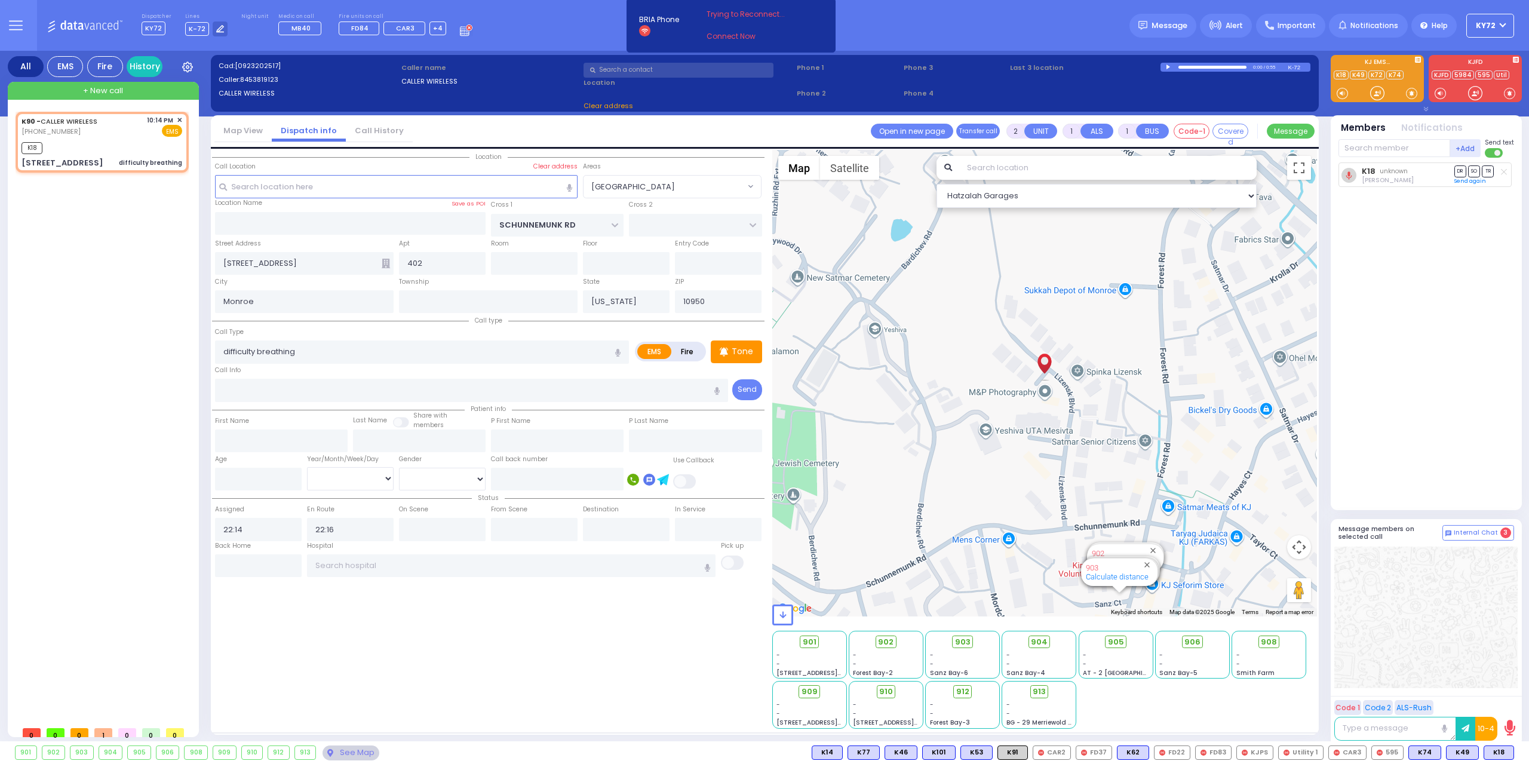
radio input "true"
select select
select select "Hatzalah Garages"
select select "[GEOGRAPHIC_DATA]"
click at [93, 146] on div "K18" at bounding box center [102, 146] width 161 height 15
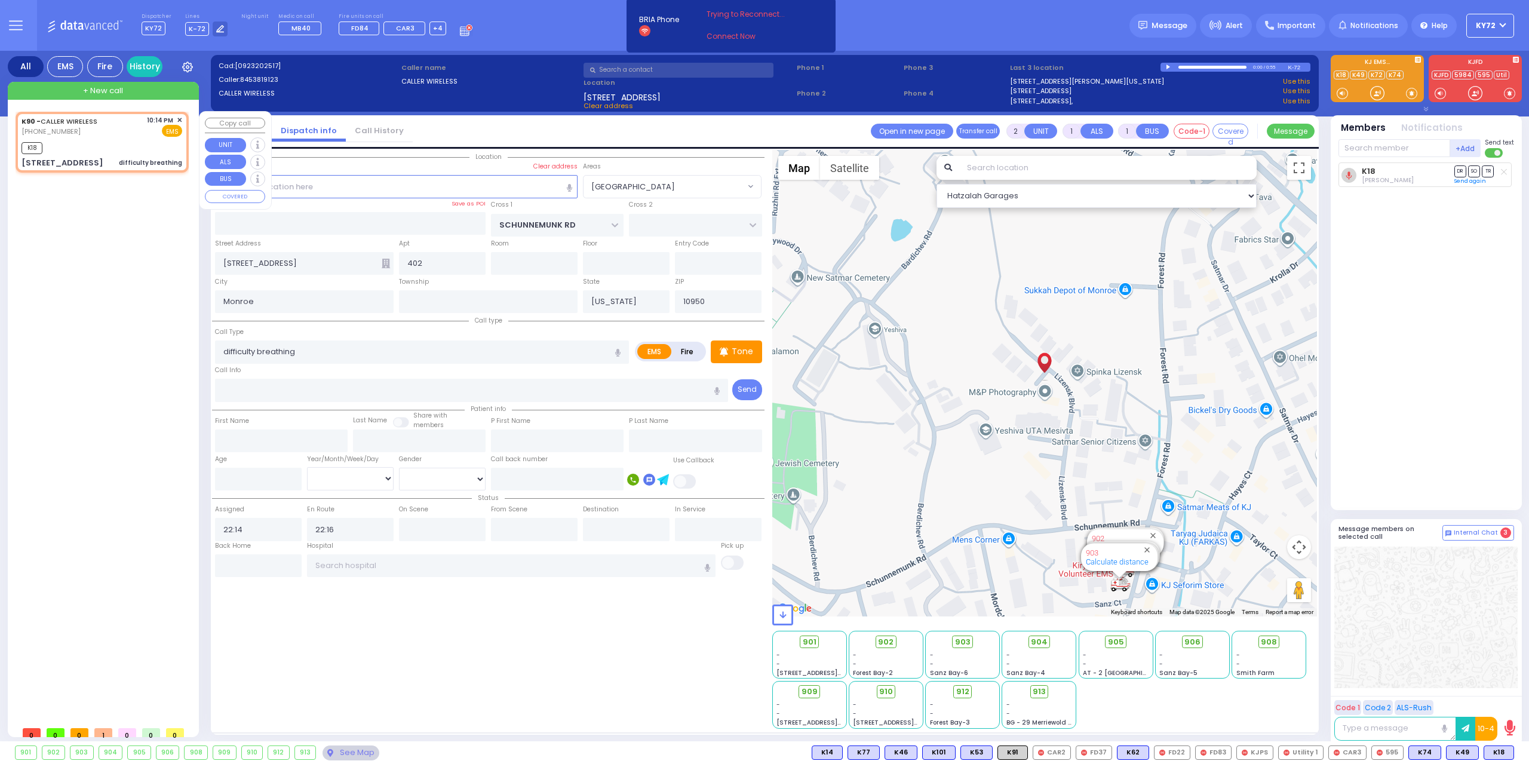
select select
radio input "true"
select select
select select "[GEOGRAPHIC_DATA]"
select select "Hatzalah Garages"
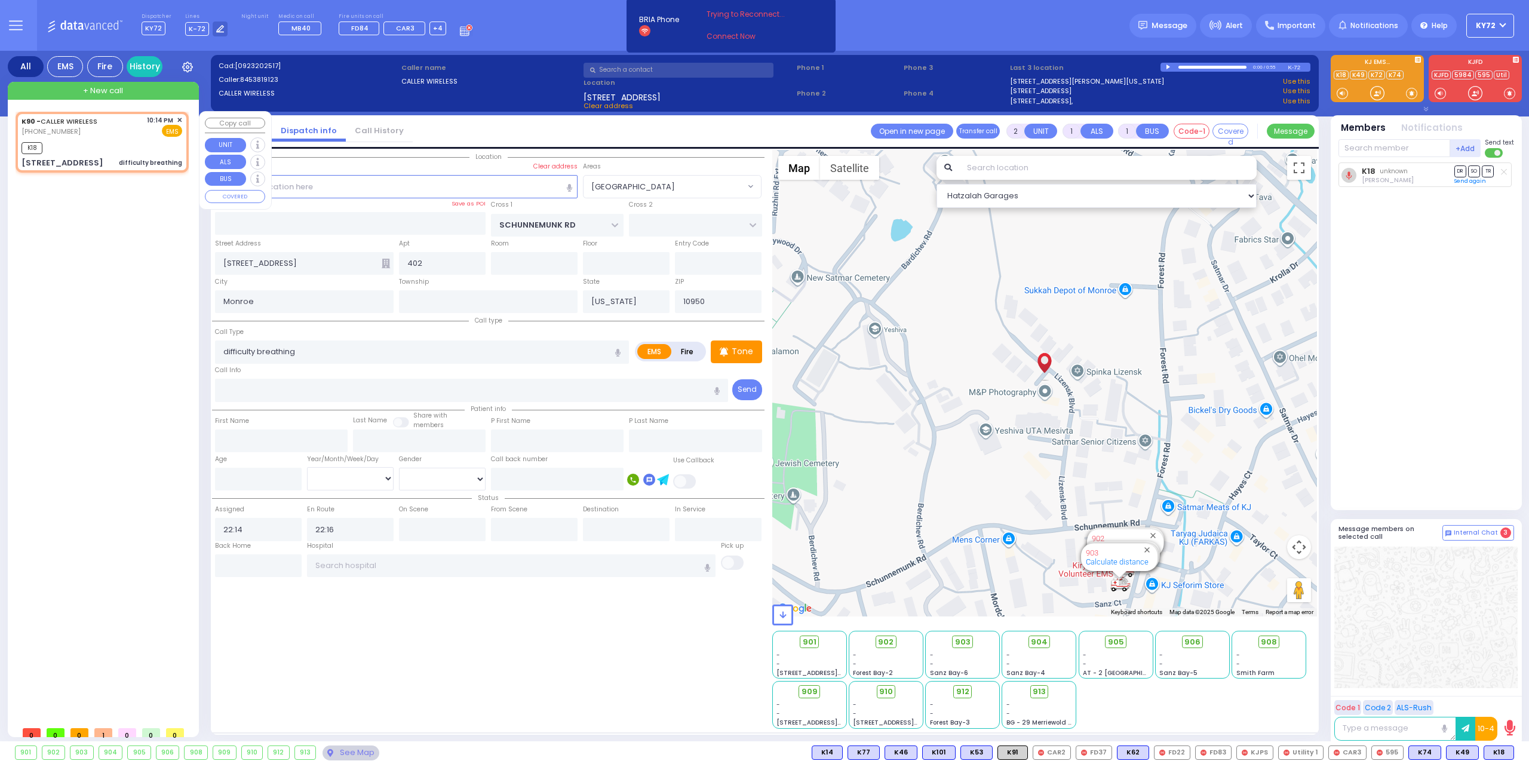
click at [93, 146] on div "K18" at bounding box center [102, 146] width 161 height 15
select select
radio input "true"
select select
select select "[GEOGRAPHIC_DATA]"
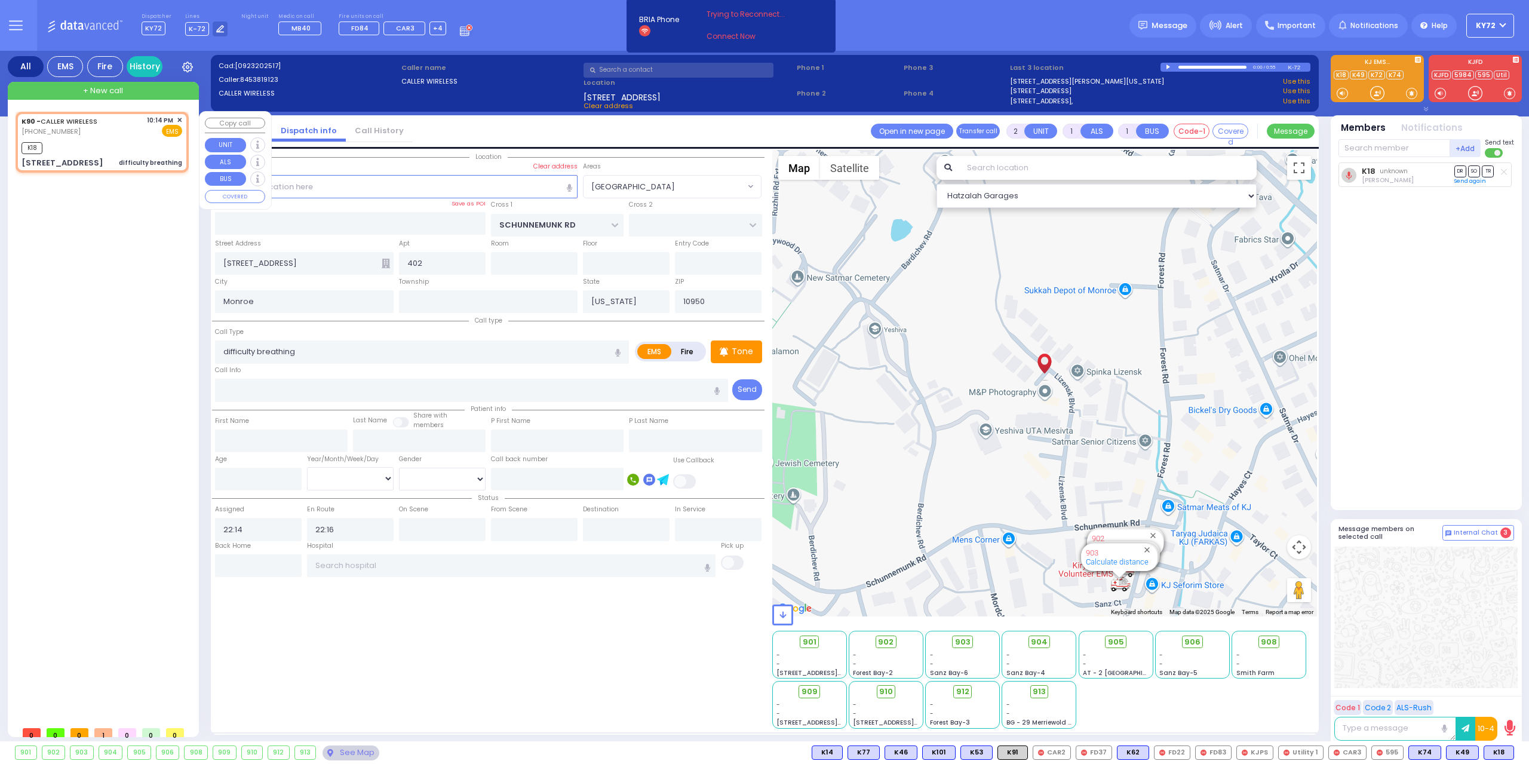
select select "Hatzalah Garages"
click at [1494, 751] on span "K80" at bounding box center [1498, 752] width 32 height 13
select select
radio input "true"
select select
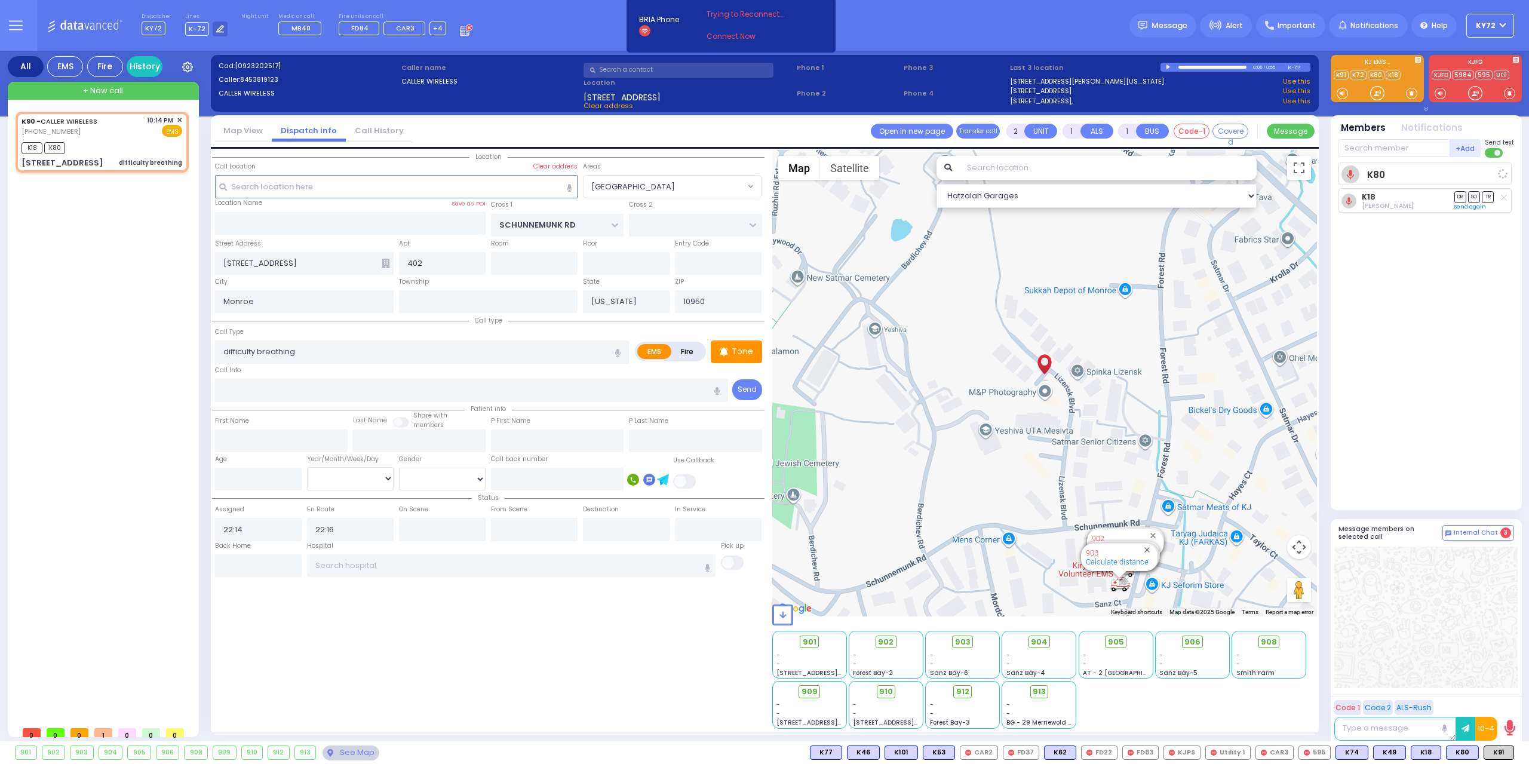
select select "Hatzalah Garages"
select select "[GEOGRAPHIC_DATA]"
click at [1387, 147] on input "text" at bounding box center [1394, 148] width 112 height 18
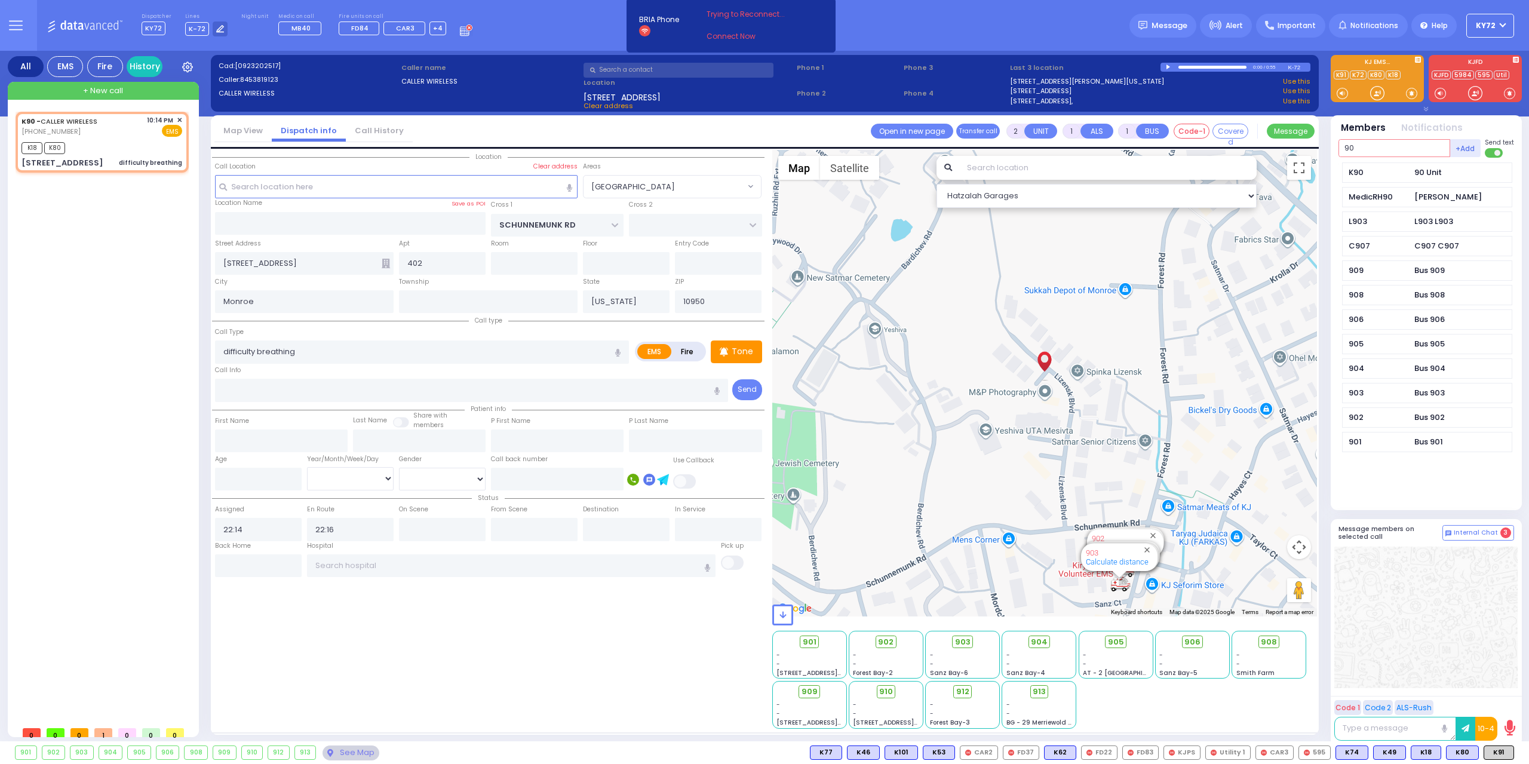
type input "90"
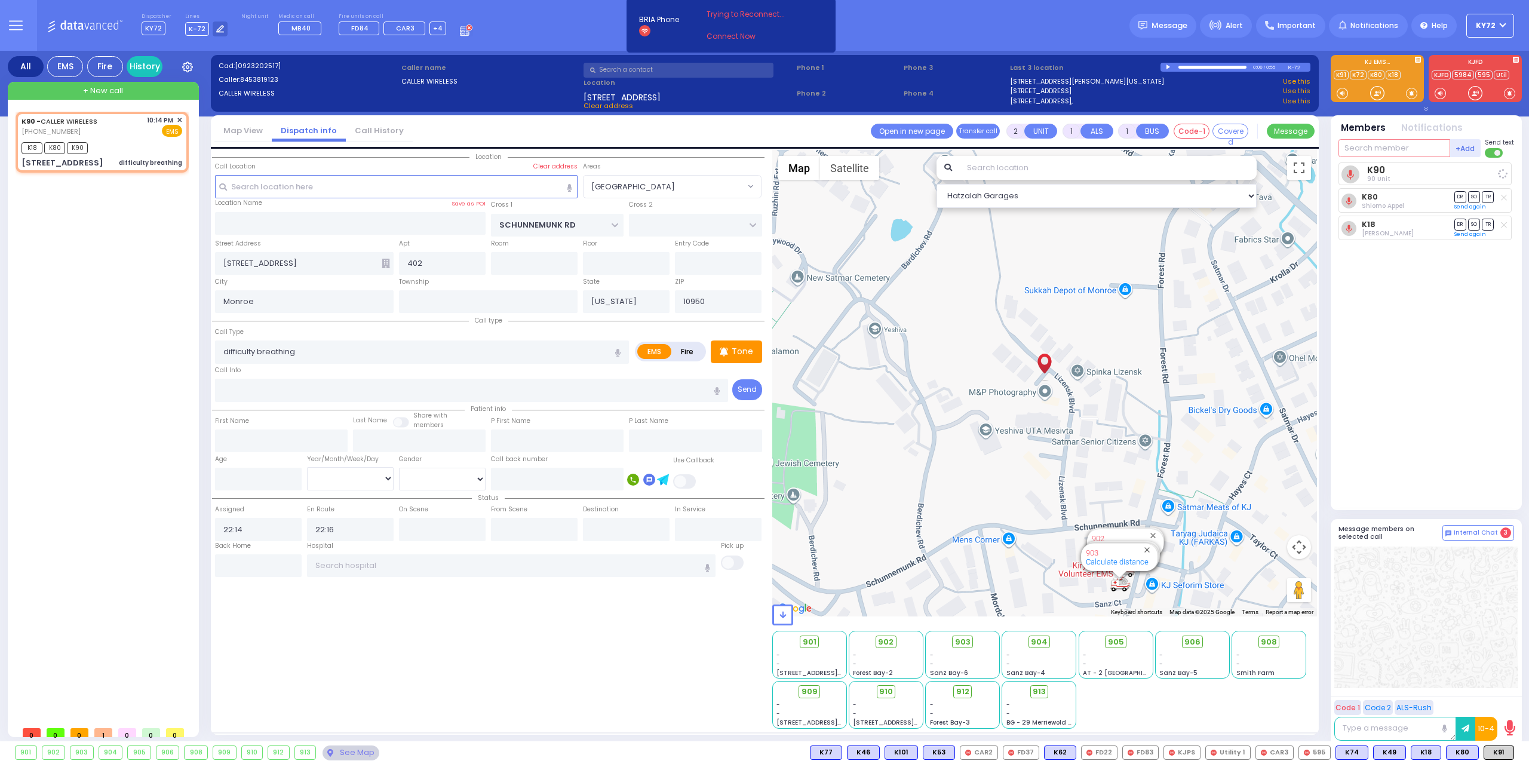
select select
radio input "true"
select select
select select "Hatzalah Garages"
select select "[GEOGRAPHIC_DATA]"
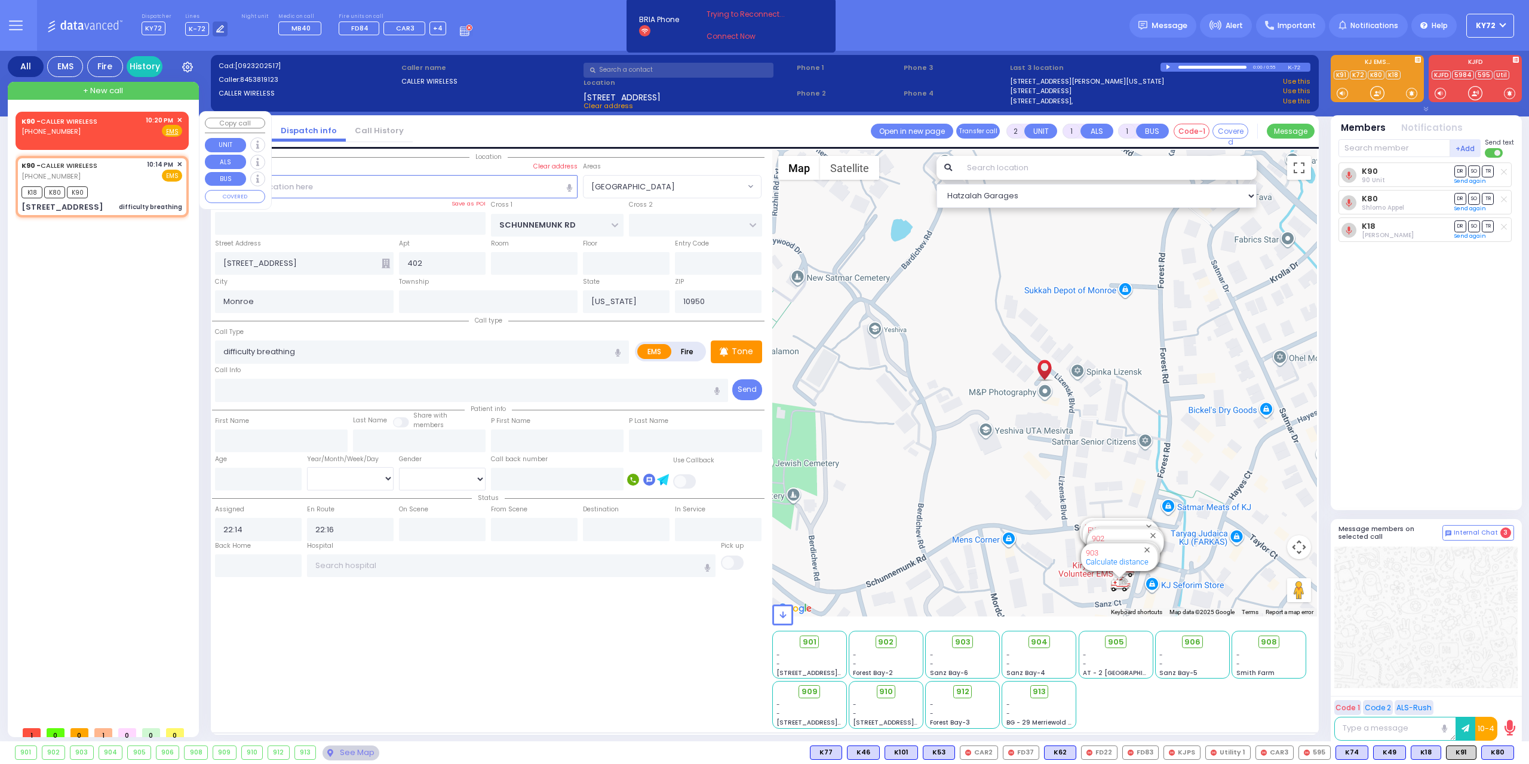
click at [180, 117] on span "✕" at bounding box center [179, 120] width 5 height 10
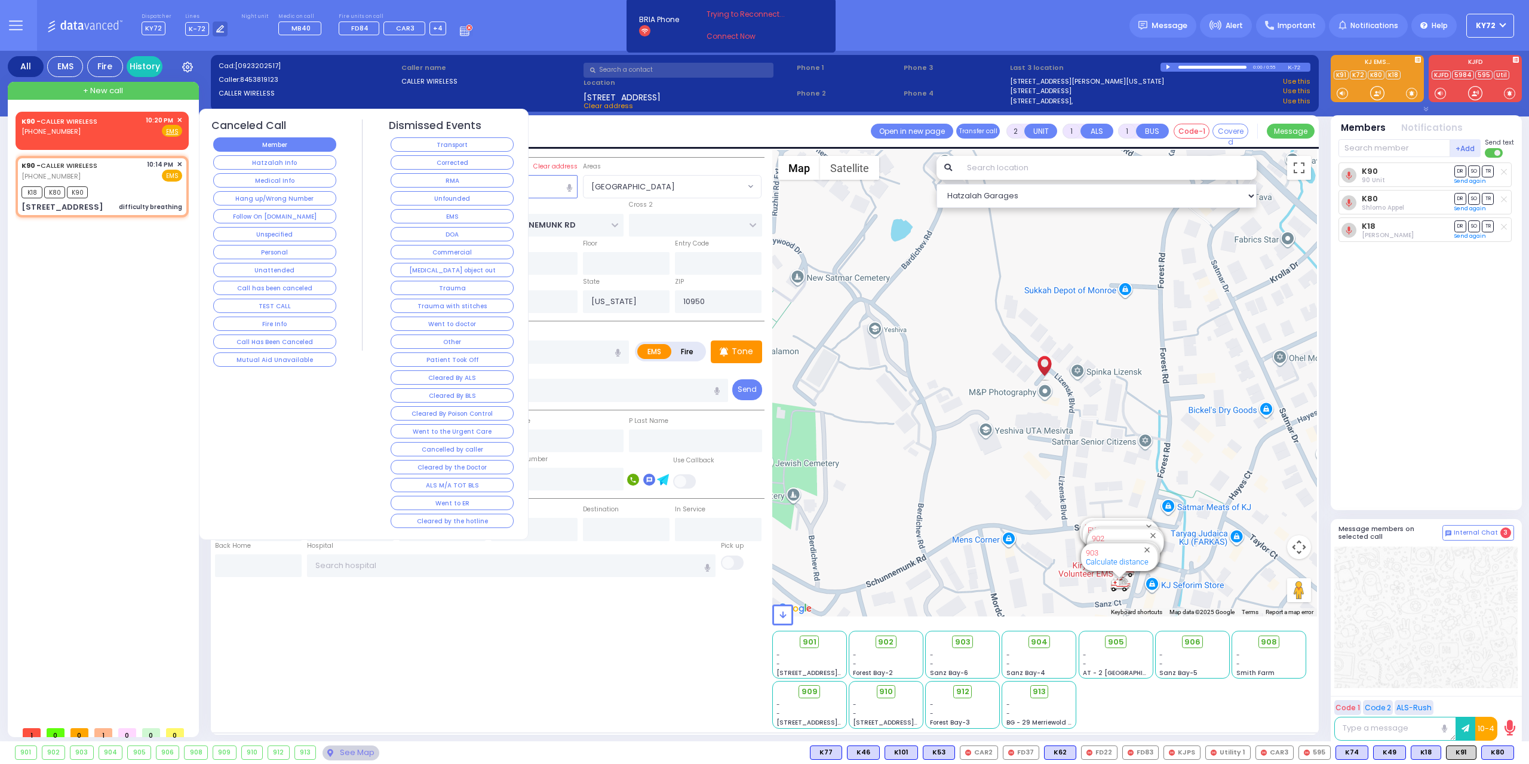
click at [331, 146] on button "Member" at bounding box center [274, 144] width 123 height 14
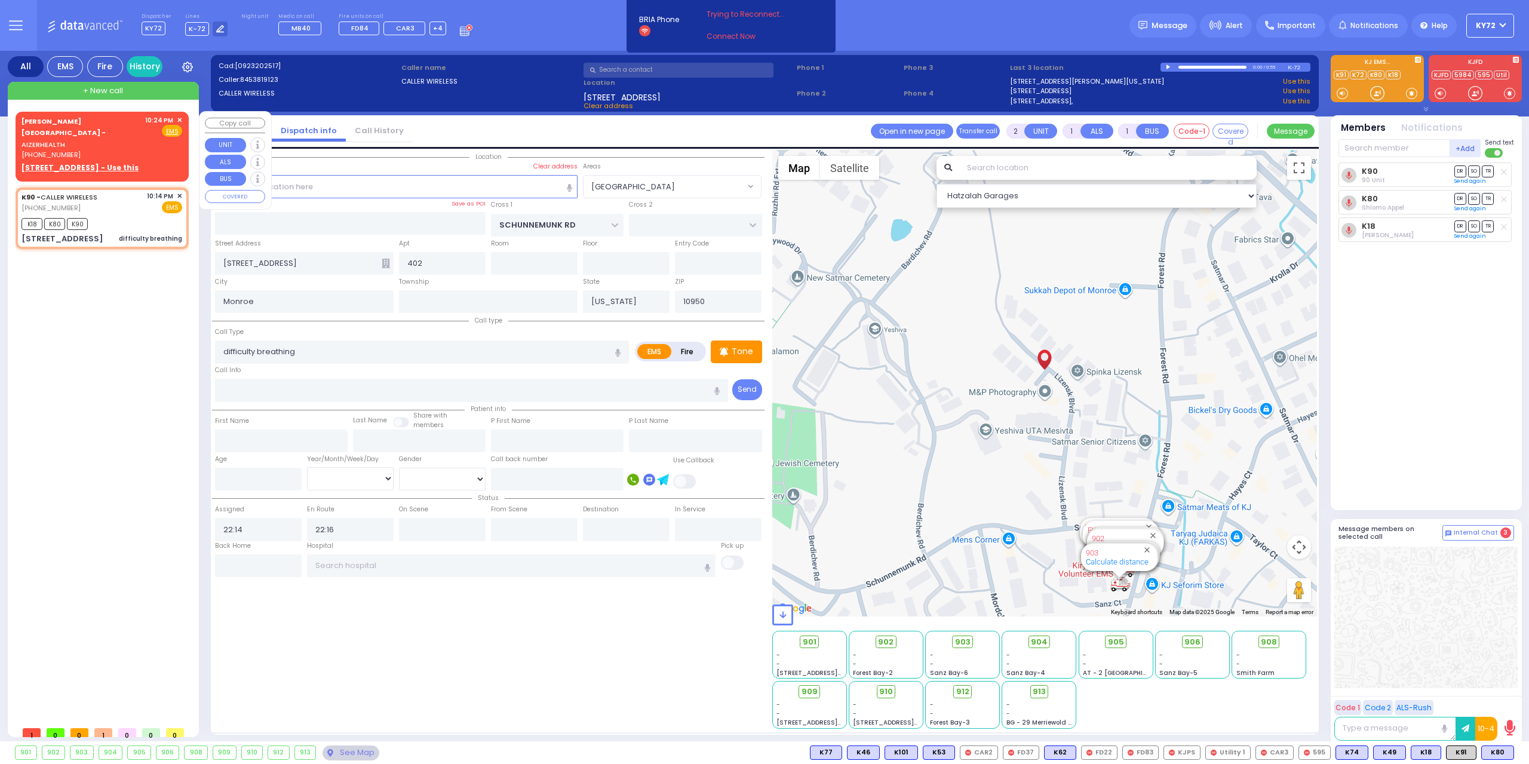
click at [178, 118] on span "✕" at bounding box center [179, 120] width 5 height 10
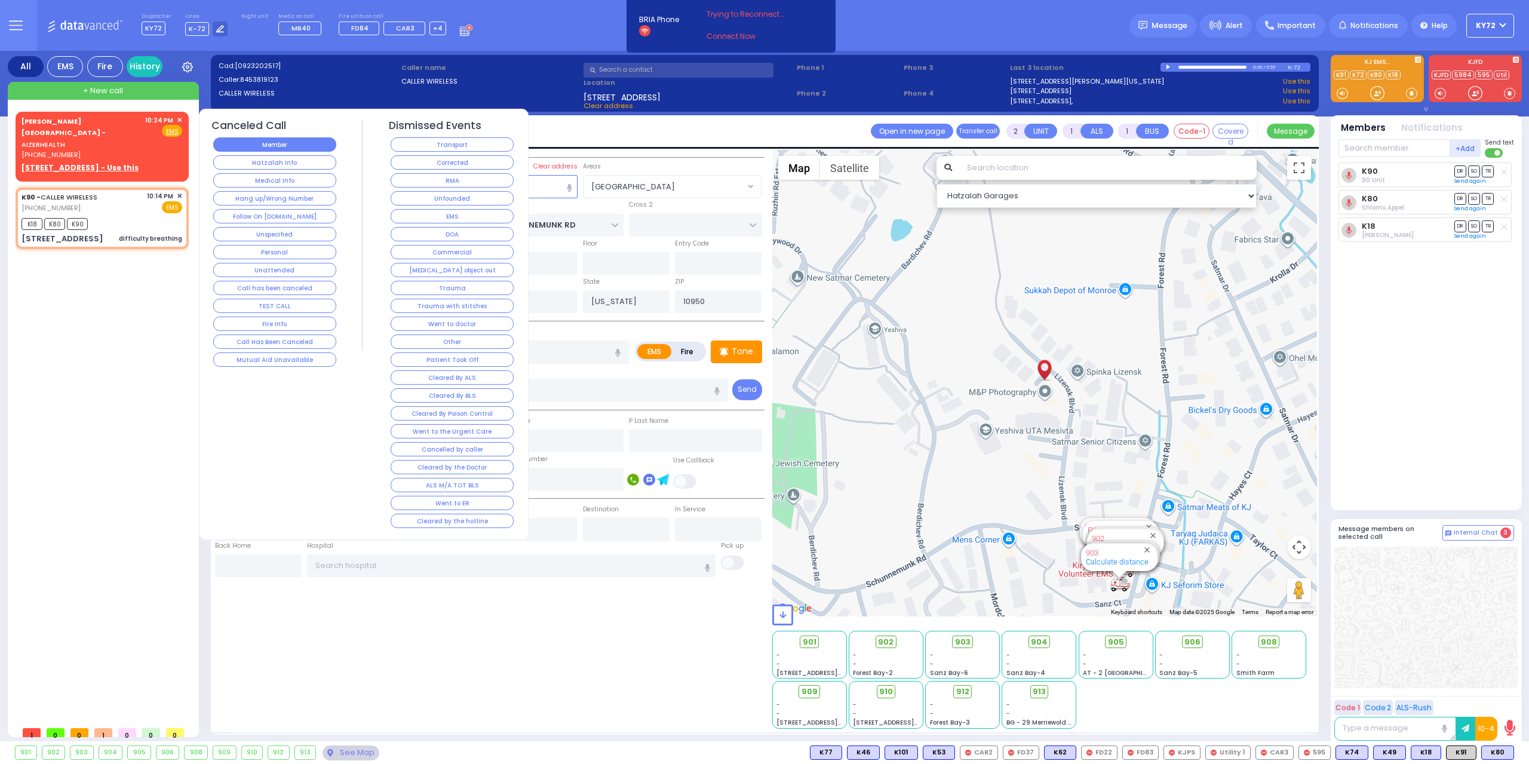
click at [247, 144] on button "Member" at bounding box center [274, 144] width 123 height 14
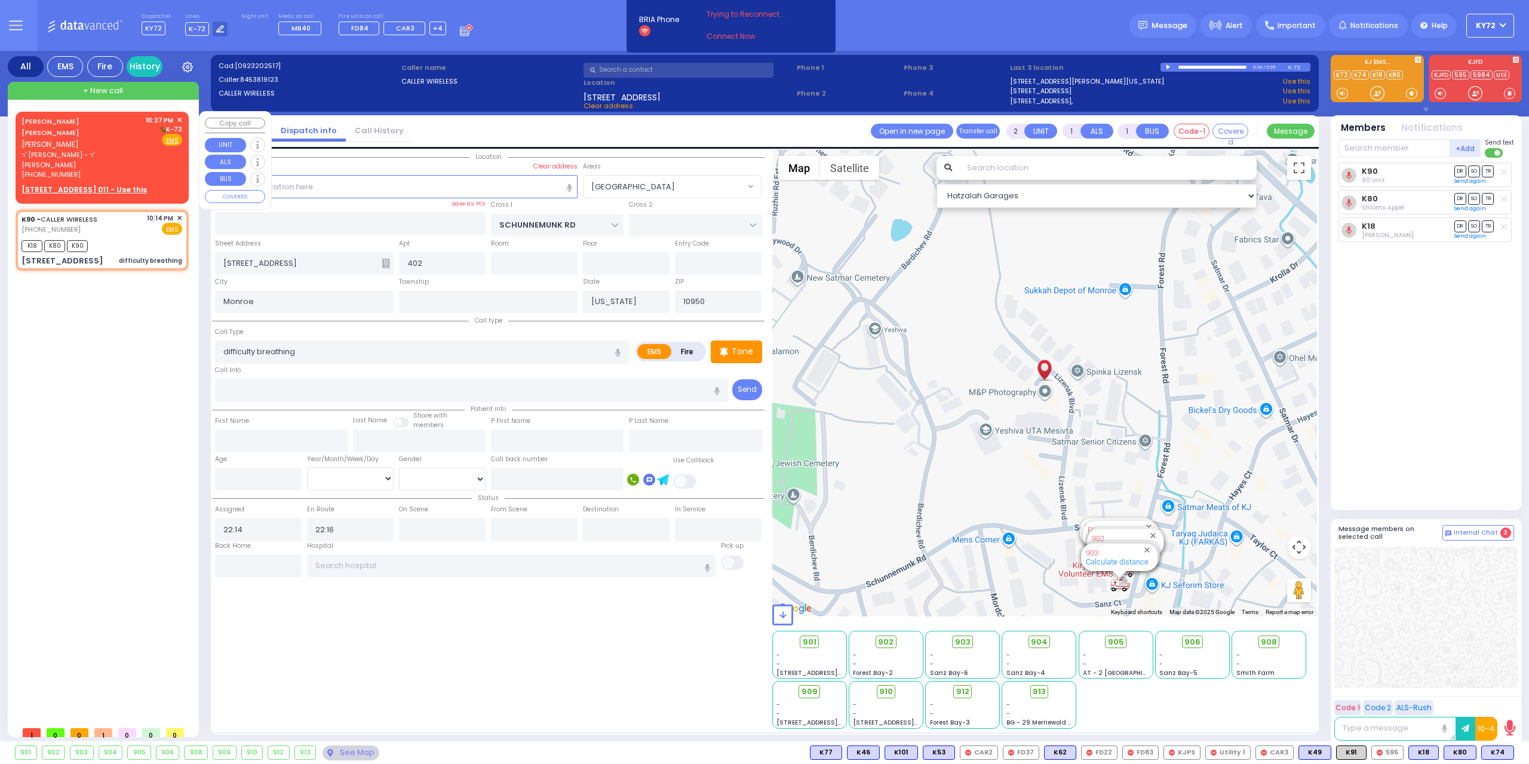
click at [102, 185] on u "[STREET_ADDRESS] 011 - Use this" at bounding box center [84, 190] width 125 height 10
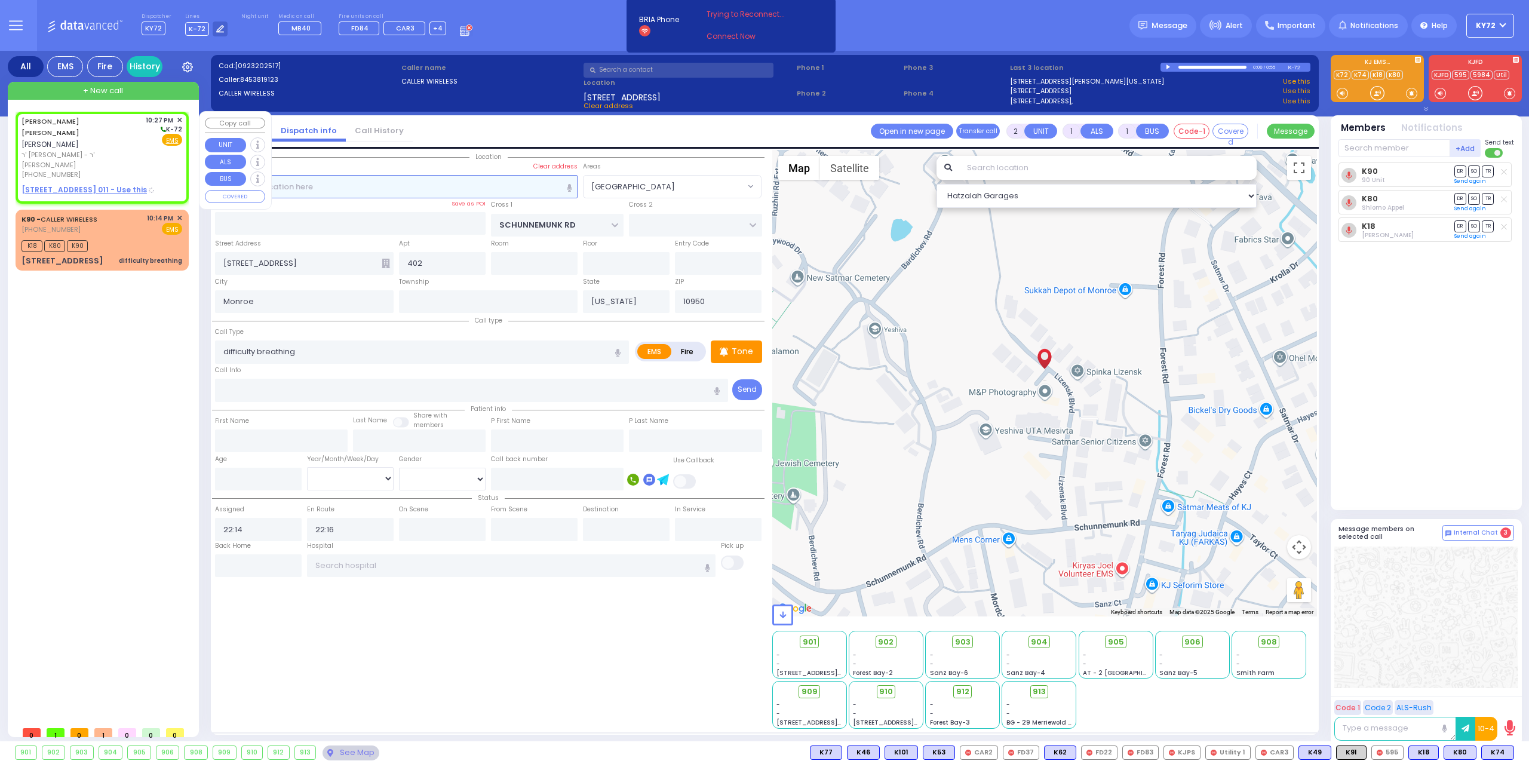
select select
radio input "true"
type input "[PERSON_NAME]"
select select
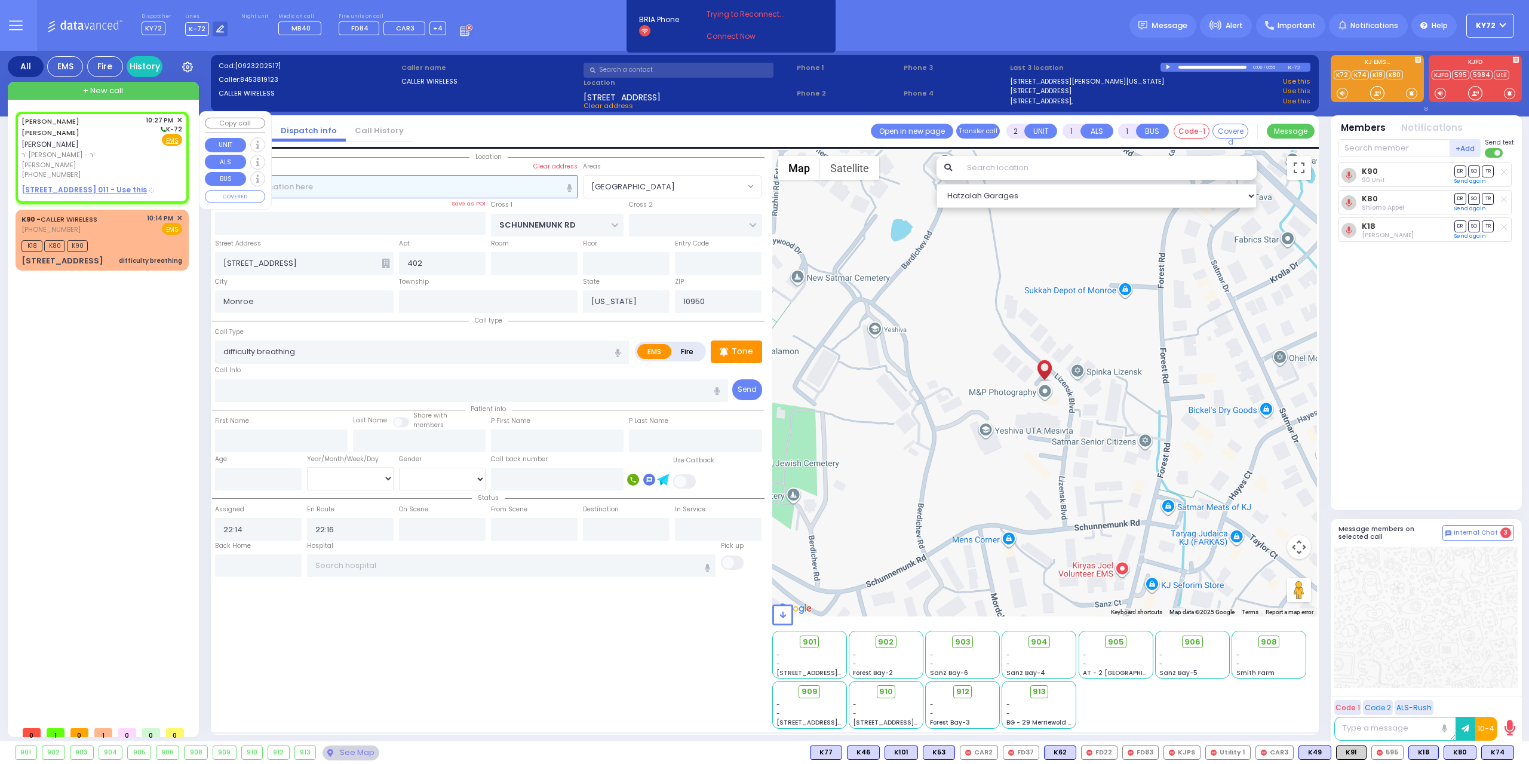
type input "22:27"
select select "Hatzalah Garages"
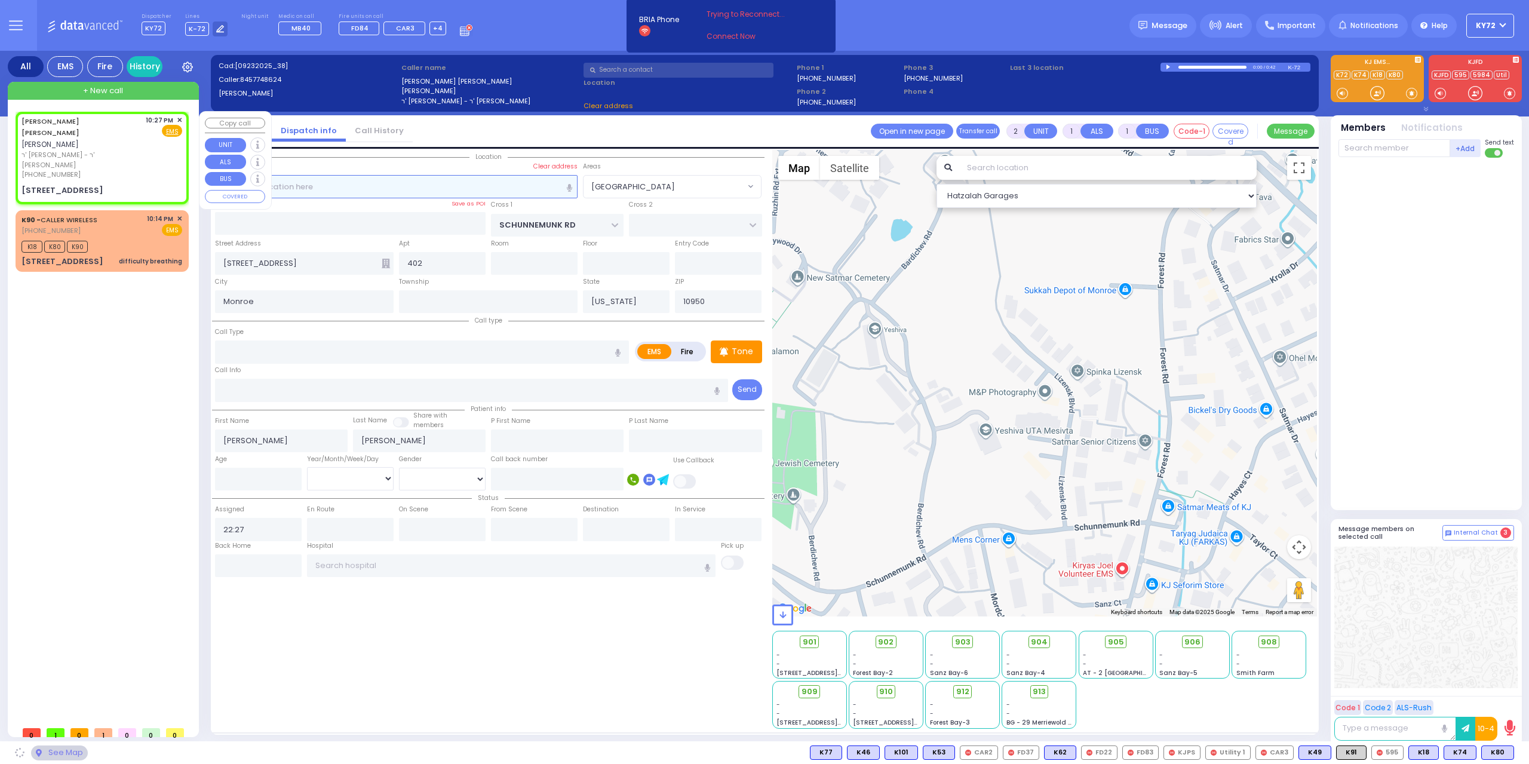
select select
radio input "true"
select select
select select "Hatzalah Garages"
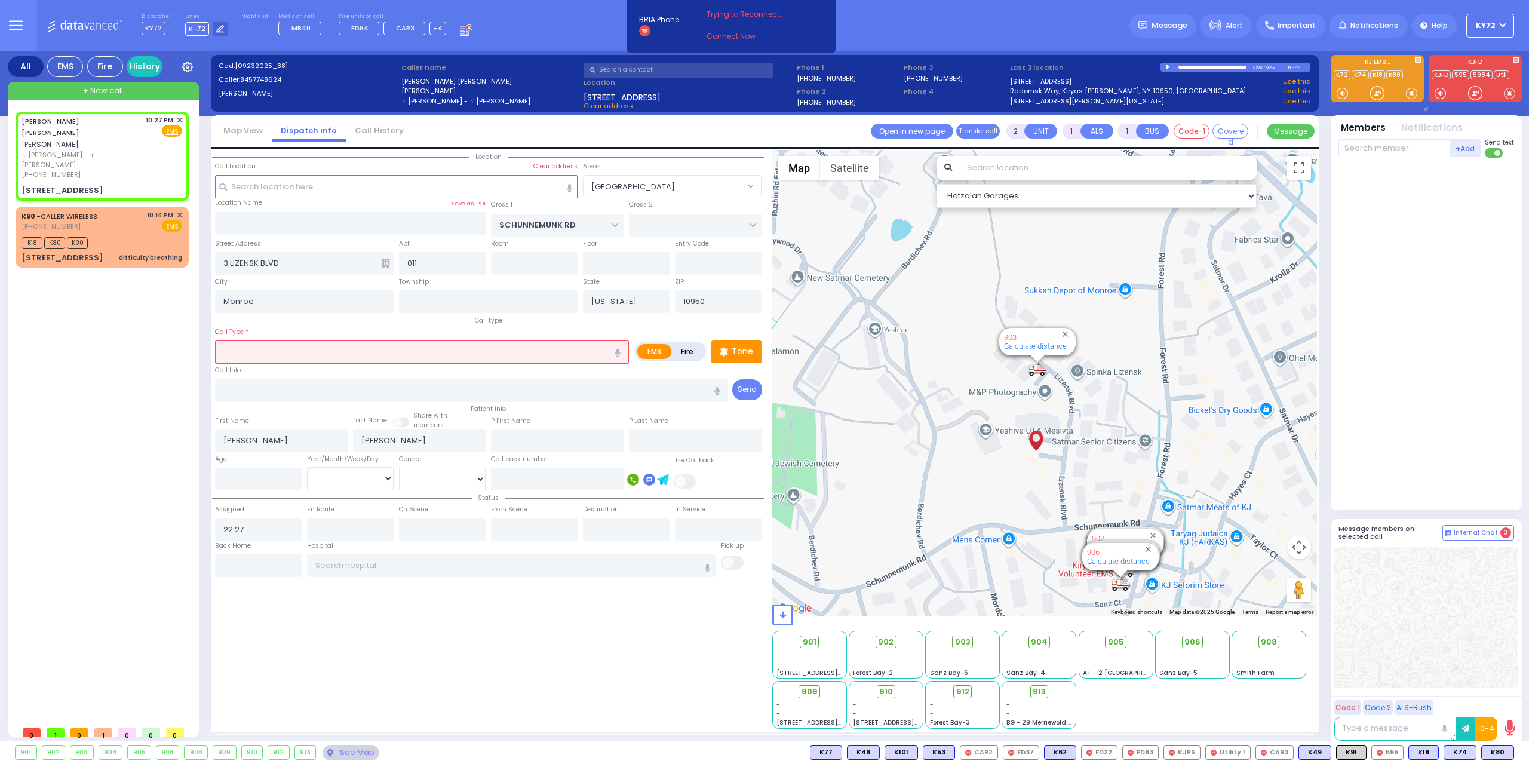
click at [317, 349] on input "text" at bounding box center [422, 351] width 414 height 23
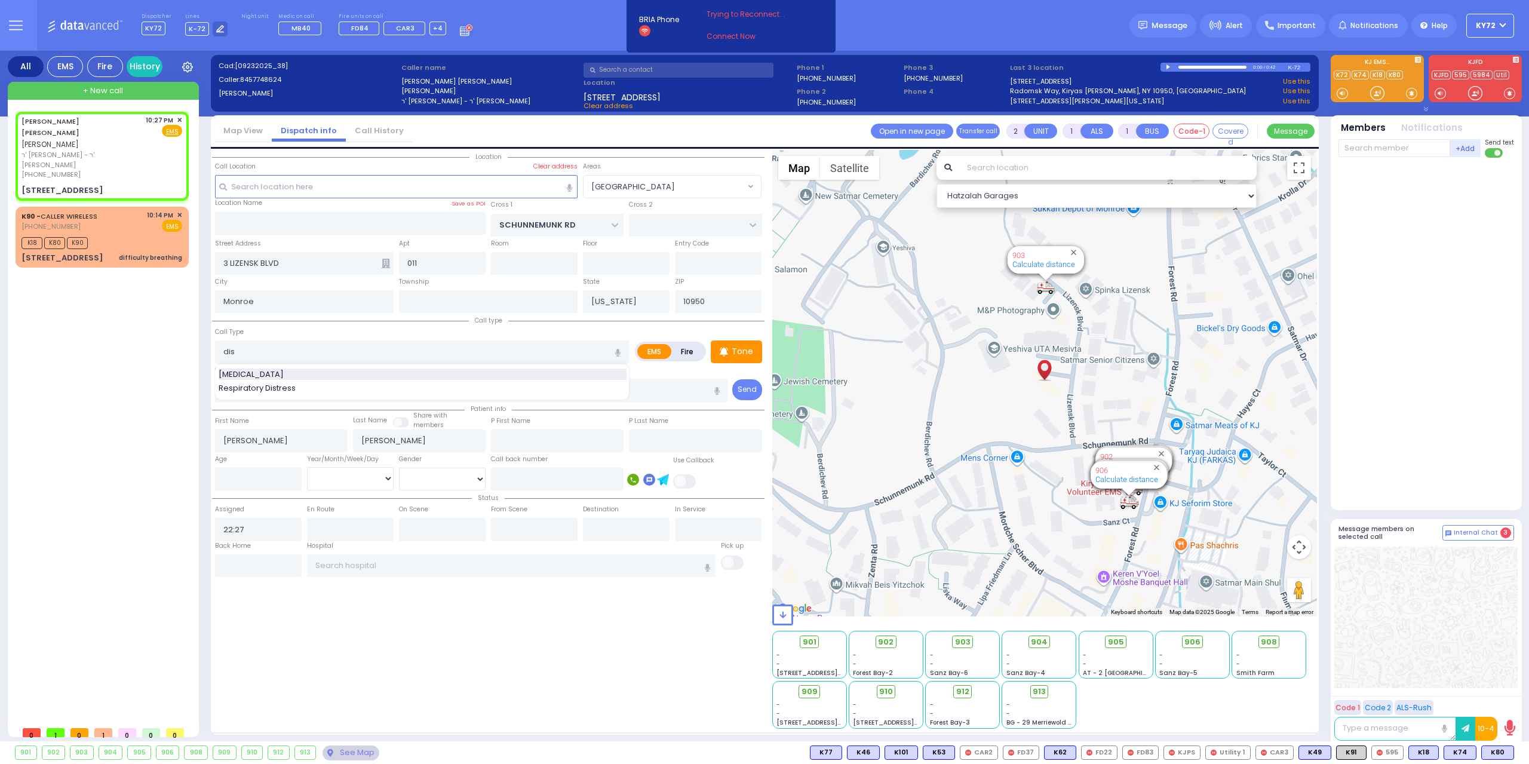
click at [317, 374] on div "[MEDICAL_DATA]" at bounding box center [423, 375] width 408 height 12
click at [1500, 754] on span "K80" at bounding box center [1498, 752] width 32 height 13
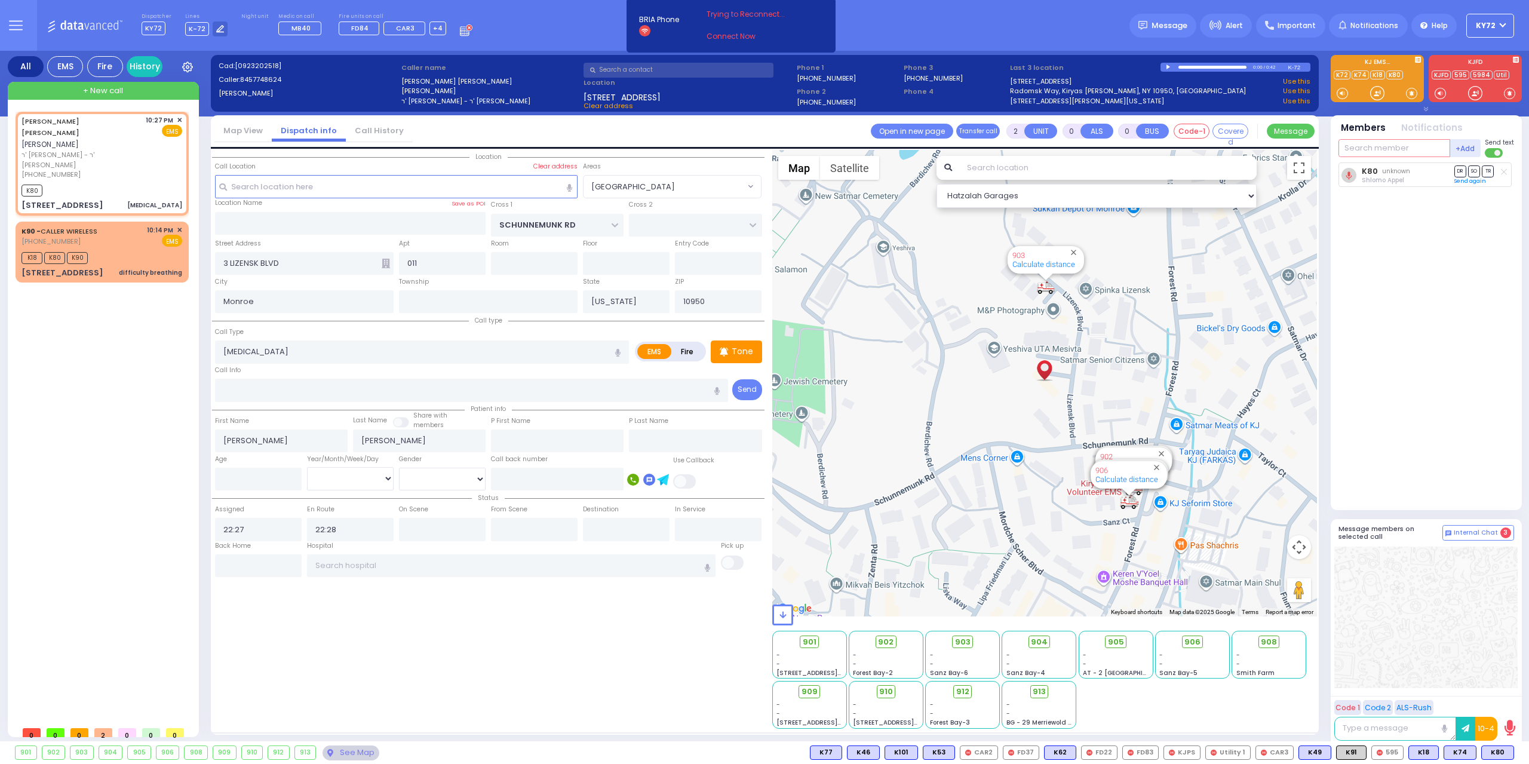
click at [1389, 149] on input "text" at bounding box center [1394, 148] width 112 height 18
select select "[GEOGRAPHIC_DATA]"
select select
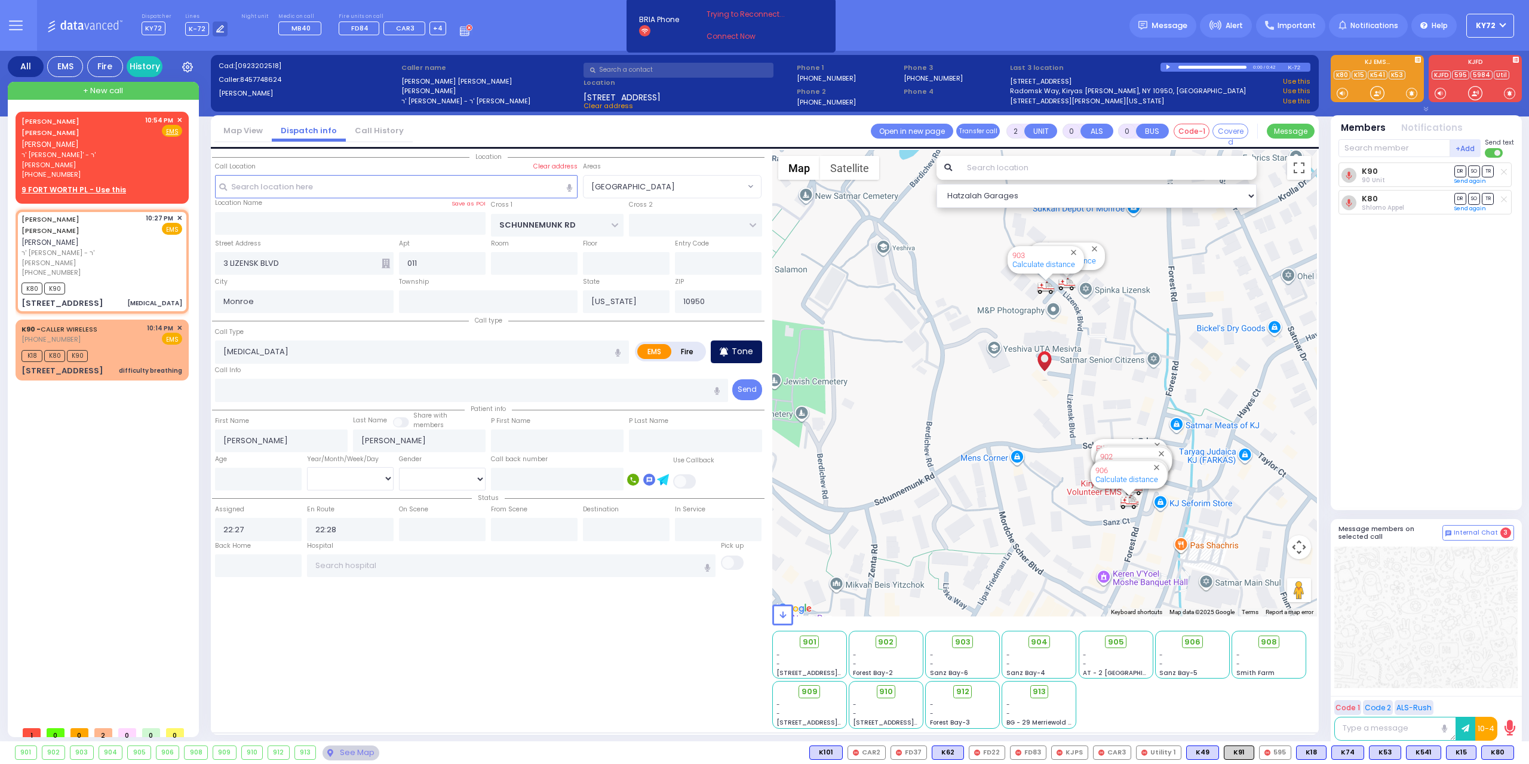
click at [739, 354] on p "Tone" at bounding box center [743, 351] width 22 height 13
click at [47, 139] on span "ישעי' יואל פאלאק" at bounding box center [50, 144] width 57 height 10
type input "1"
select select
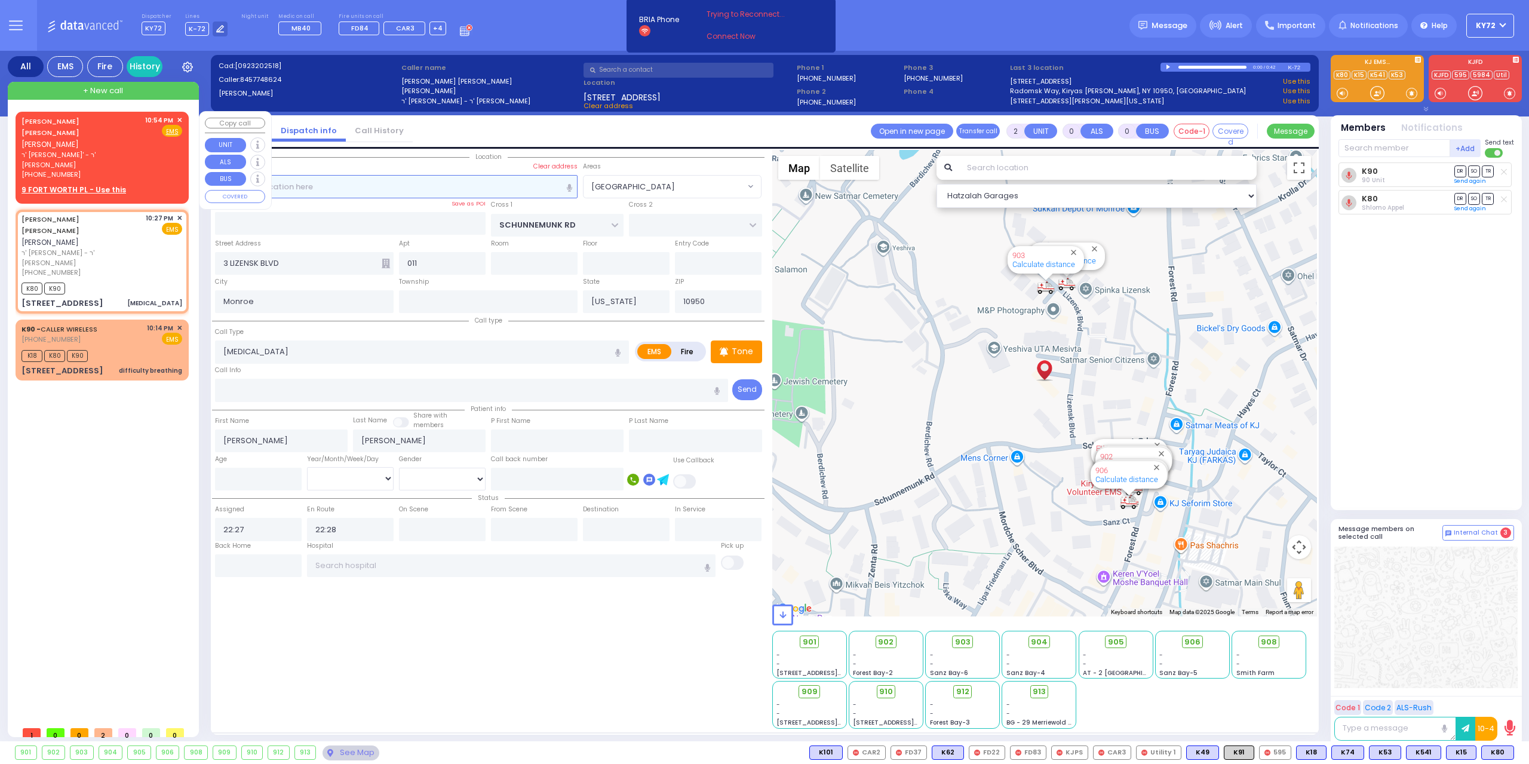
radio input "true"
type input "YESHAYA JOEL"
type input "POLLAK"
select select
type input "22:54"
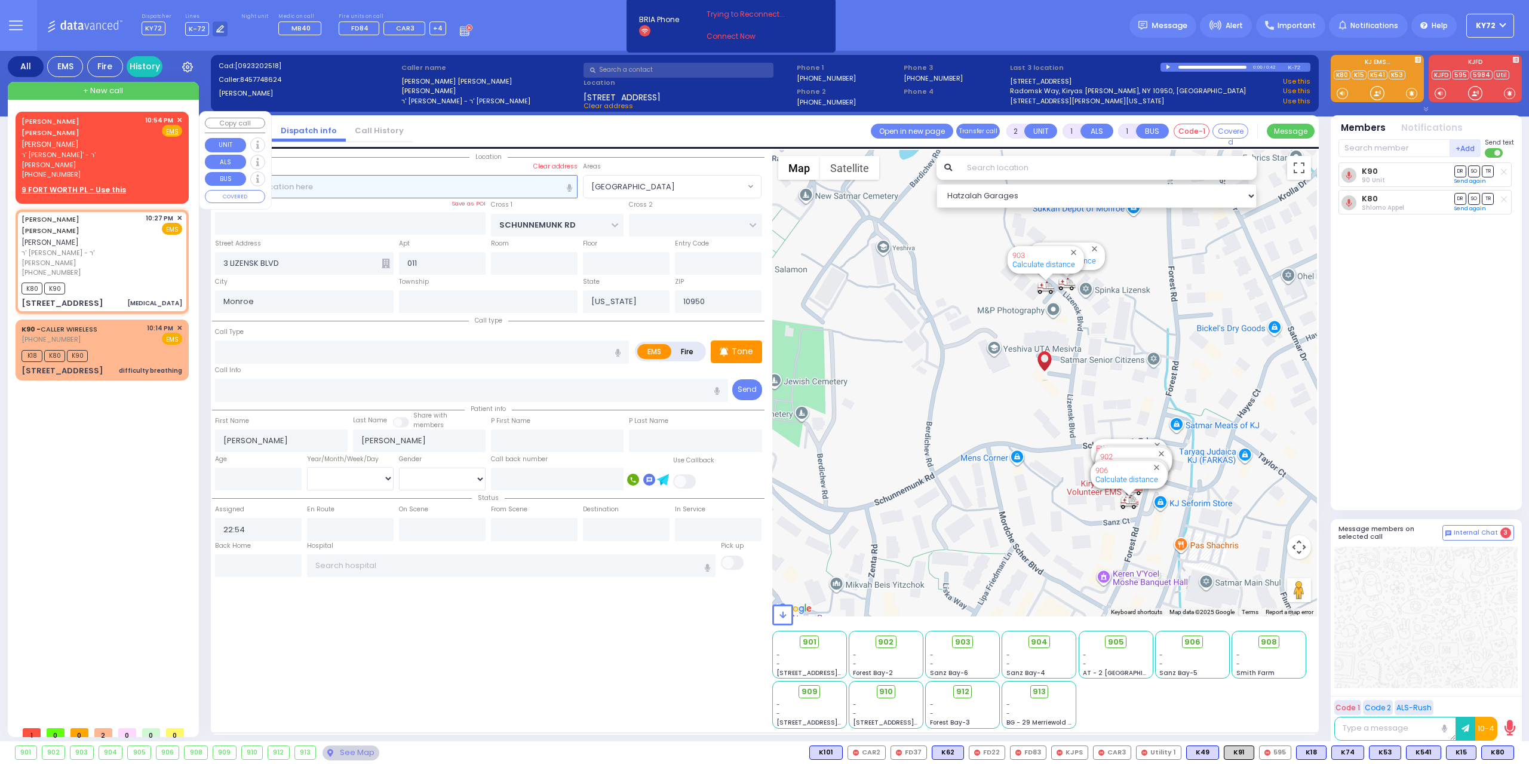
select select "Hatzalah Garages"
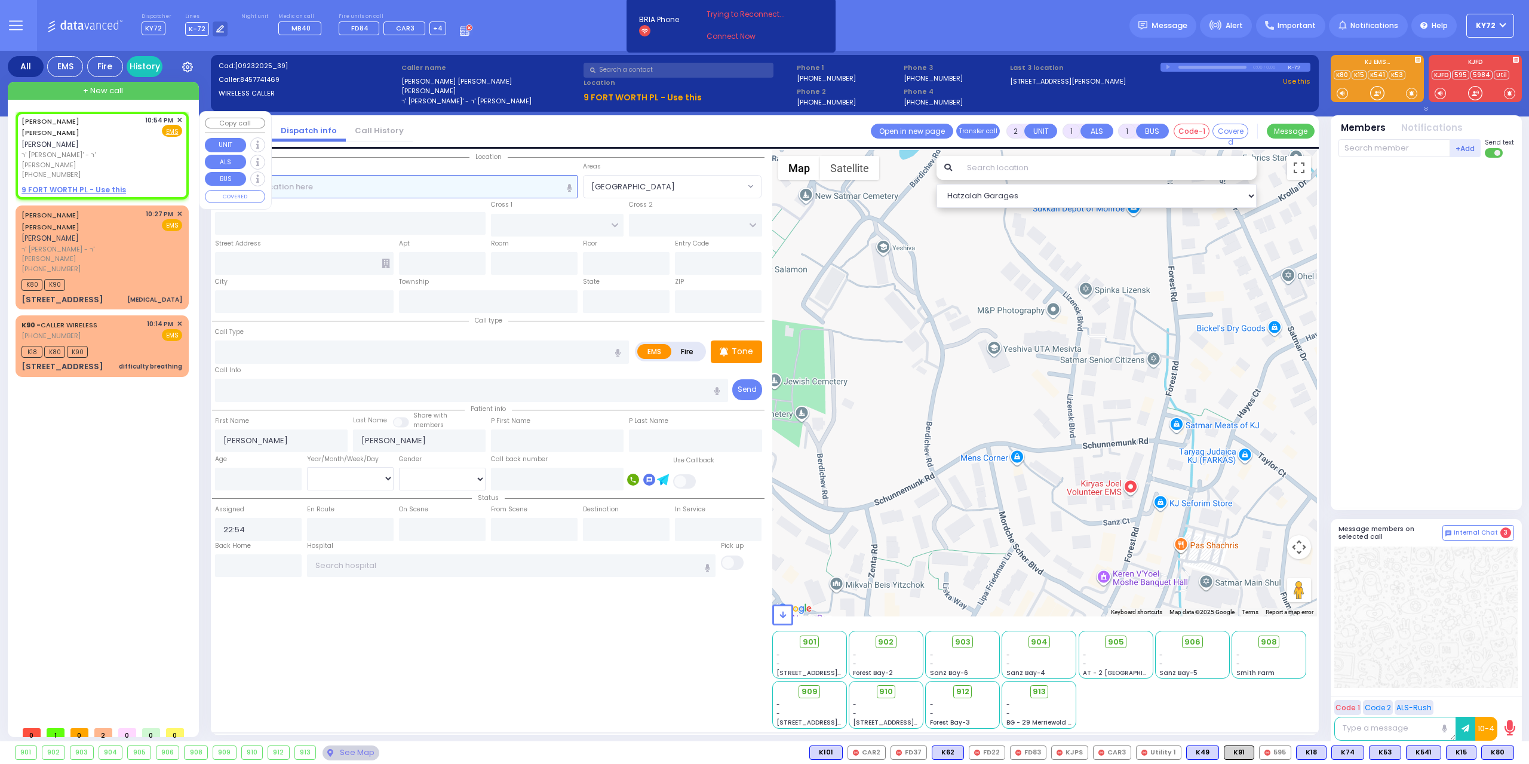
select select
radio input "true"
select select
select select "Hatzalah Garages"
click at [86, 185] on u "9 FORT WORTH PL - Use this" at bounding box center [74, 190] width 105 height 10
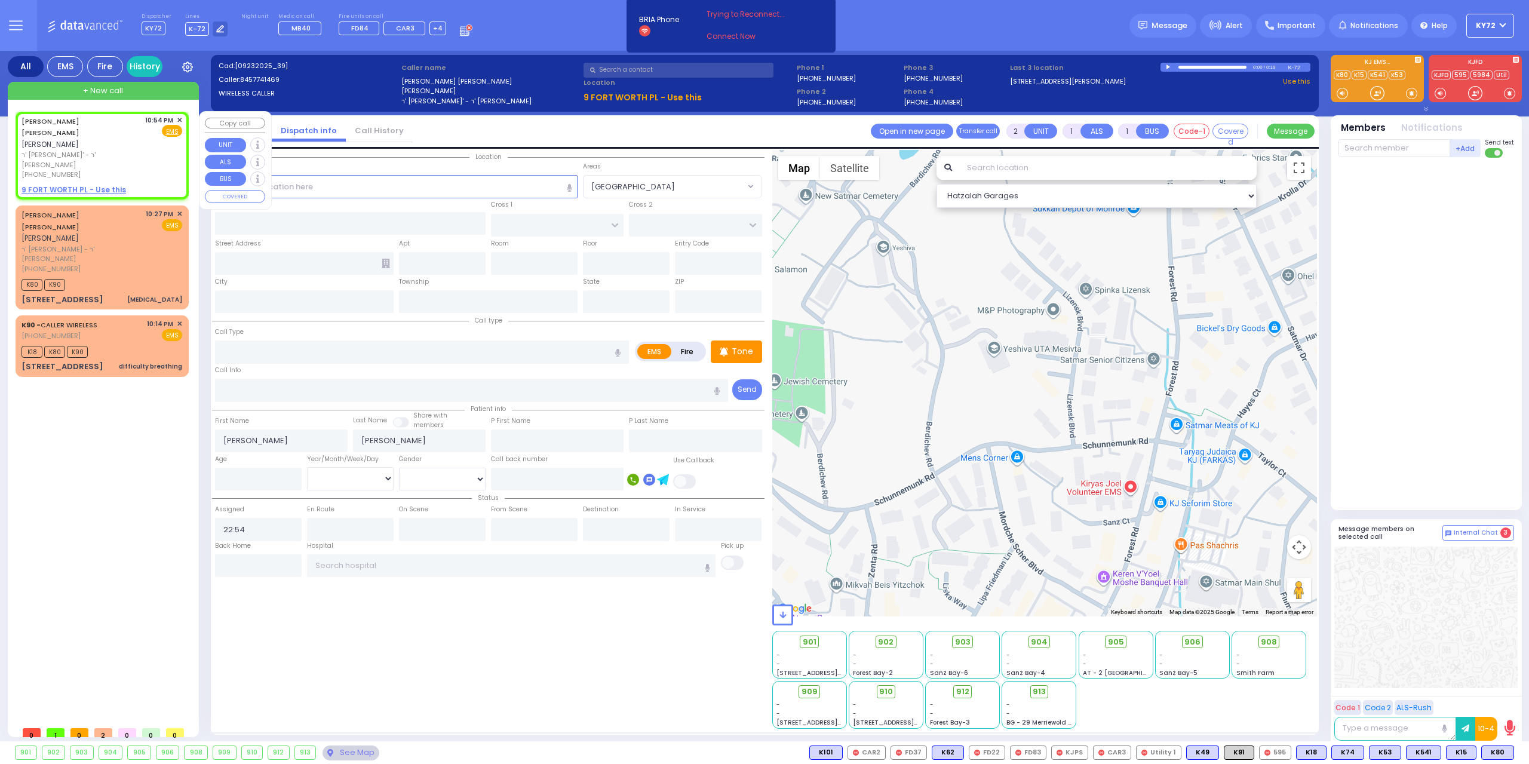
select select
radio input "true"
select select
select select "Hatzalah Garages"
select select
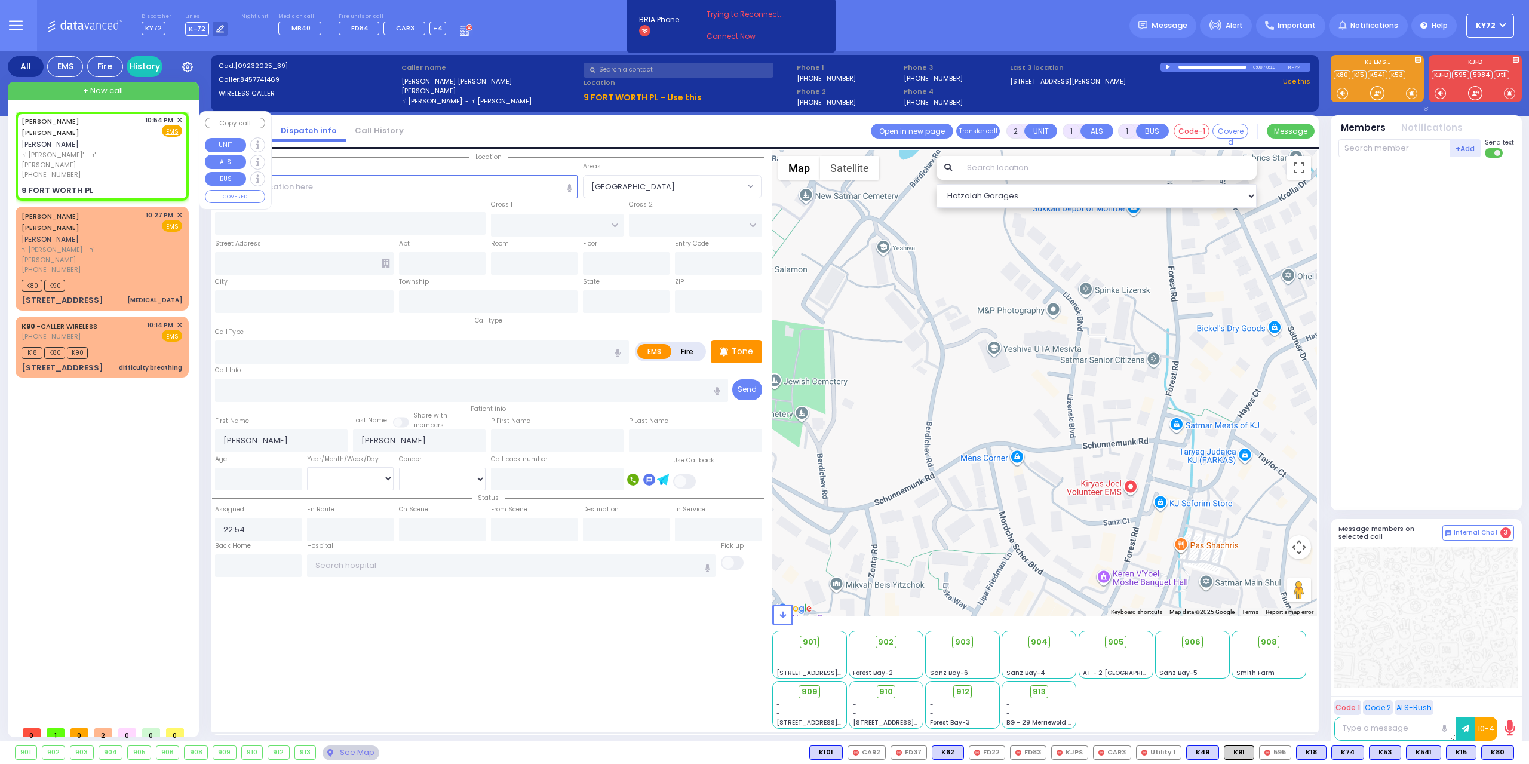
radio input "true"
select select
select select "Hatzalah Garages"
type input "GALVESTON DR"
type input "KINGSVILLE DR"
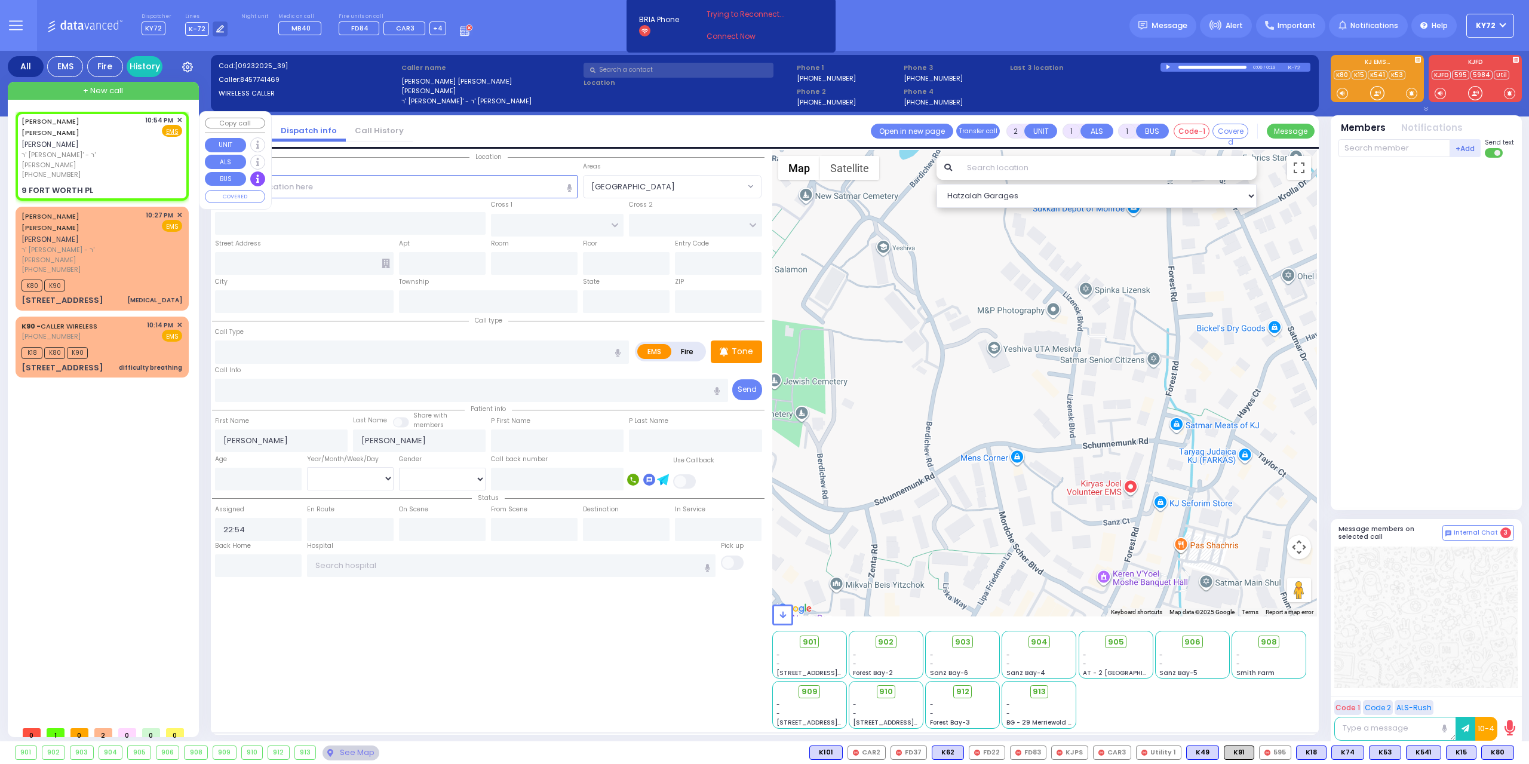
type input "9 FORT WORTH PL"
type input "Monroe"
type input "[US_STATE]"
type input "10950"
select select "[GEOGRAPHIC_DATA]"
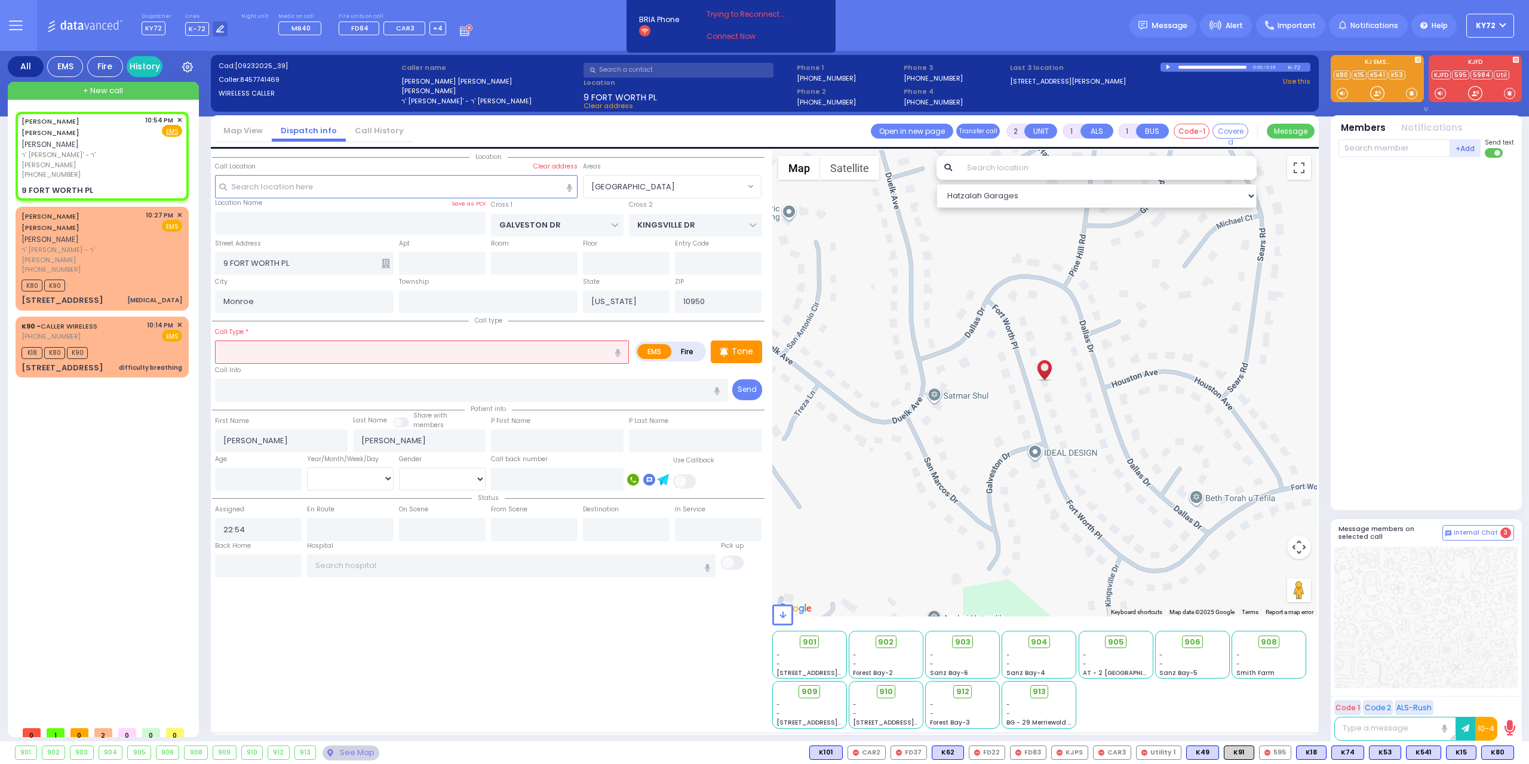
click at [354, 352] on input "text" at bounding box center [422, 351] width 414 height 23
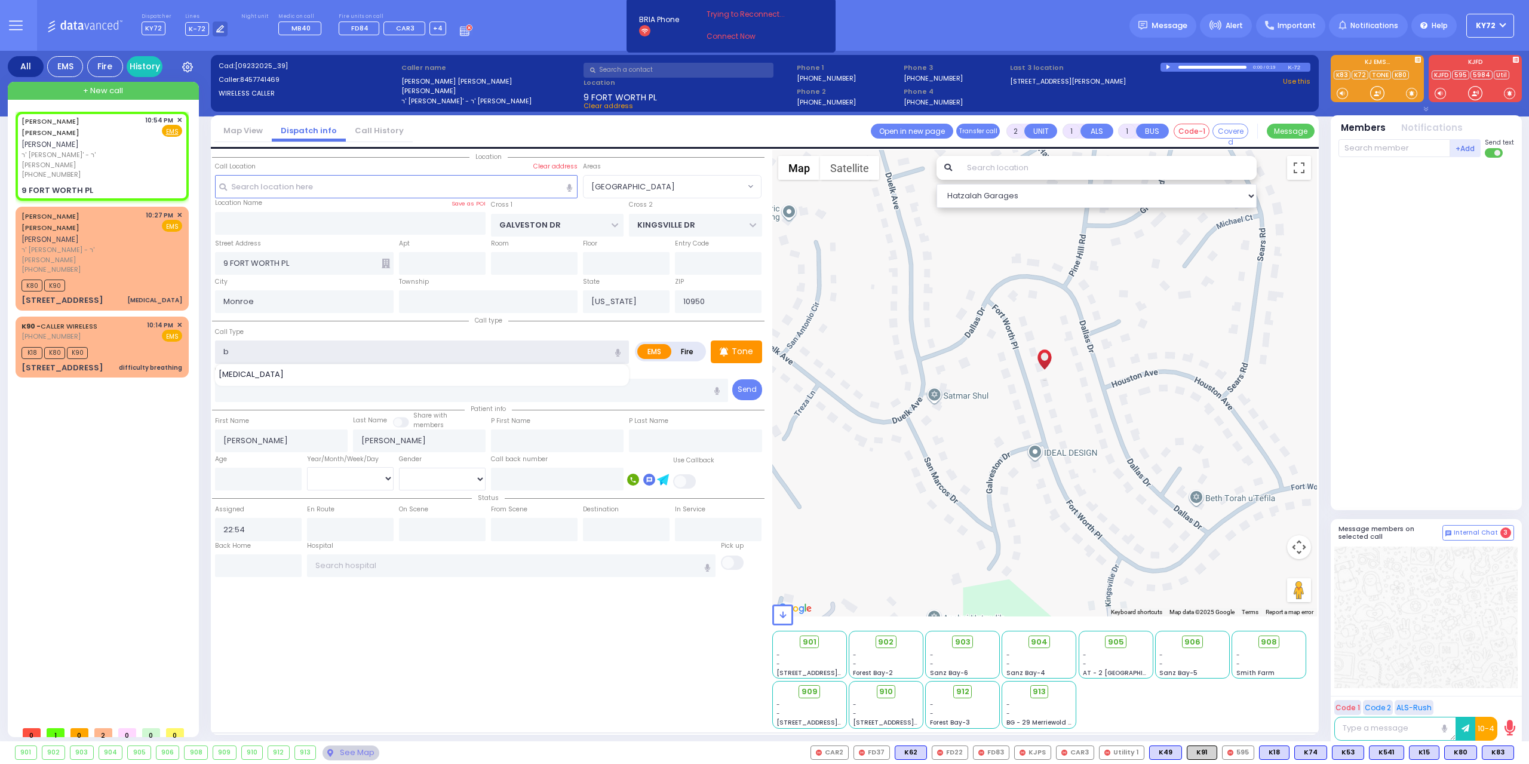
type input "bu"
select select
radio input "true"
select select
select select "Hatzalah Garages"
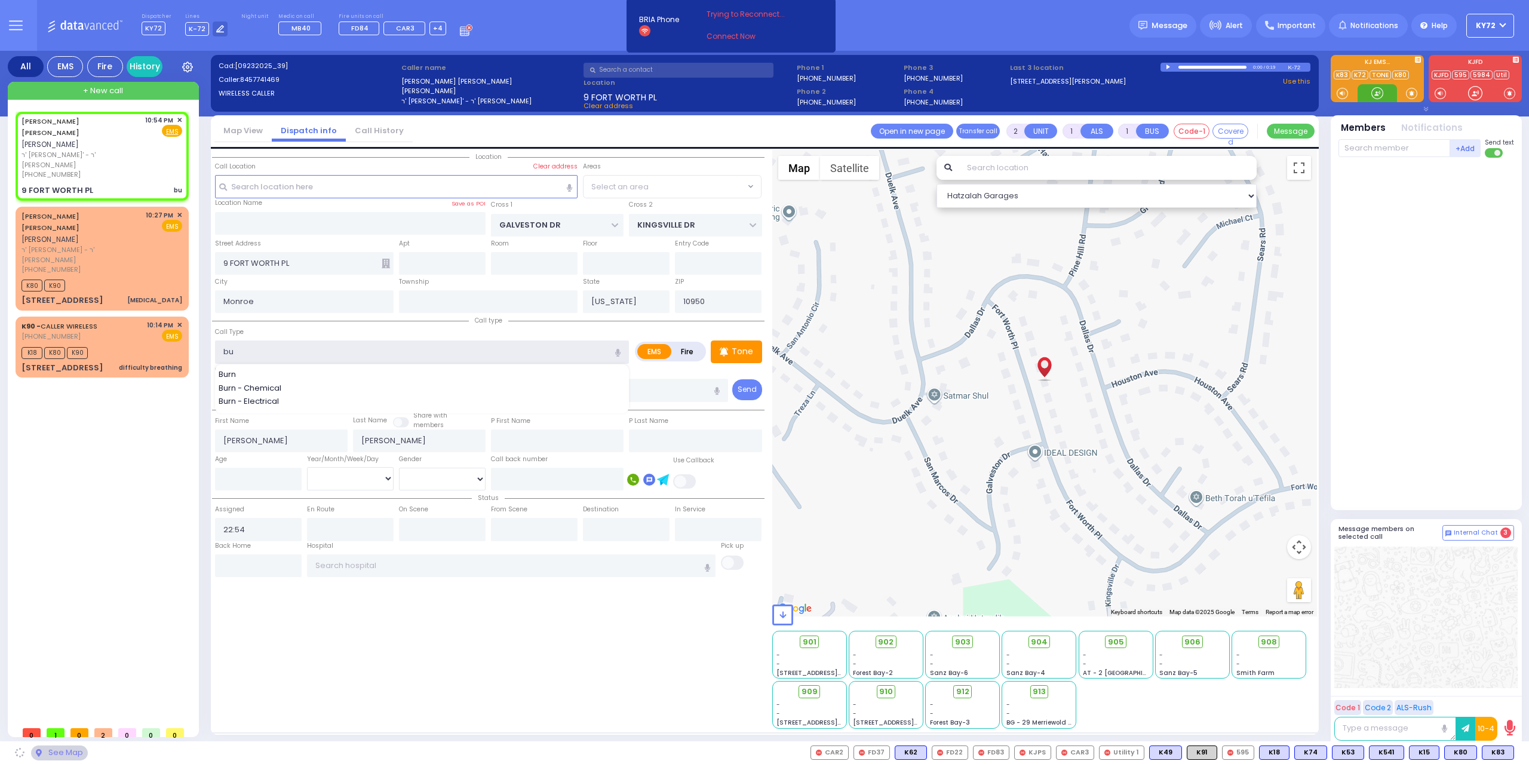
select select "[GEOGRAPHIC_DATA]"
click at [349, 370] on div "Burn" at bounding box center [423, 375] width 408 height 12
type input "Burn"
type input "3"
type input "0"
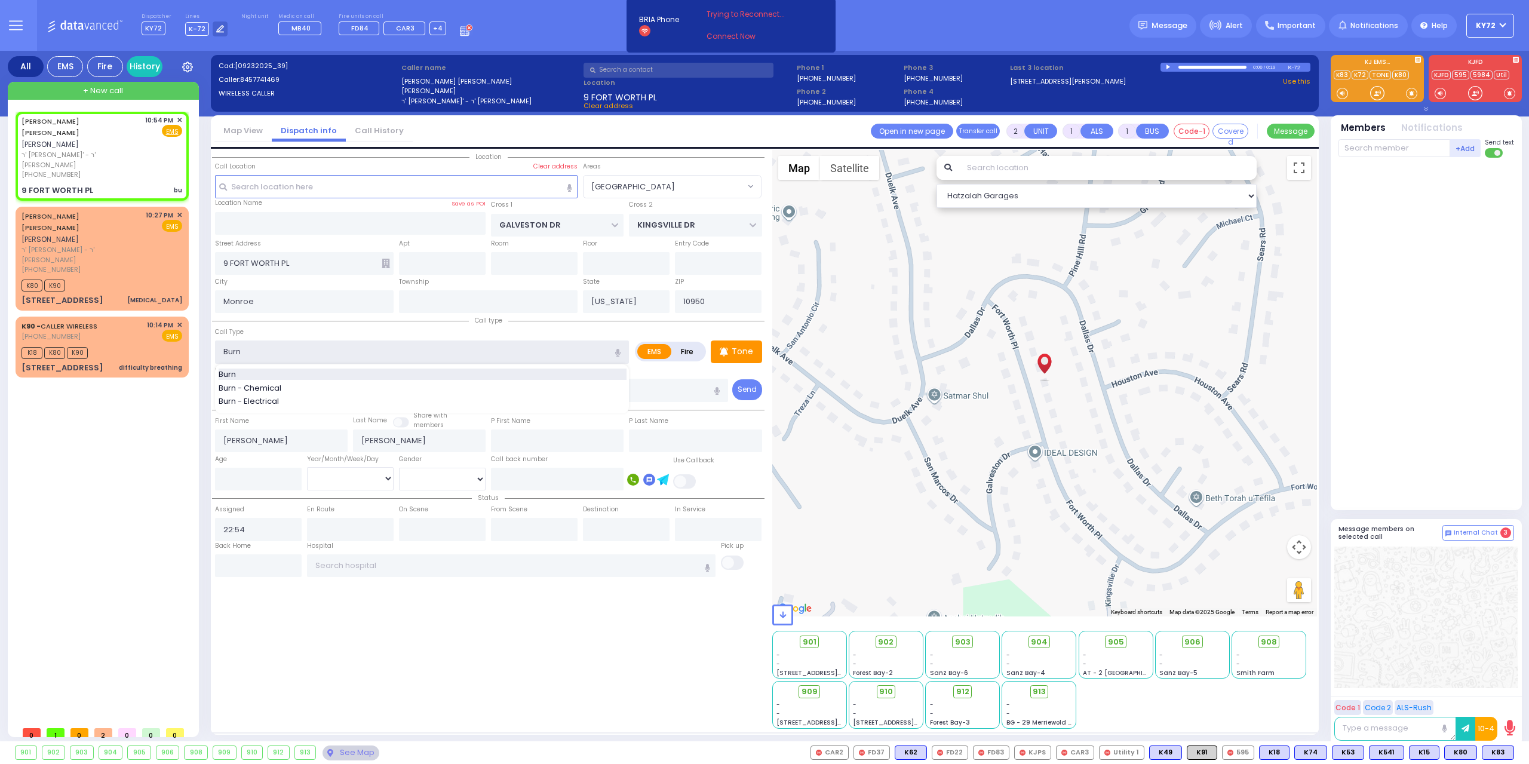
type input "0"
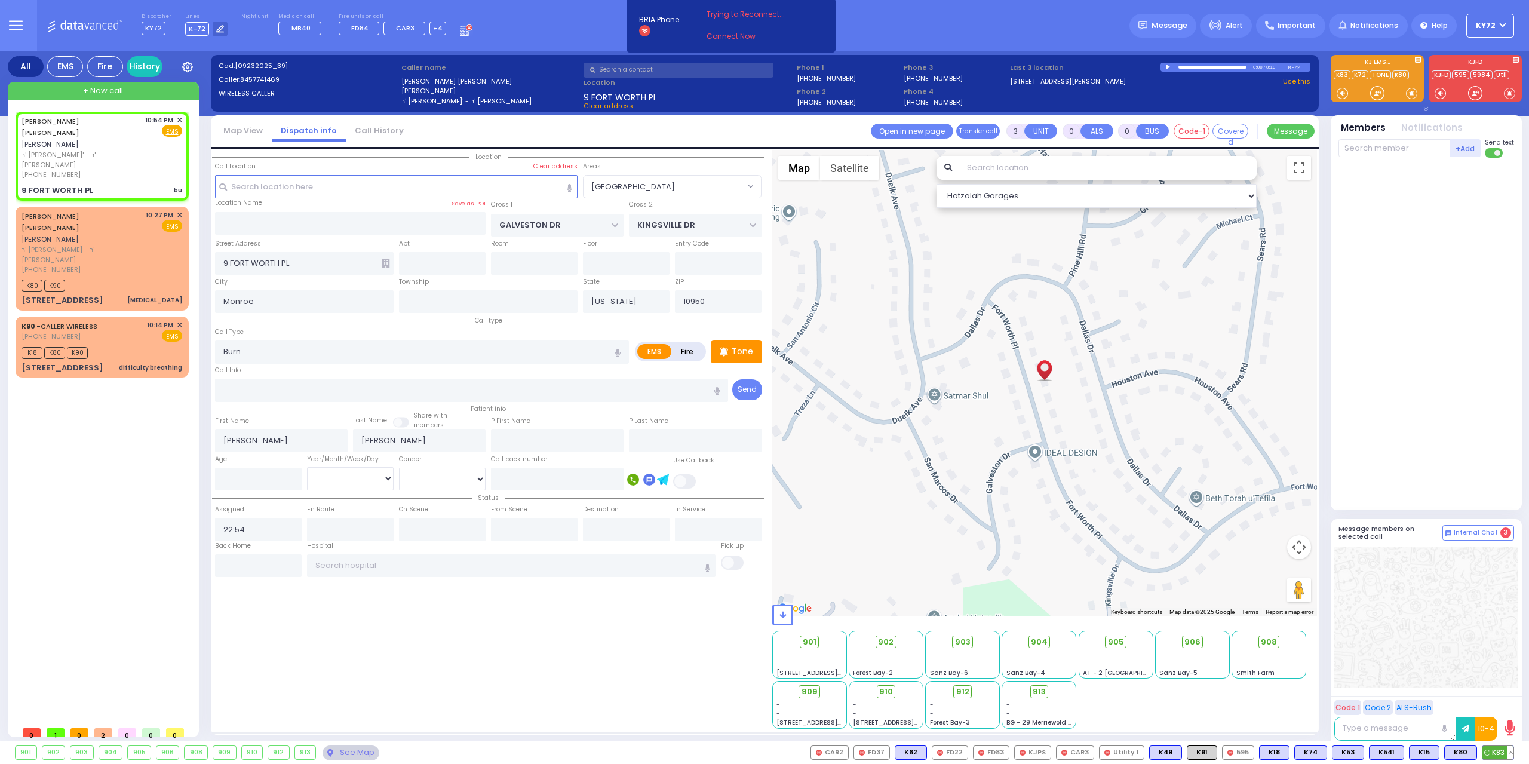
click at [1496, 752] on span "K83" at bounding box center [1497, 752] width 31 height 13
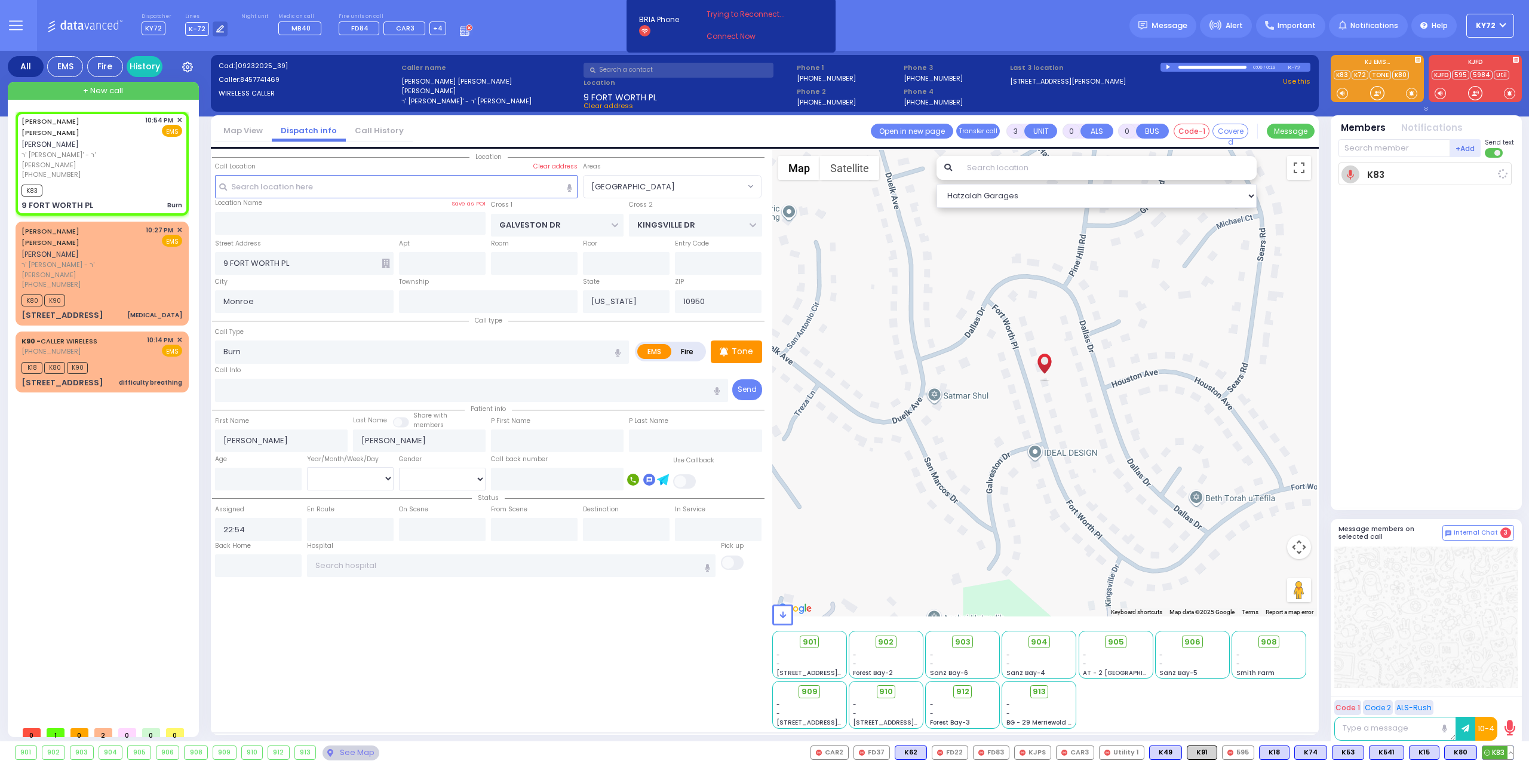
select select
radio input "true"
select select
type input "22:54"
select select "Hatzalah Garages"
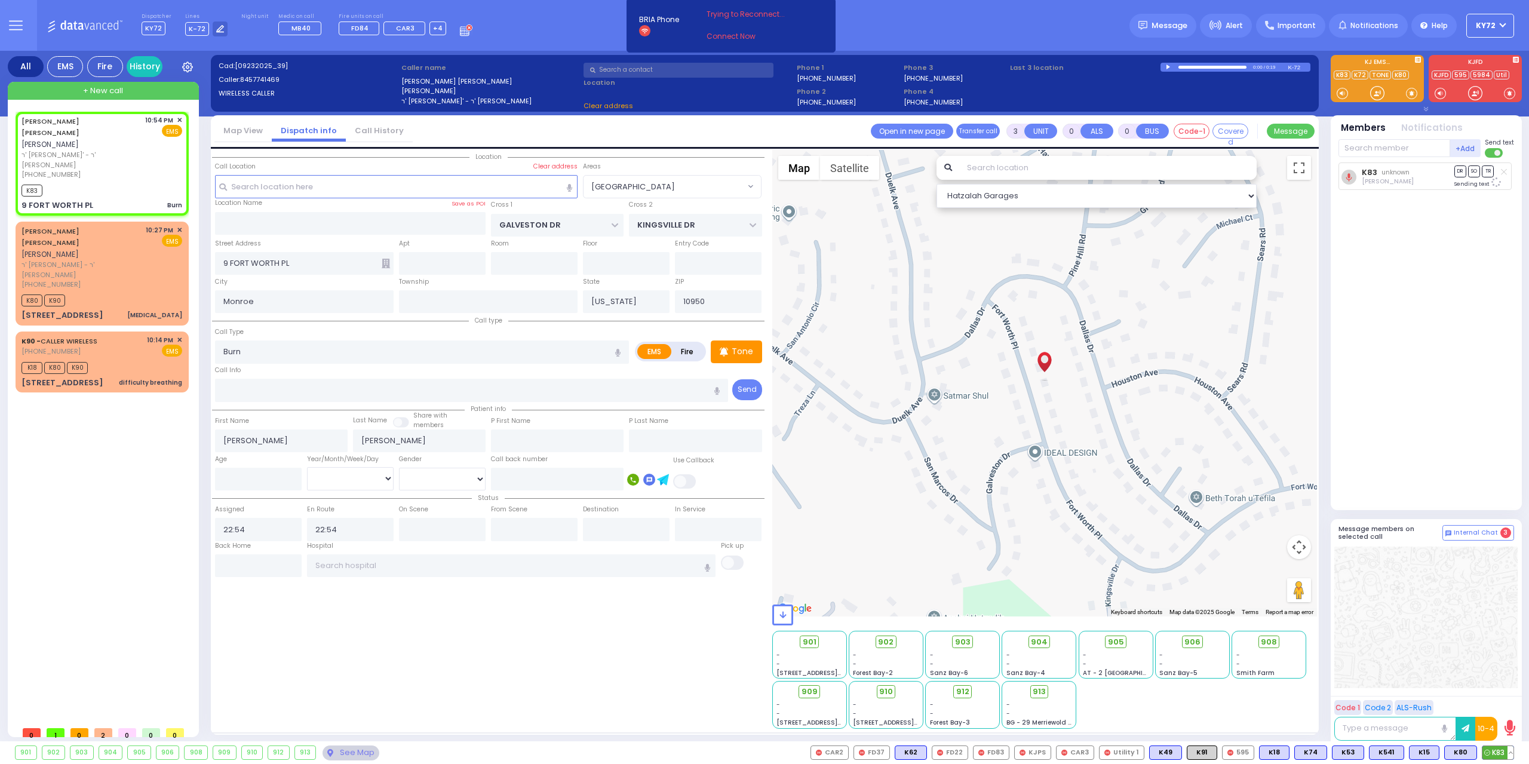
select select "[GEOGRAPHIC_DATA]"
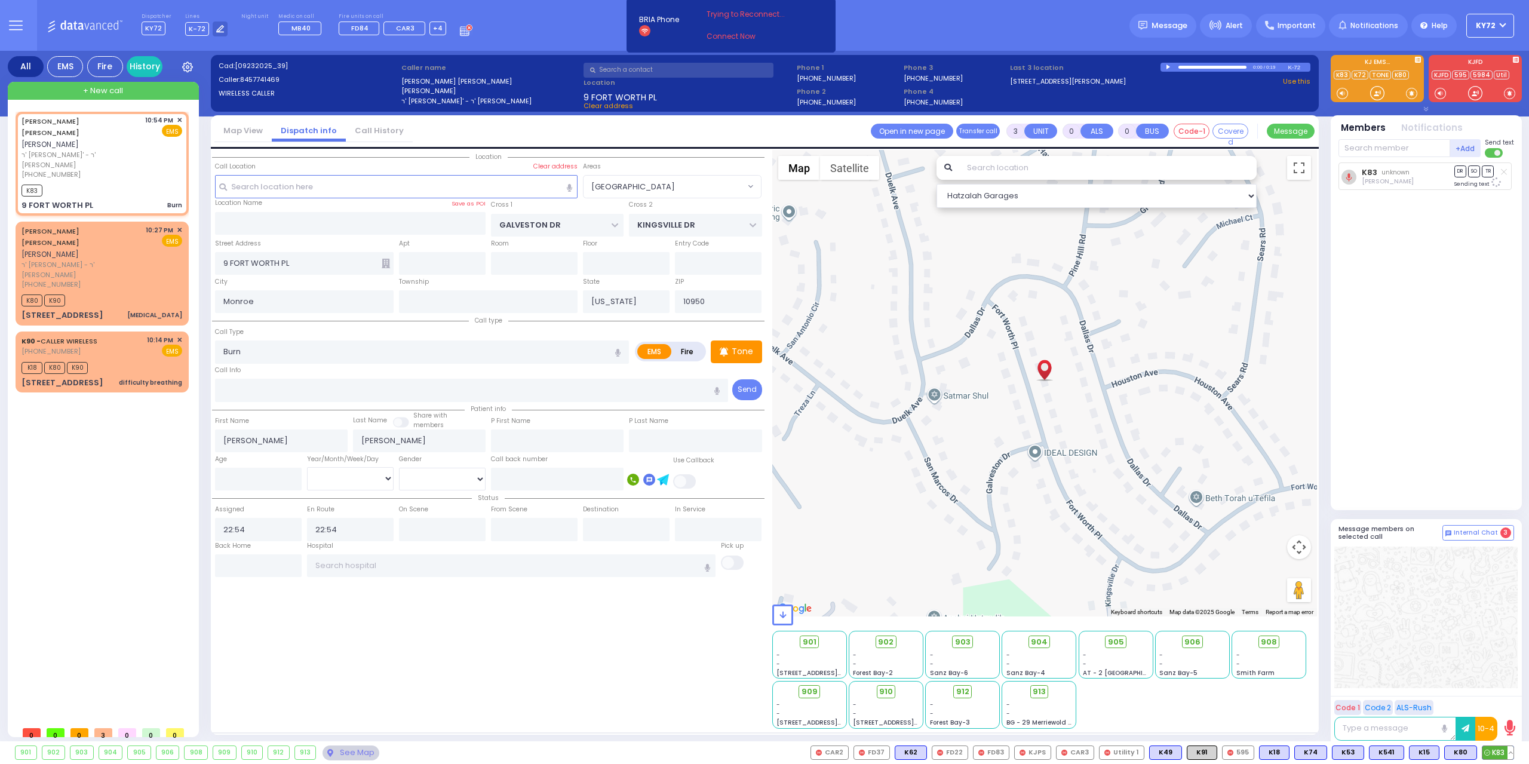
select select
radio input "true"
select select
select select "Hatzalah Garages"
select select "[GEOGRAPHIC_DATA]"
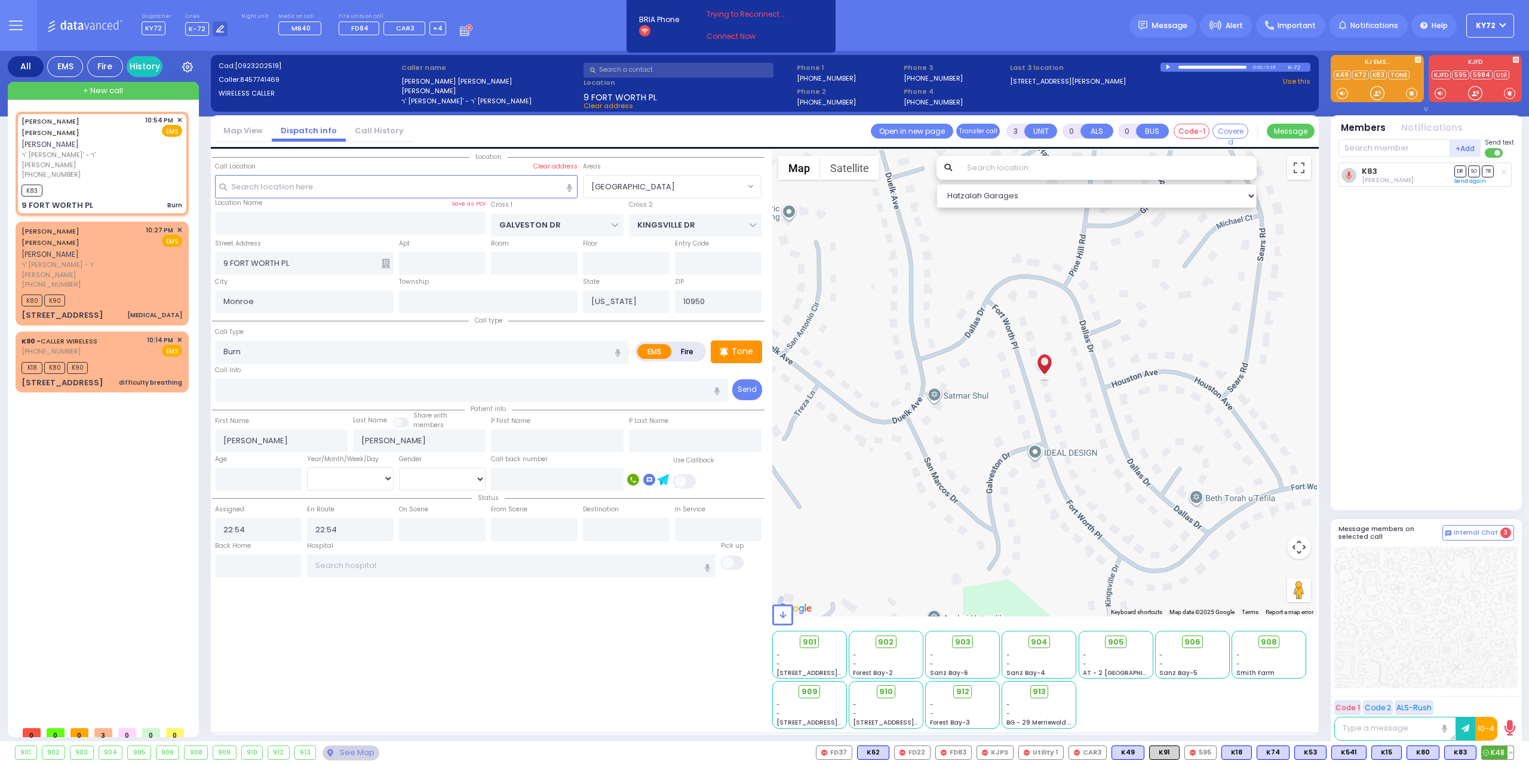
click at [1498, 750] on span "K48" at bounding box center [1498, 752] width 32 height 13
select select
radio input "true"
select select
select select "Hatzalah Garages"
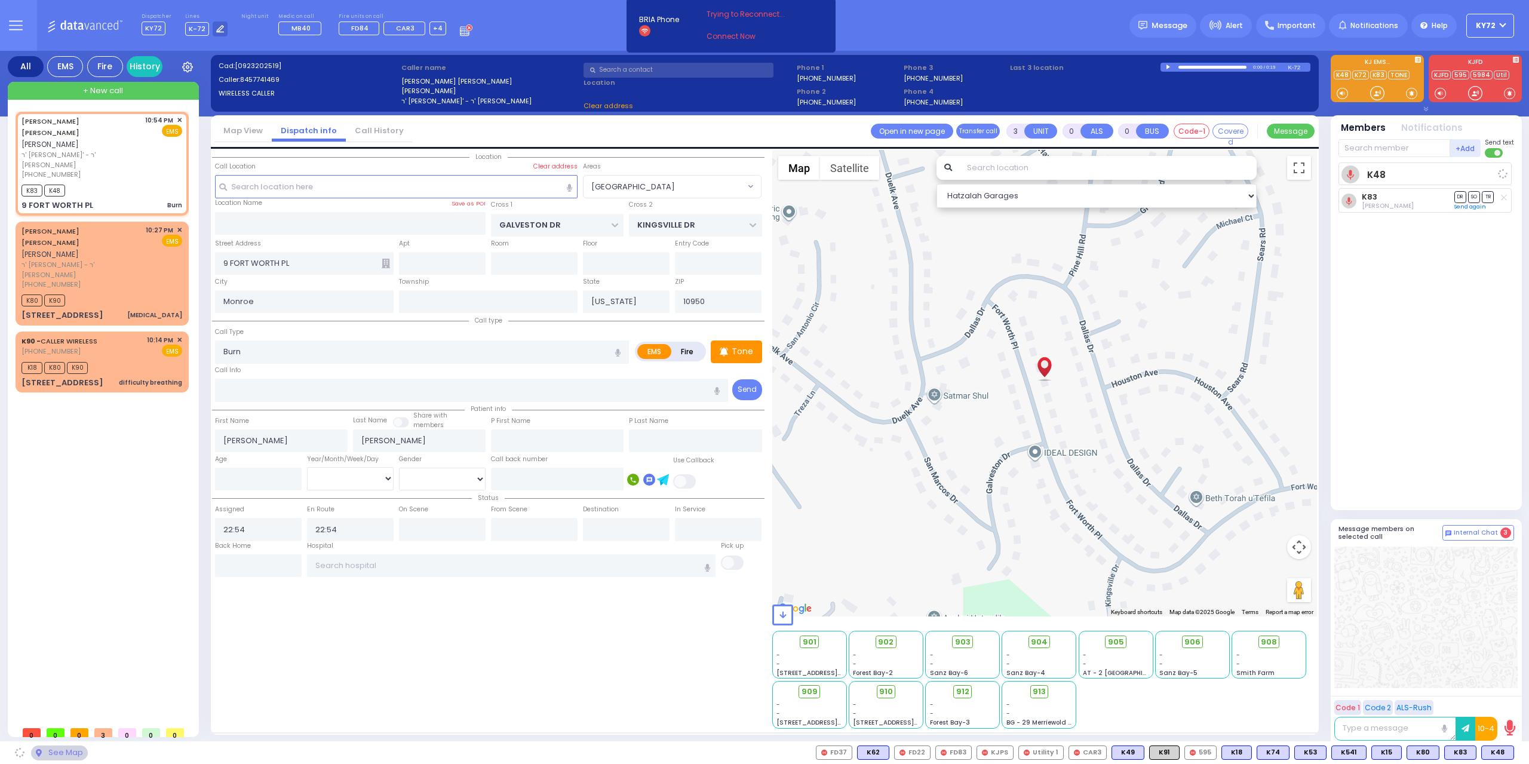
select select "[GEOGRAPHIC_DATA]"
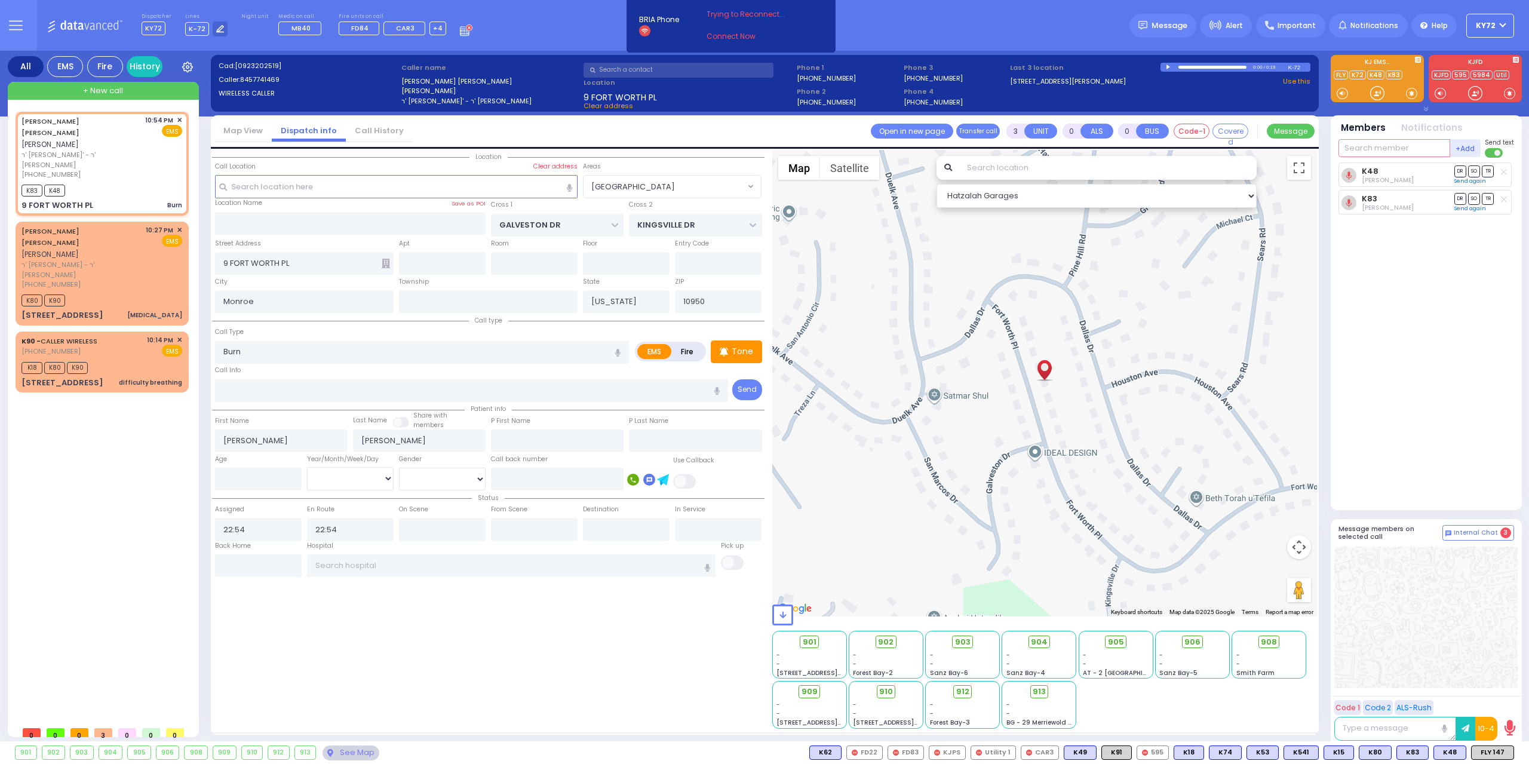
click at [1394, 145] on input "text" at bounding box center [1394, 148] width 112 height 18
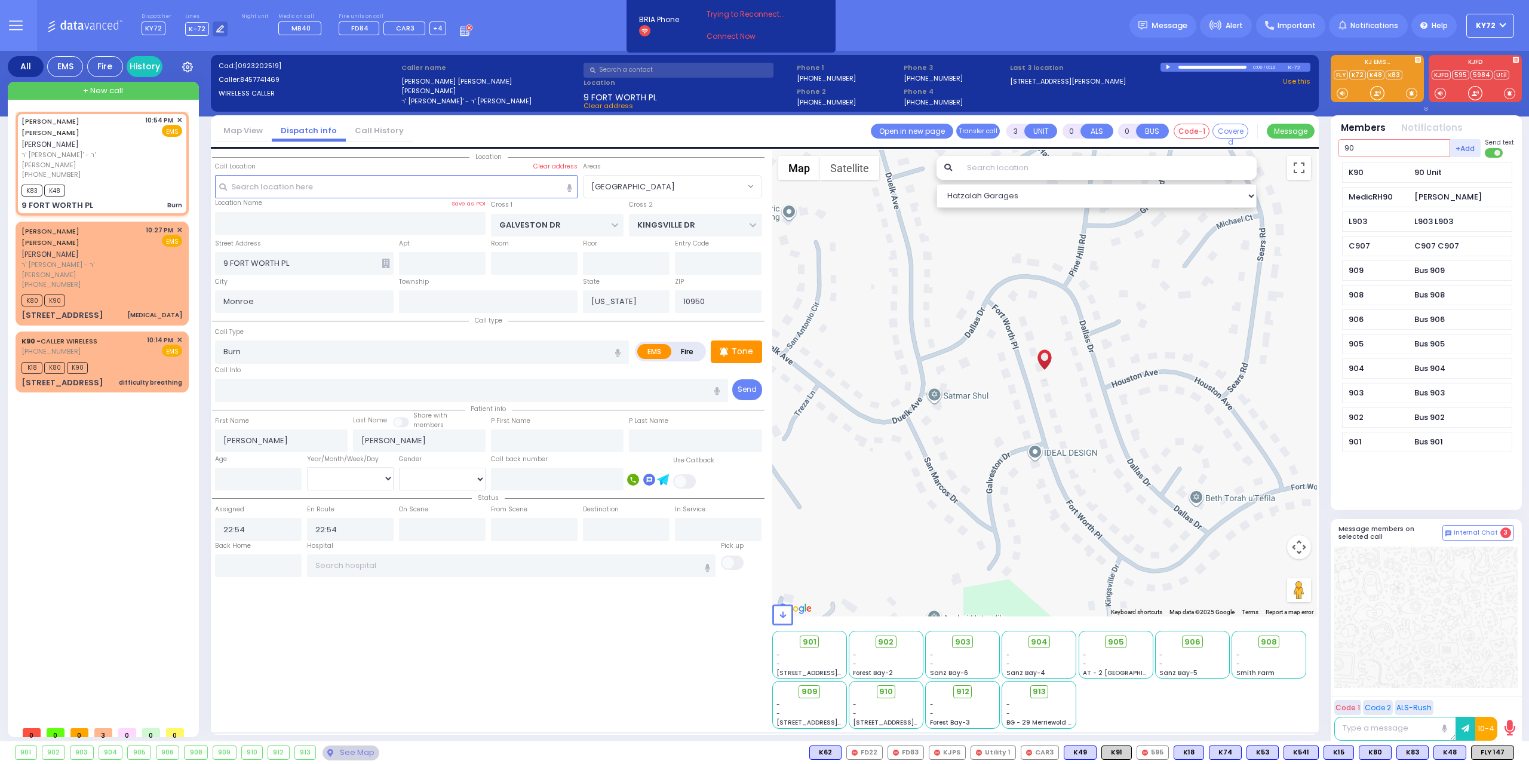
type input "90"
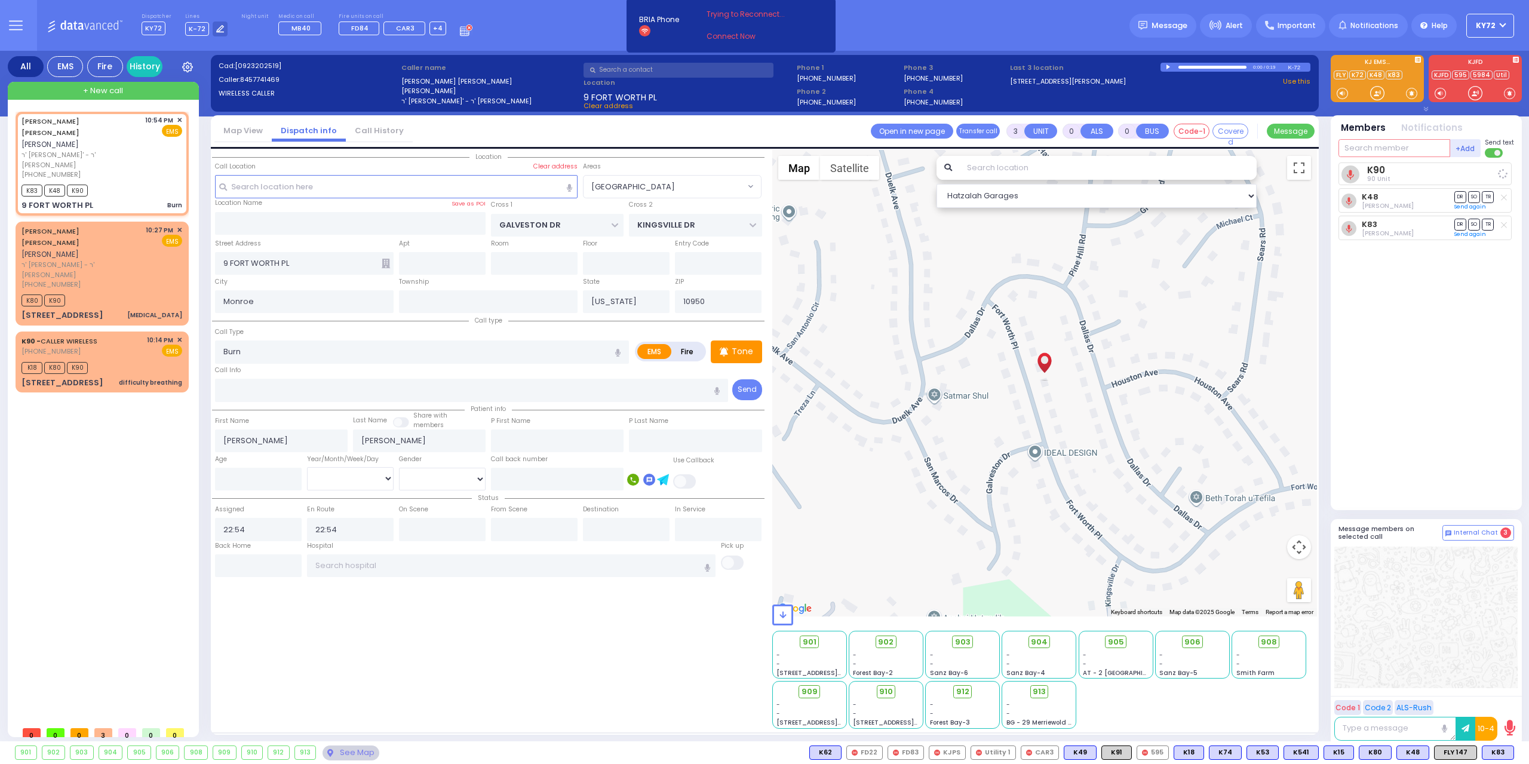
select select
radio input "true"
select select
select select "Hatzalah Garages"
select select "[GEOGRAPHIC_DATA]"
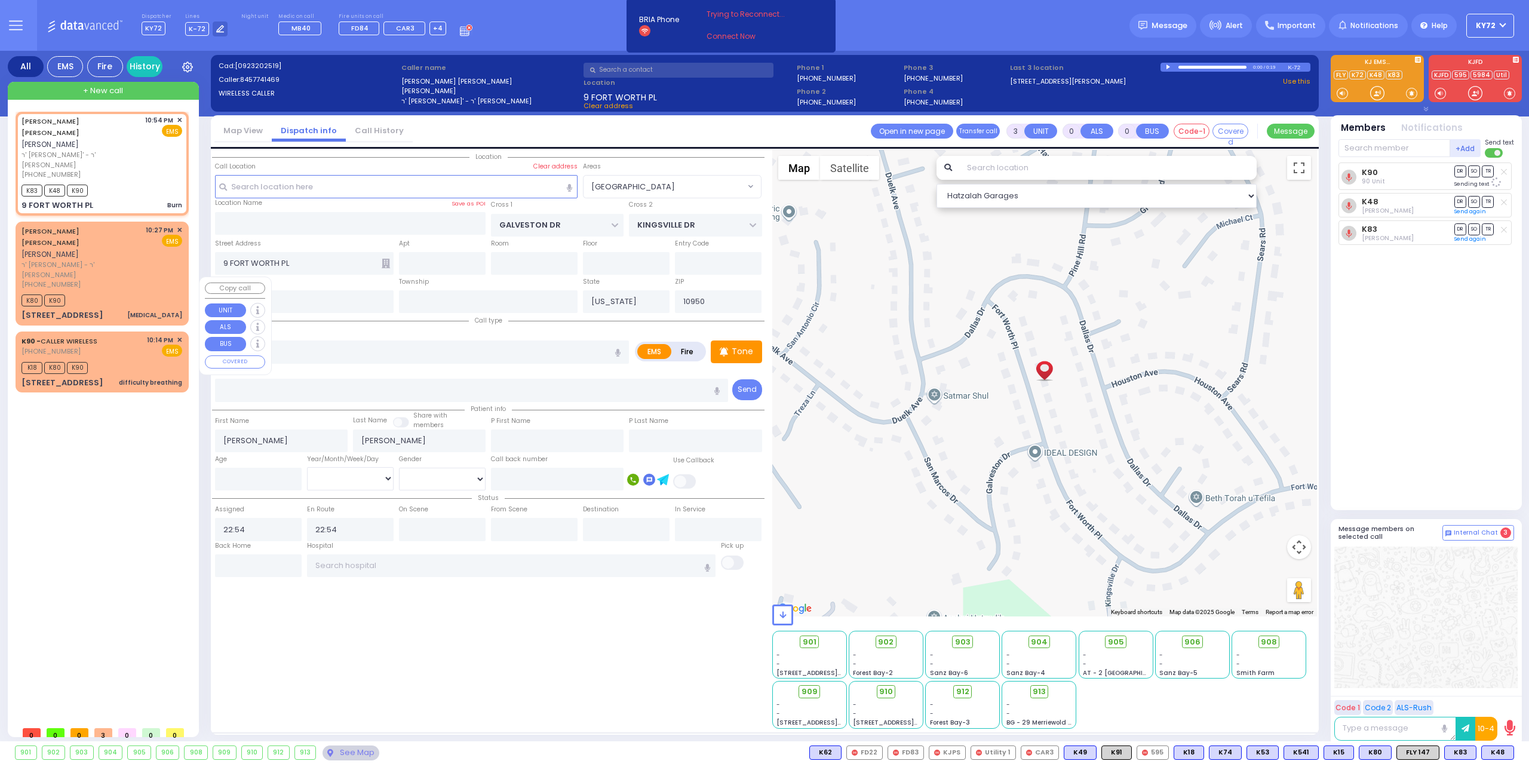
click at [136, 359] on div "K18 K80 K90" at bounding box center [102, 366] width 161 height 15
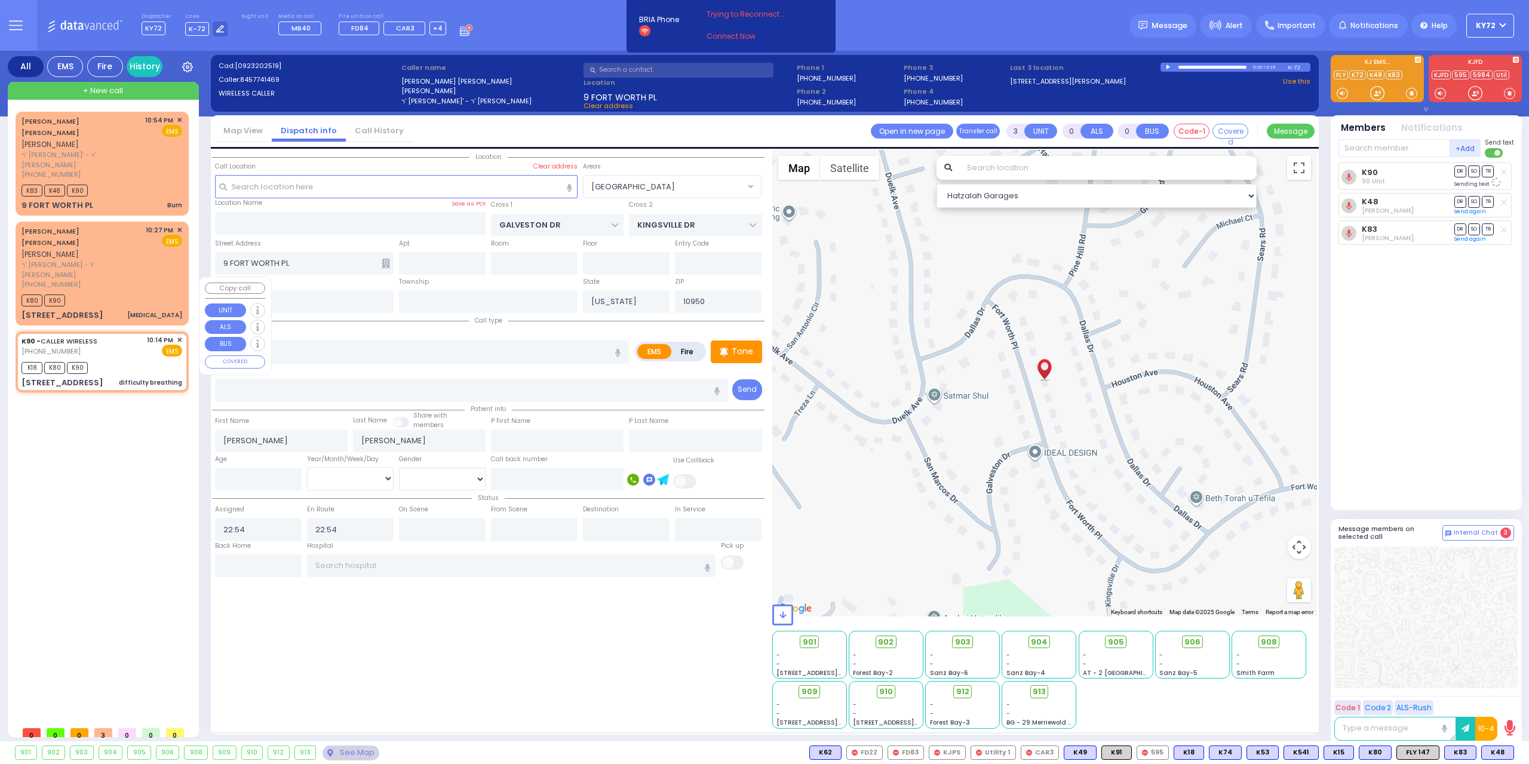
type input "2"
type input "1"
select select
type input "difficulty breathing"
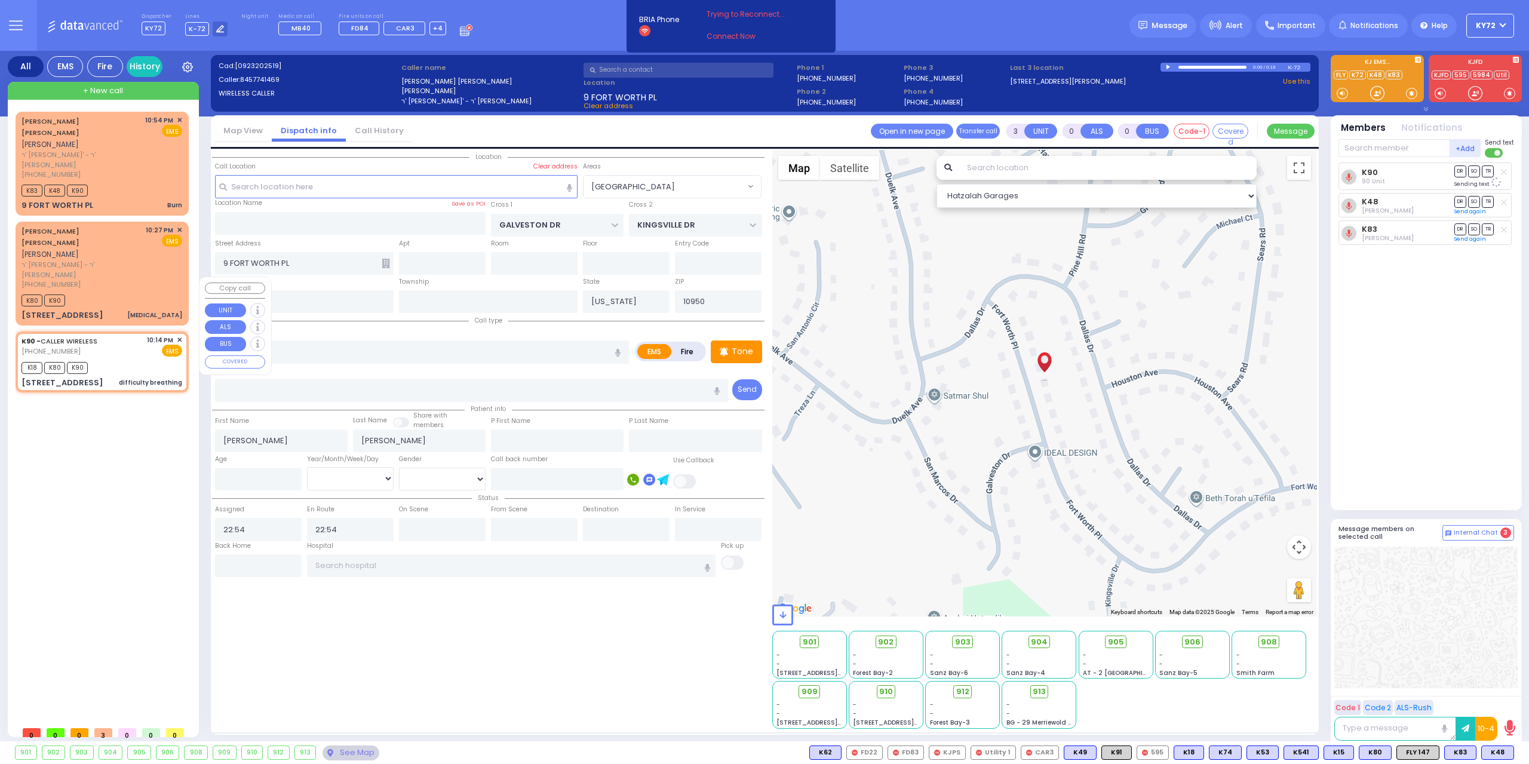
radio input "true"
select select
type input "22:14"
type input "22:16"
type input "SCHUNNEMUNK RD"
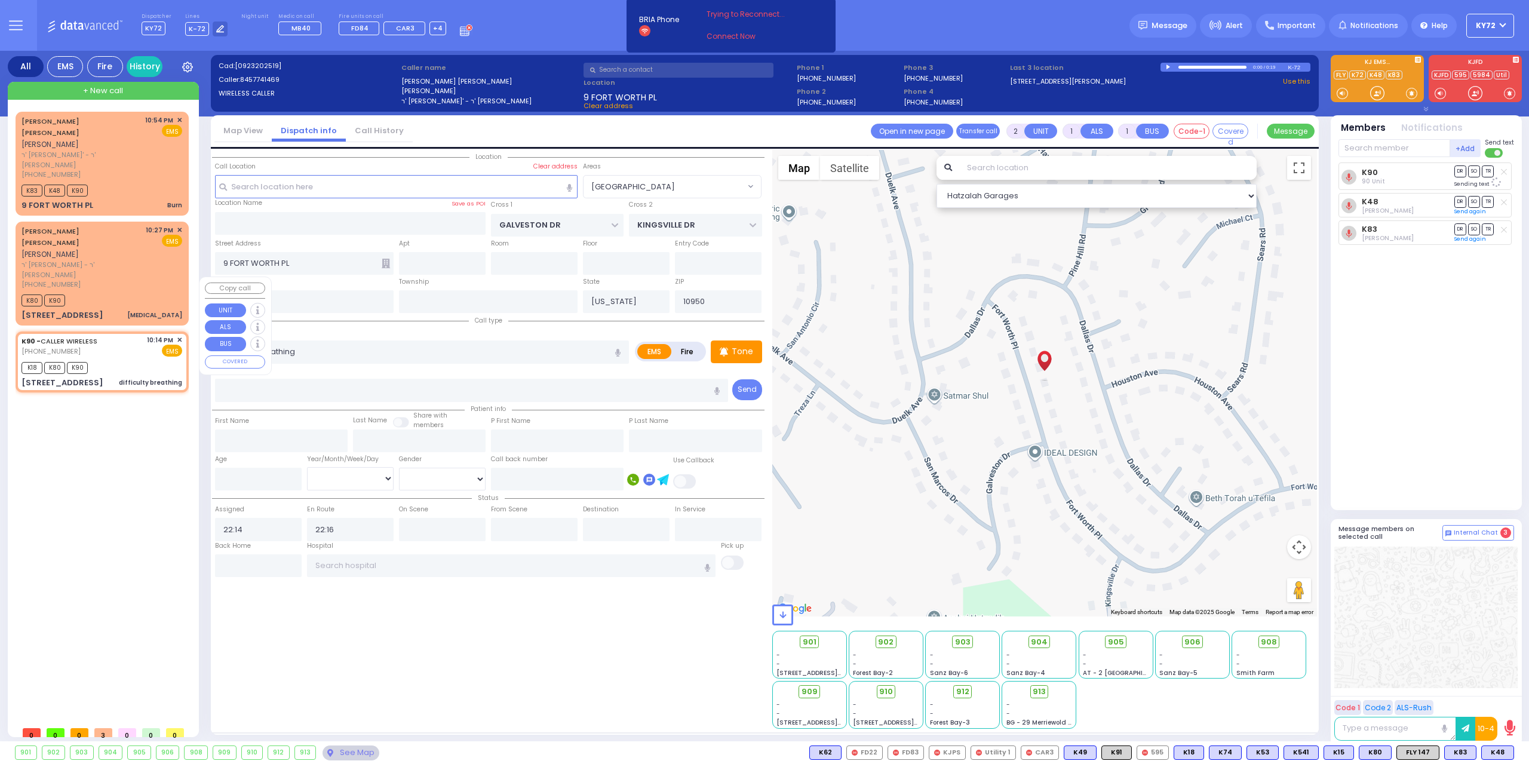
type input "[STREET_ADDRESS]"
type input "402"
select select "Hatzalah Garages"
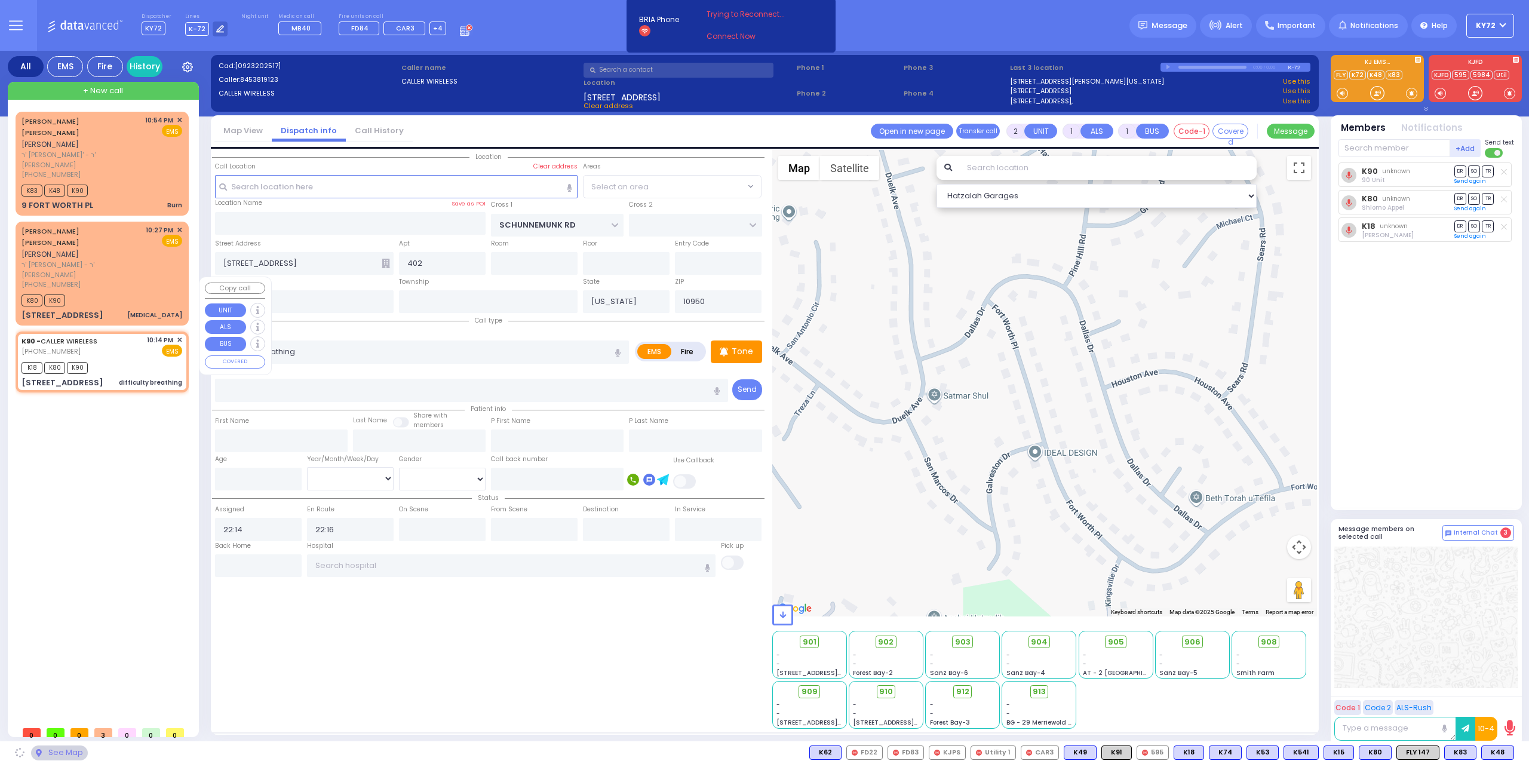
select select "[GEOGRAPHIC_DATA]"
click at [248, 570] on input "text" at bounding box center [258, 565] width 87 height 23
type input "22:55"
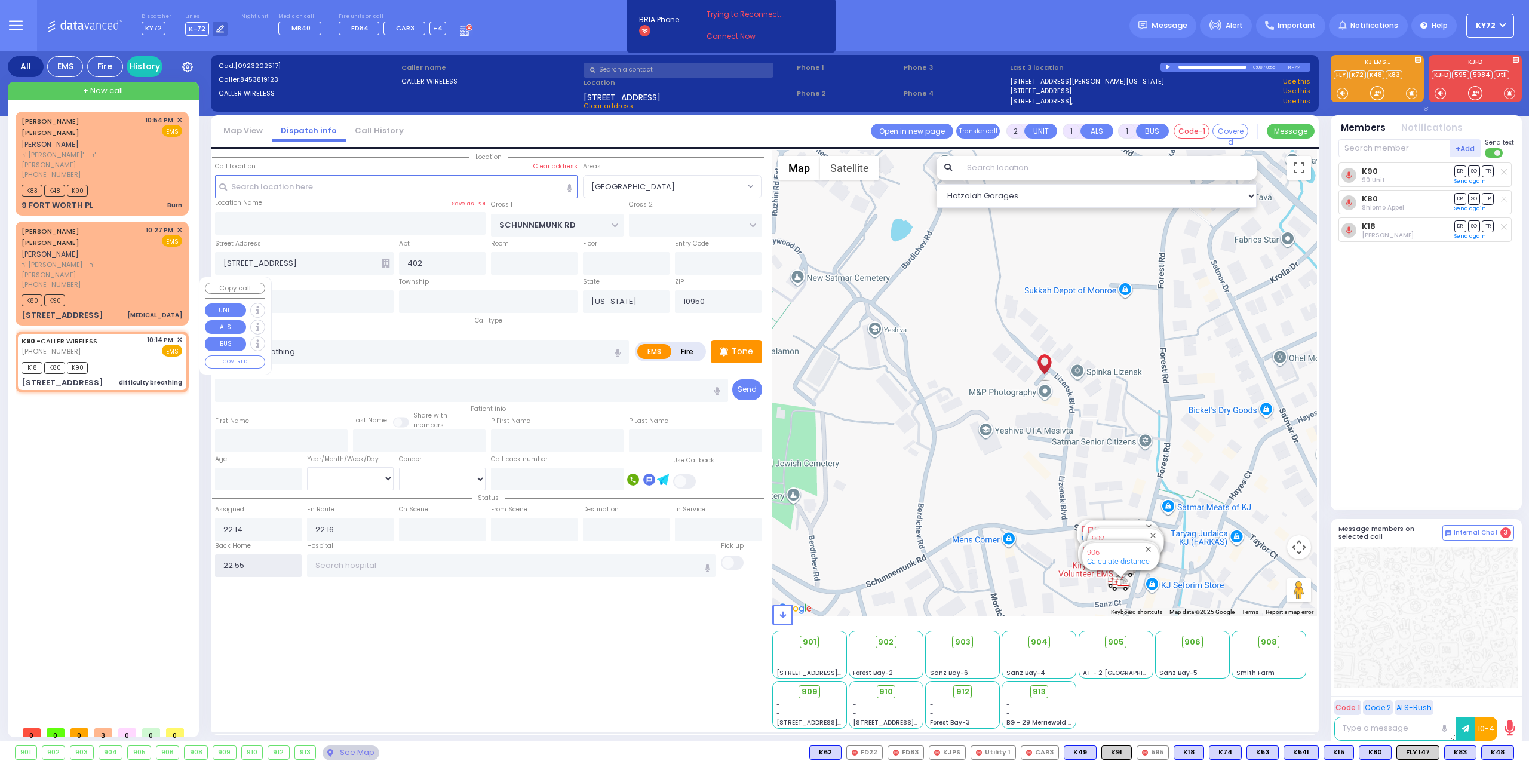
select select
radio input "true"
select select
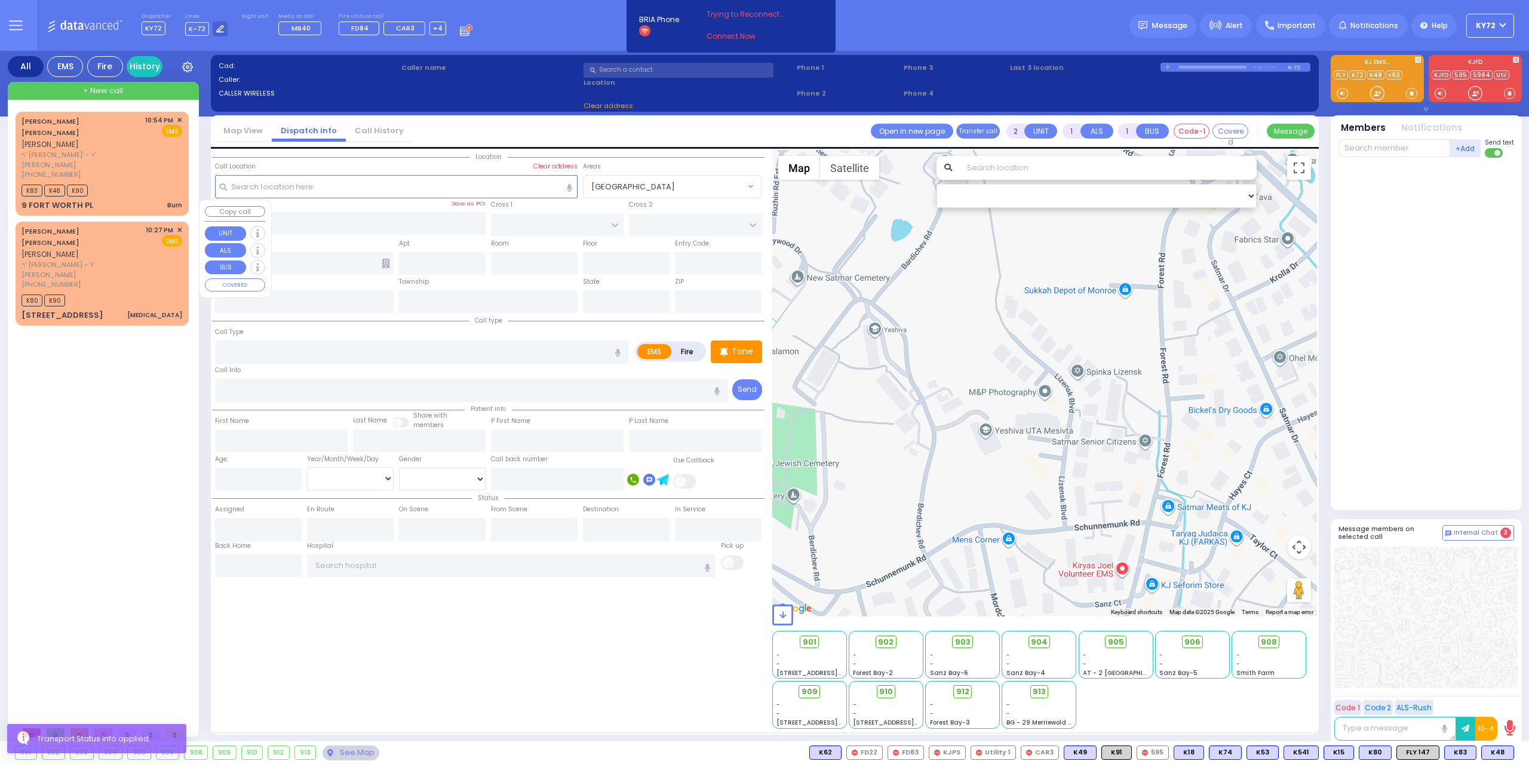
click at [144, 309] on div "3 LIZENSK BLVD 011 Dislocation" at bounding box center [102, 315] width 161 height 12
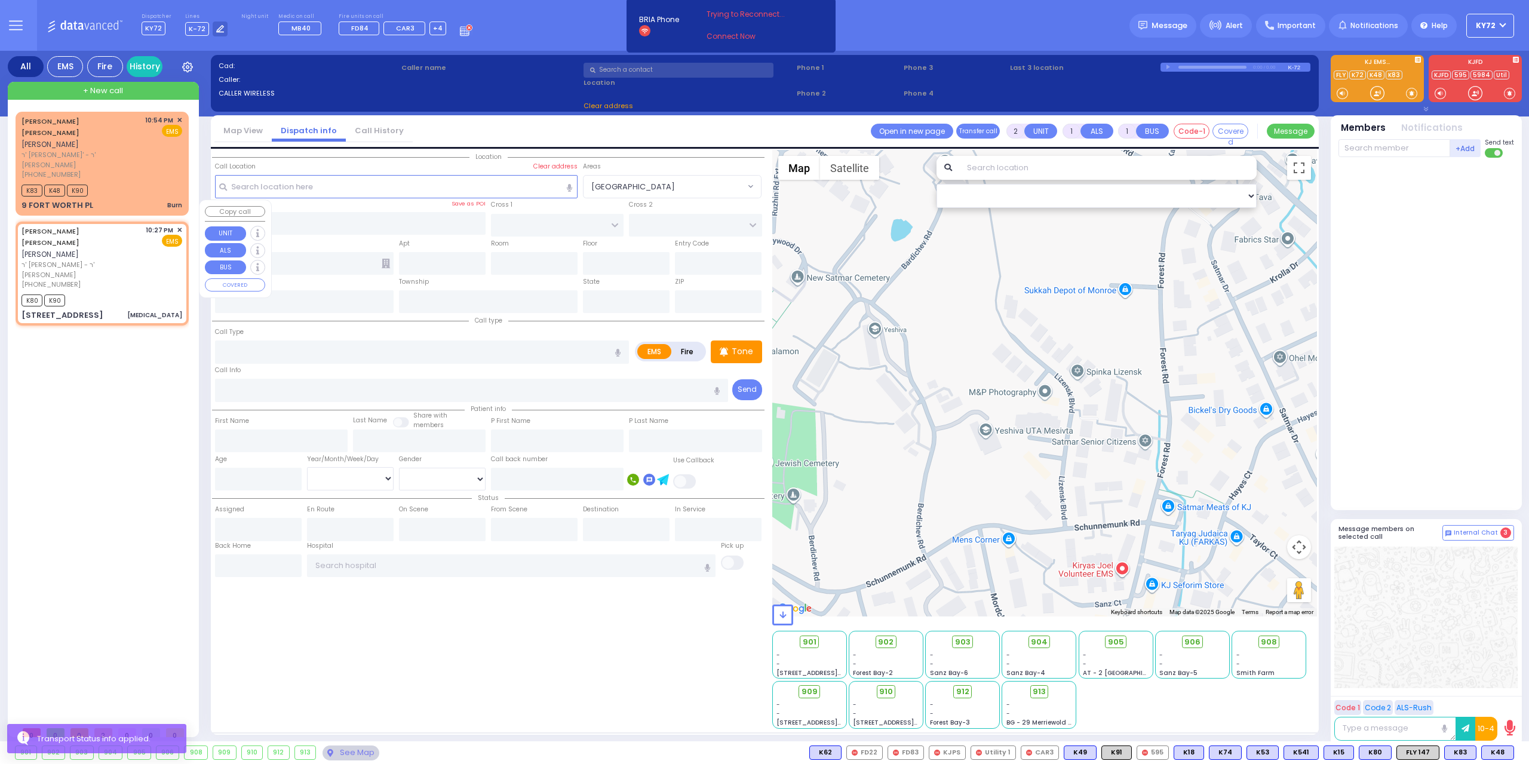
type input "0"
select select
type input "[MEDICAL_DATA]"
radio input "true"
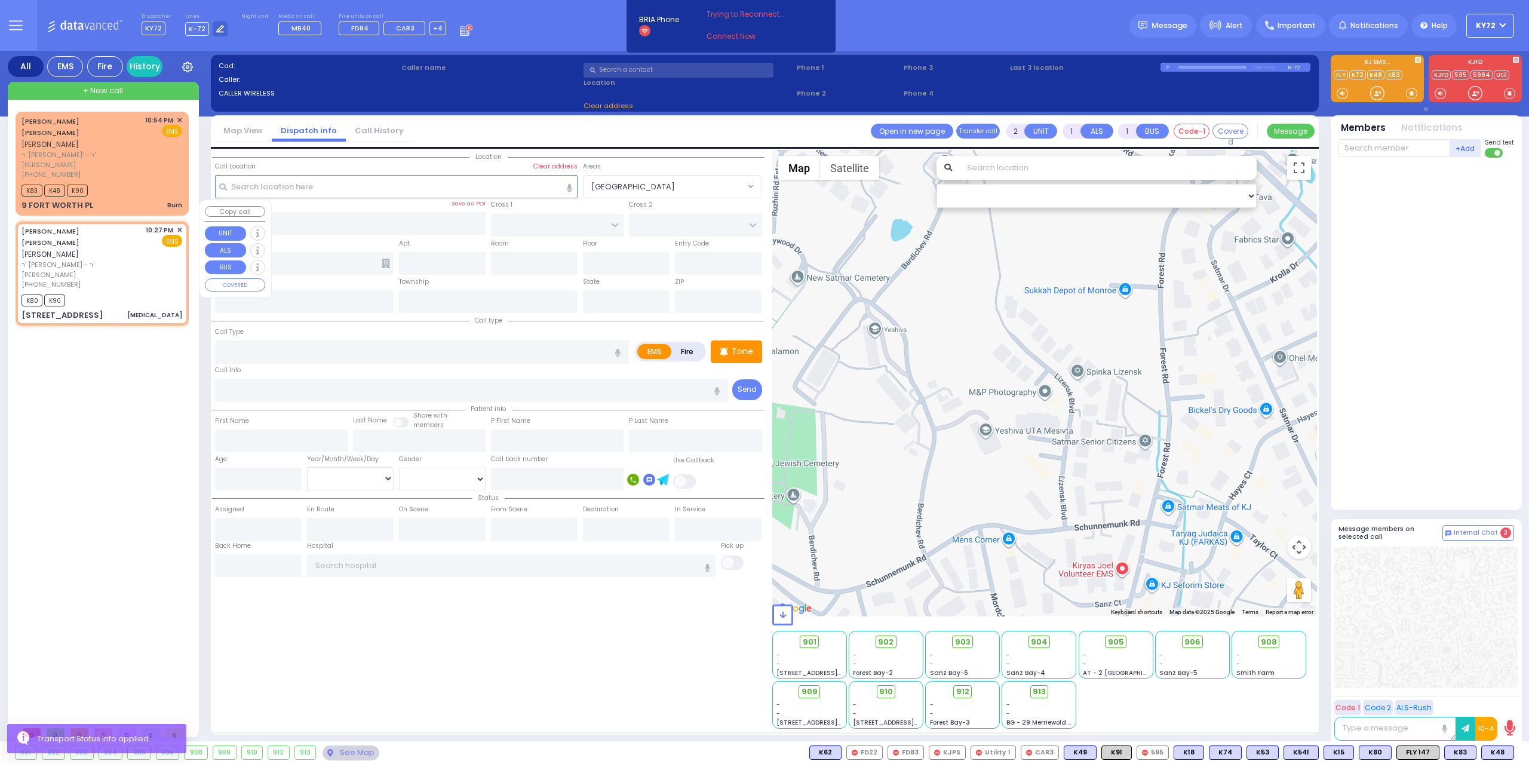
type input "[PERSON_NAME]"
select select
type input "22:27"
type input "22:28"
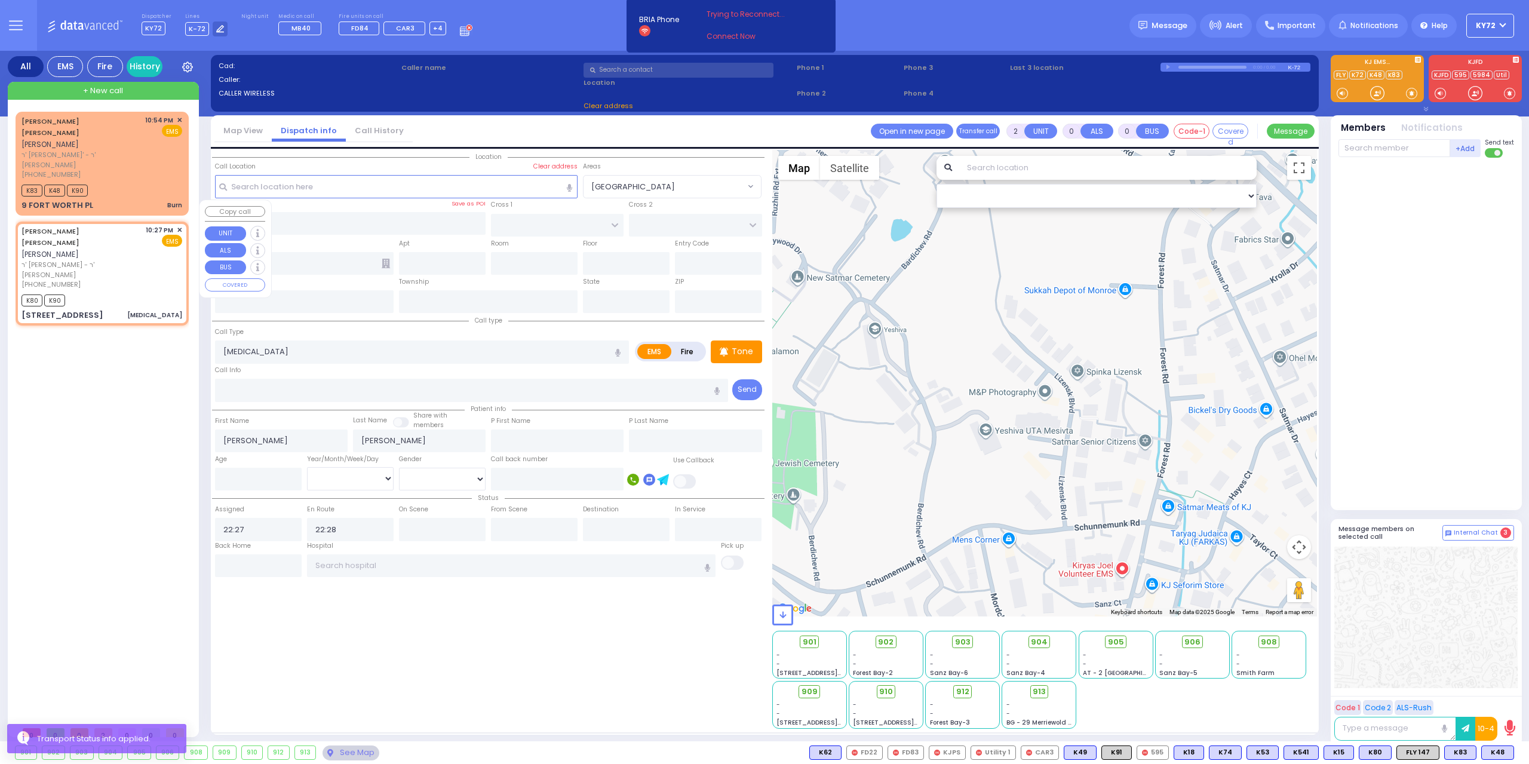
select select "Hatzalah Garages"
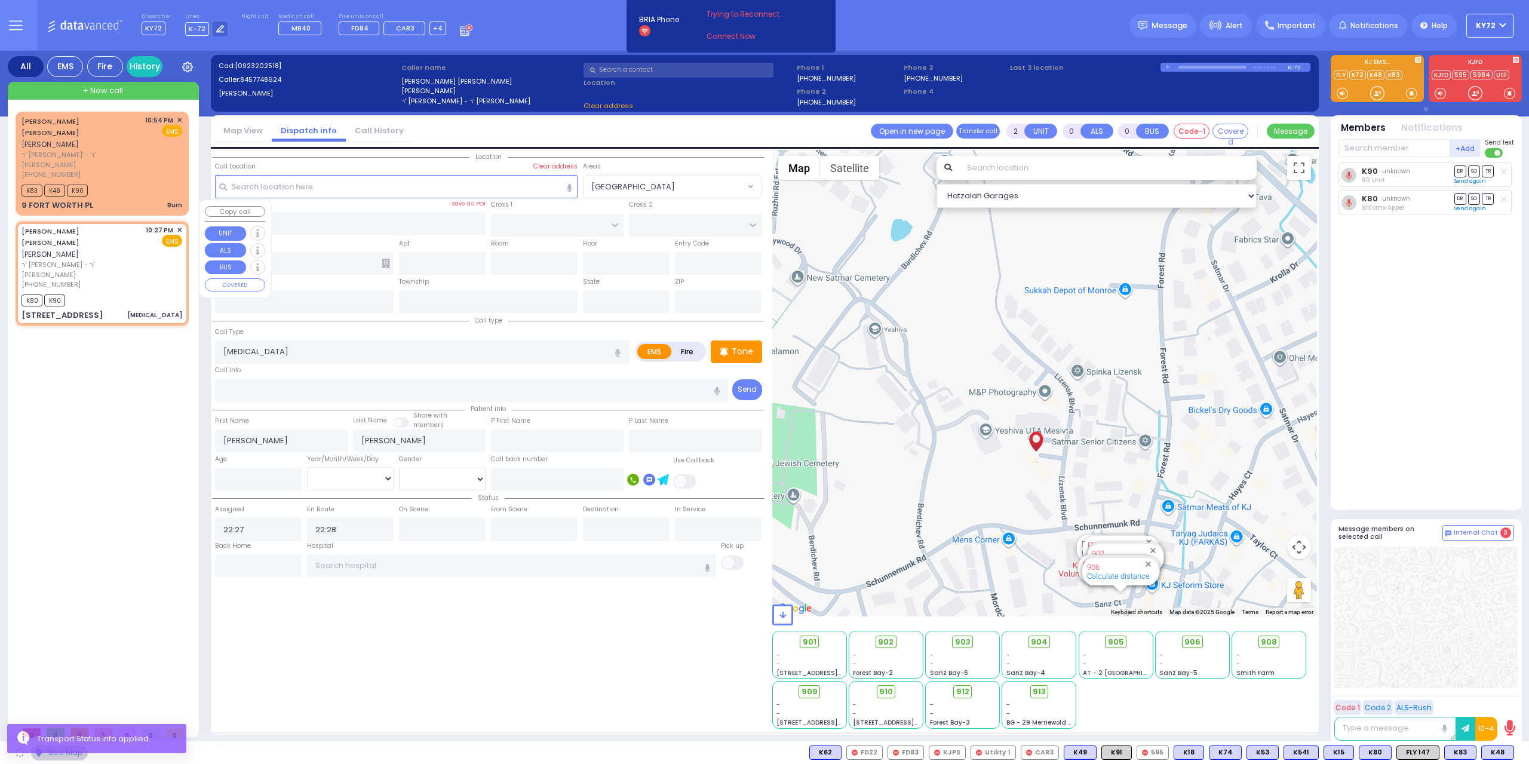
type input "SCHUNNEMUNK RD"
type input "3 LIZENSK BLVD"
type input "011"
type input "Monroe"
type input "[US_STATE]"
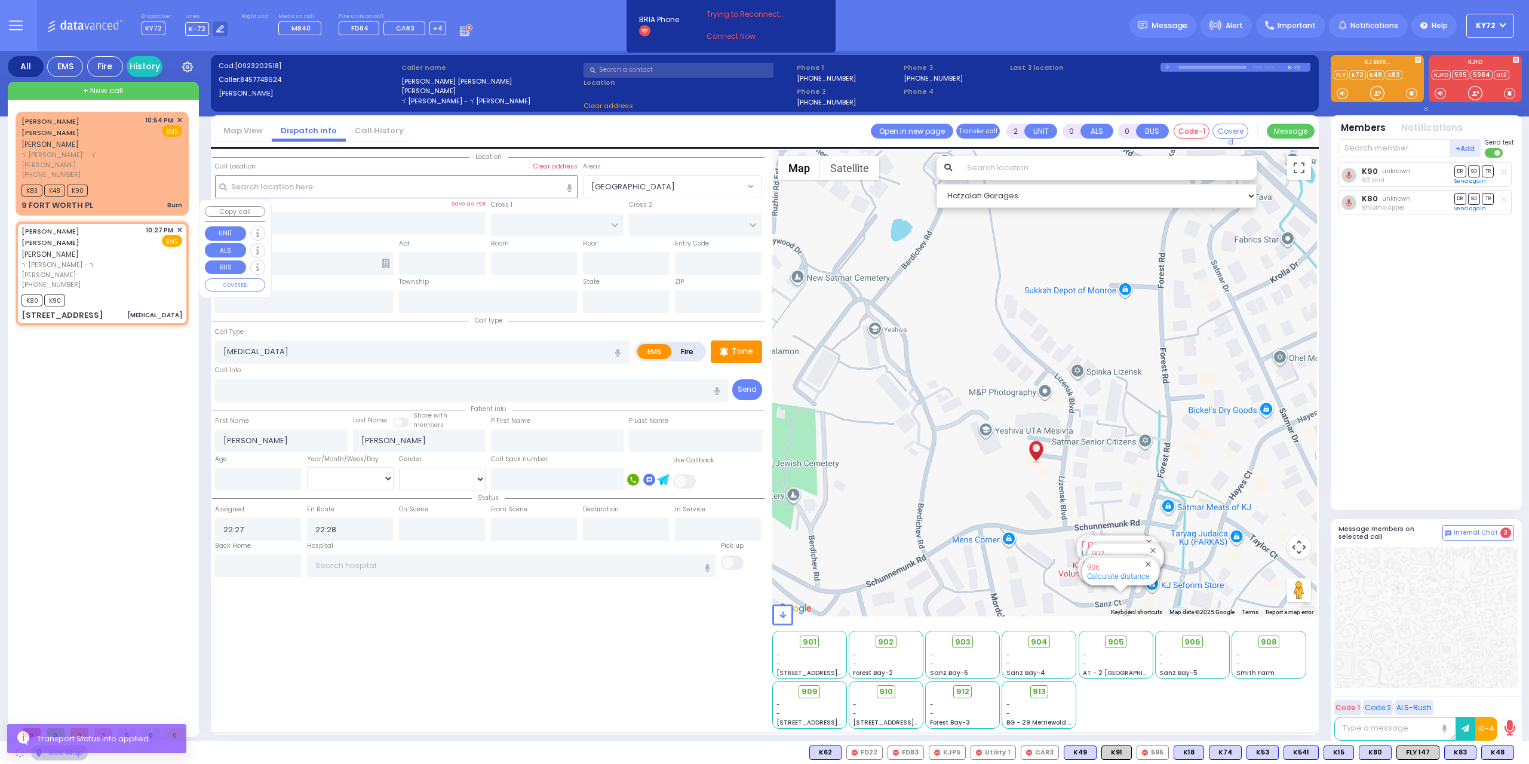
type input "10950"
select select "[GEOGRAPHIC_DATA]"
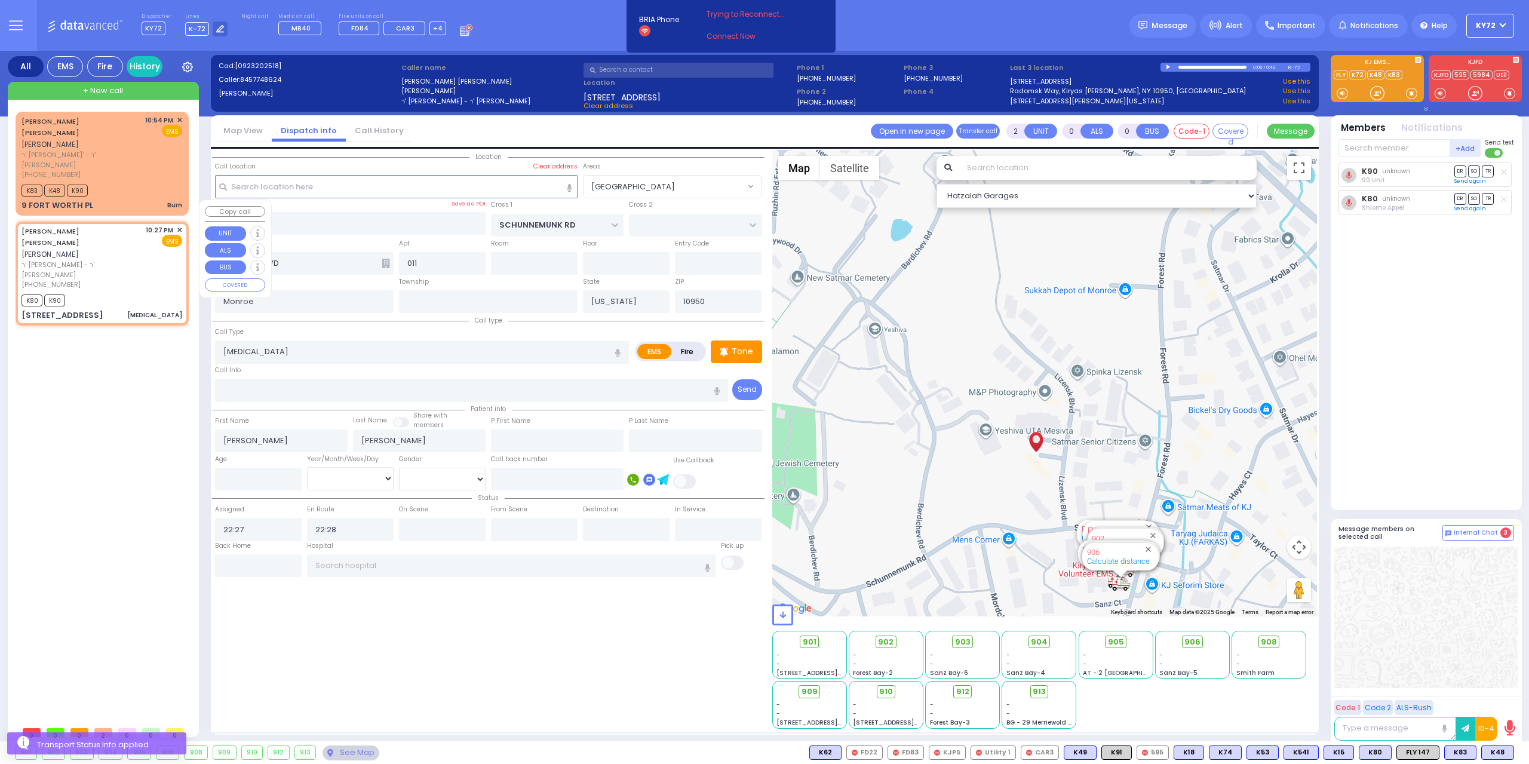
click at [180, 225] on span "✕" at bounding box center [179, 230] width 5 height 10
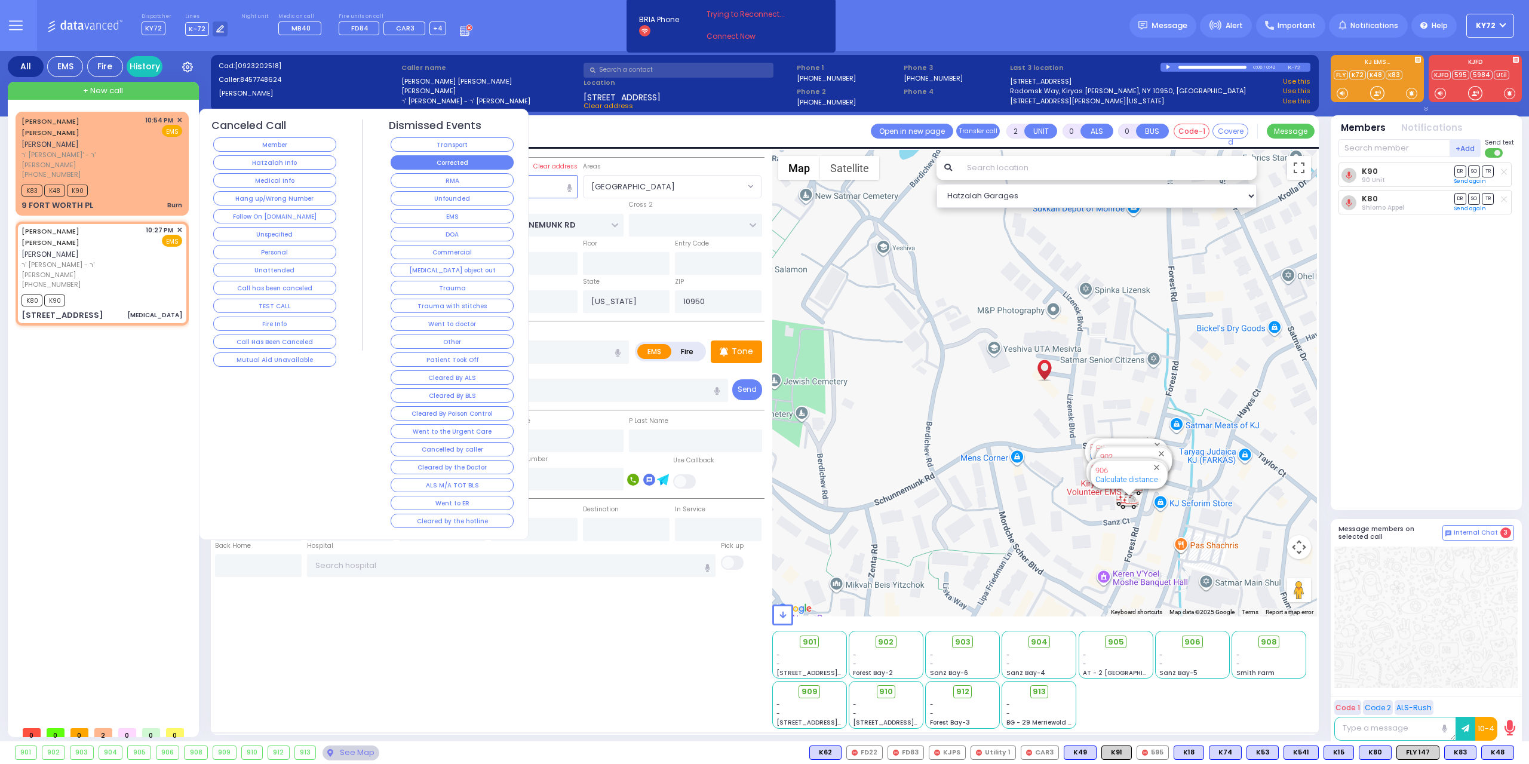
click at [434, 158] on button "Corrected" at bounding box center [452, 162] width 123 height 14
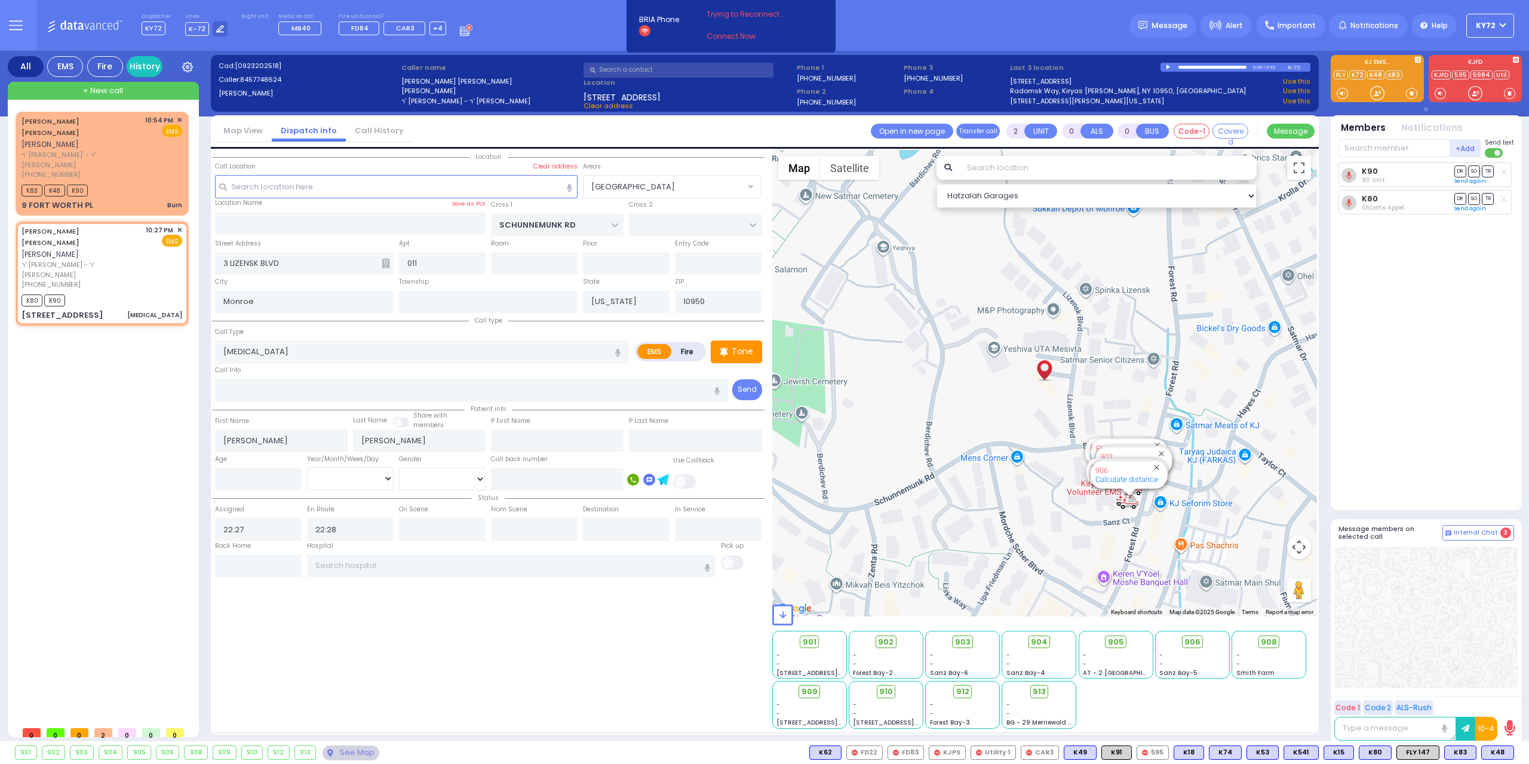
select select
radio input "true"
select select
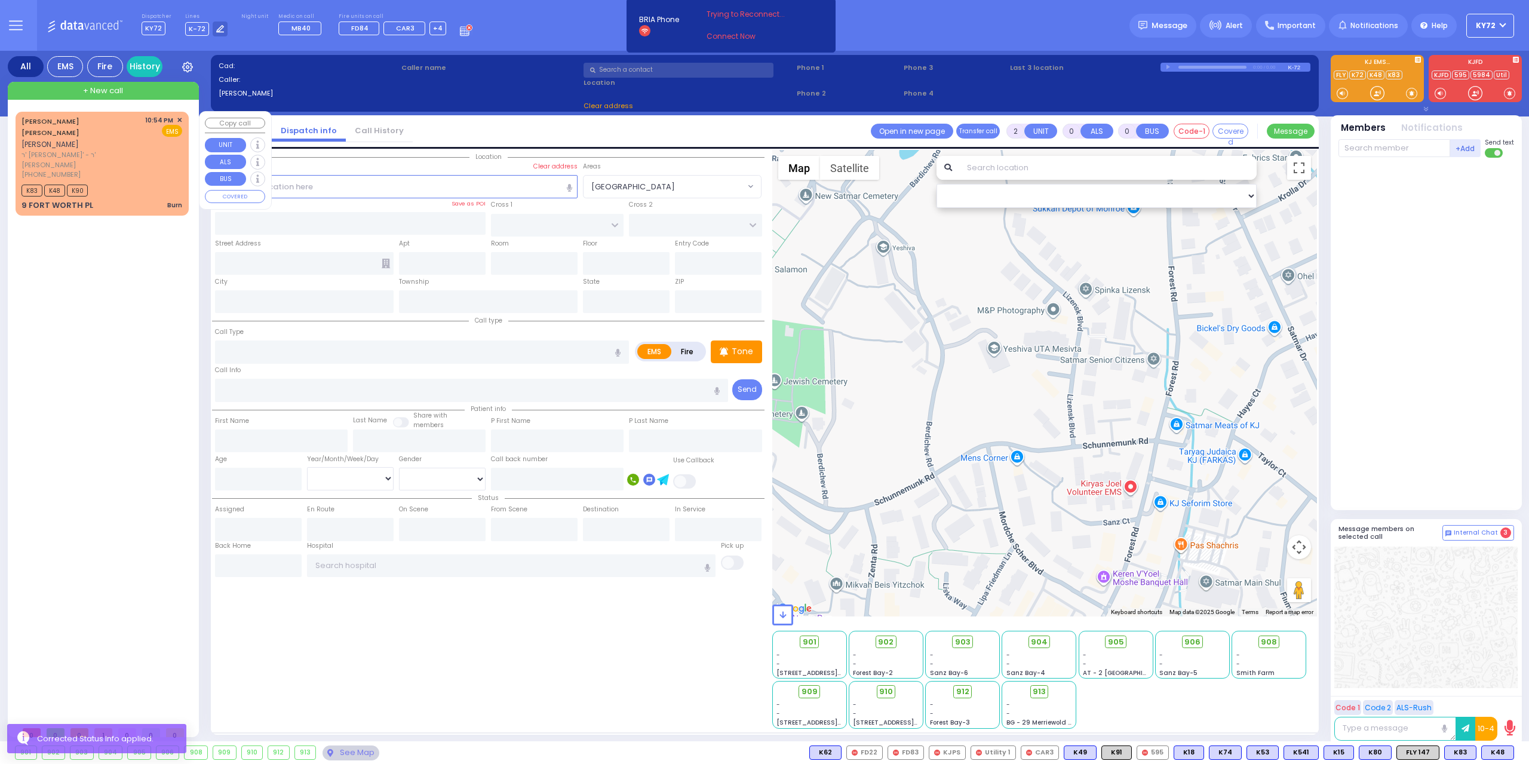
click at [139, 182] on div "K83 K48 K90" at bounding box center [102, 189] width 161 height 15
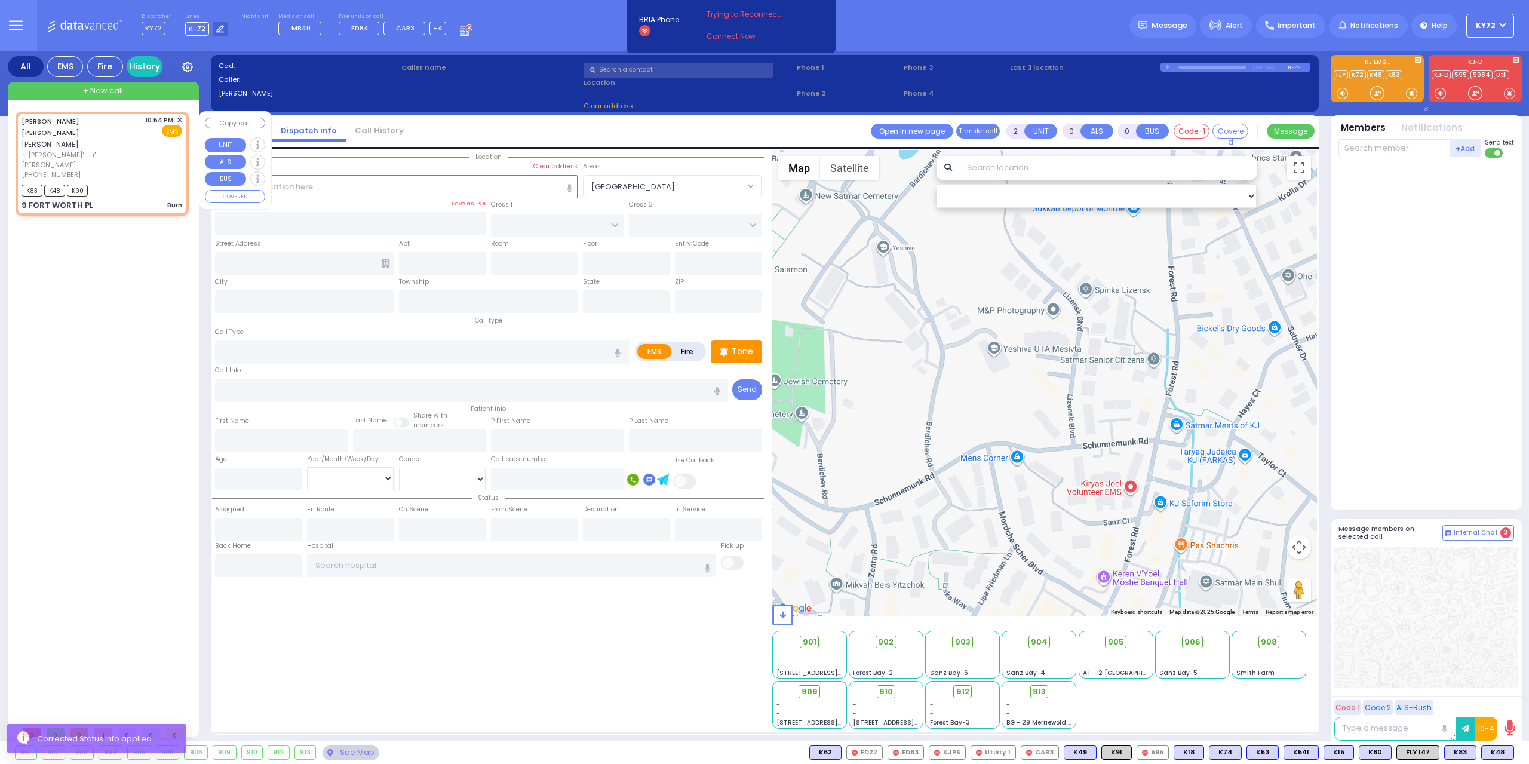
type input "3"
select select
type input "Burn"
radio input "true"
type input "YESHAYA JOEL"
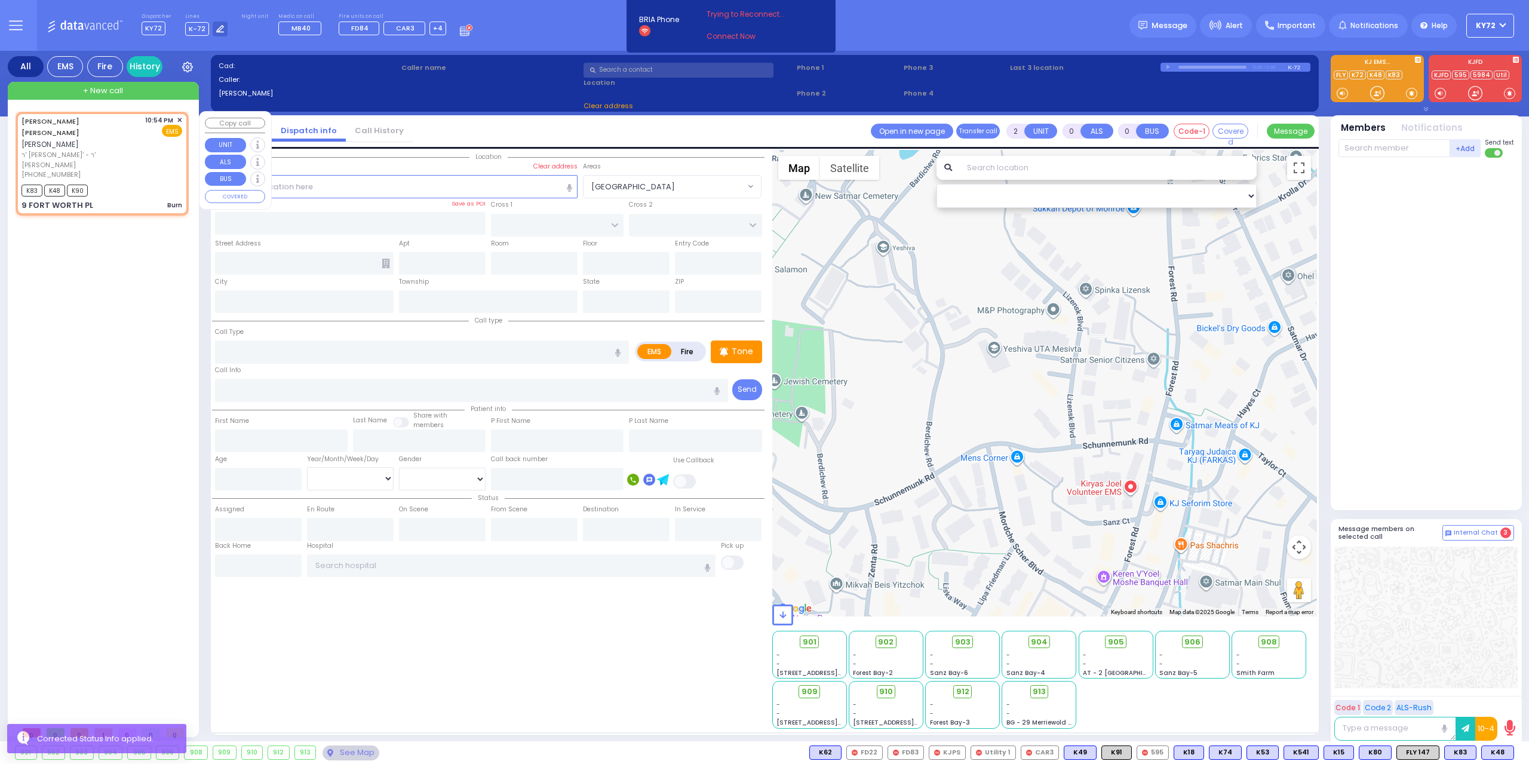
type input "POLLAK"
select select
type input "22:54"
select select "Hatzalah Garages"
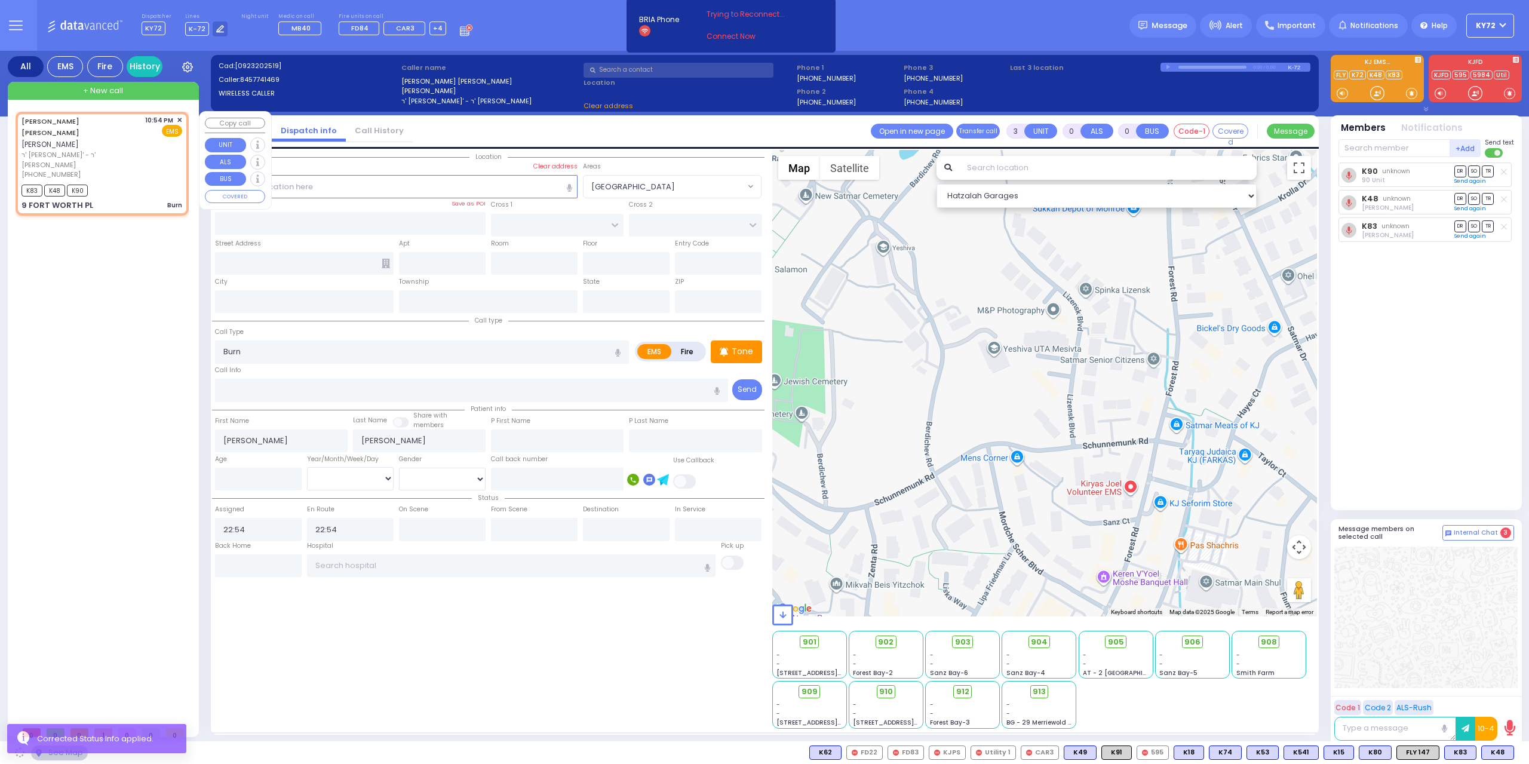
type input "GALVESTON DR"
type input "KINGSVILLE DR"
type input "9 FORT WORTH PL"
type input "Monroe"
type input "[US_STATE]"
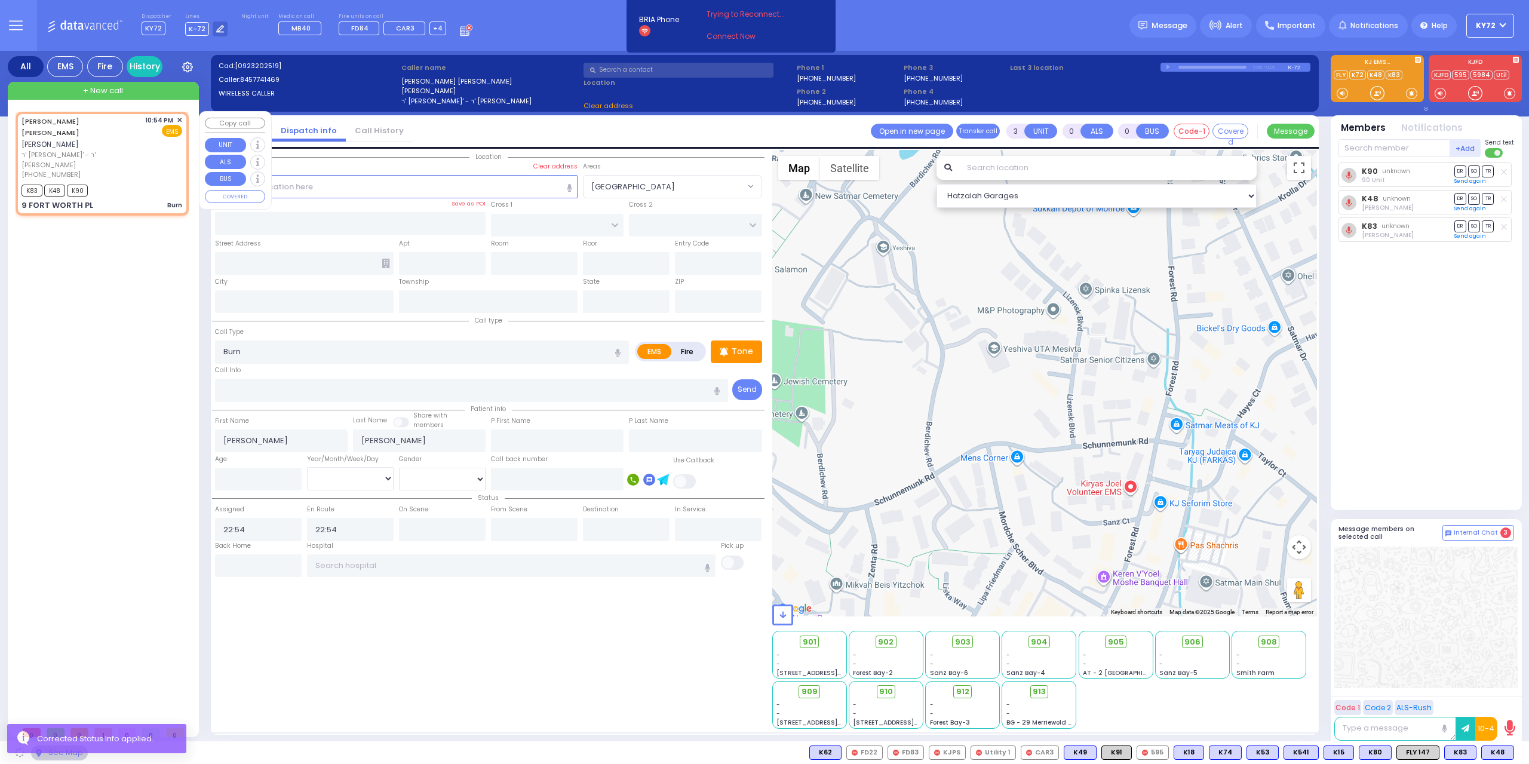
type input "10950"
select select "[GEOGRAPHIC_DATA]"
